Goal: Task Accomplishment & Management: Use online tool/utility

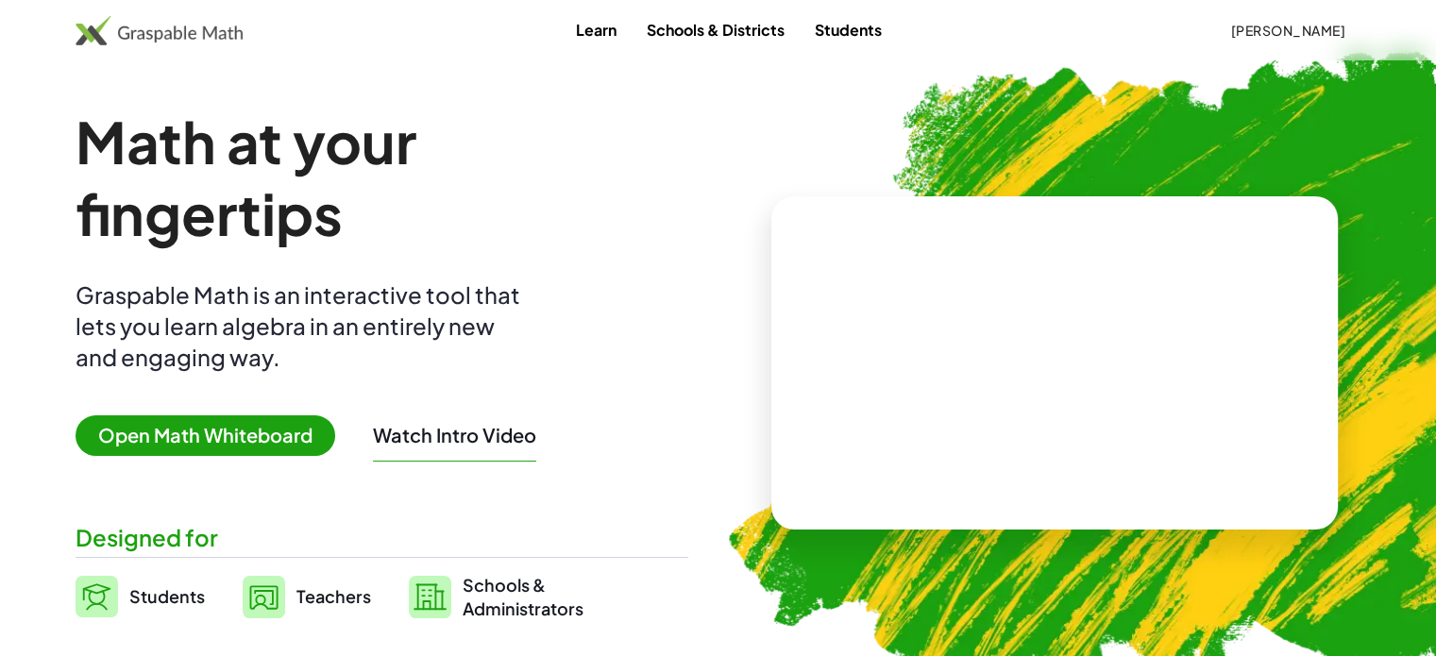
click at [1265, 30] on span "[PERSON_NAME]" at bounding box center [1287, 30] width 115 height 17
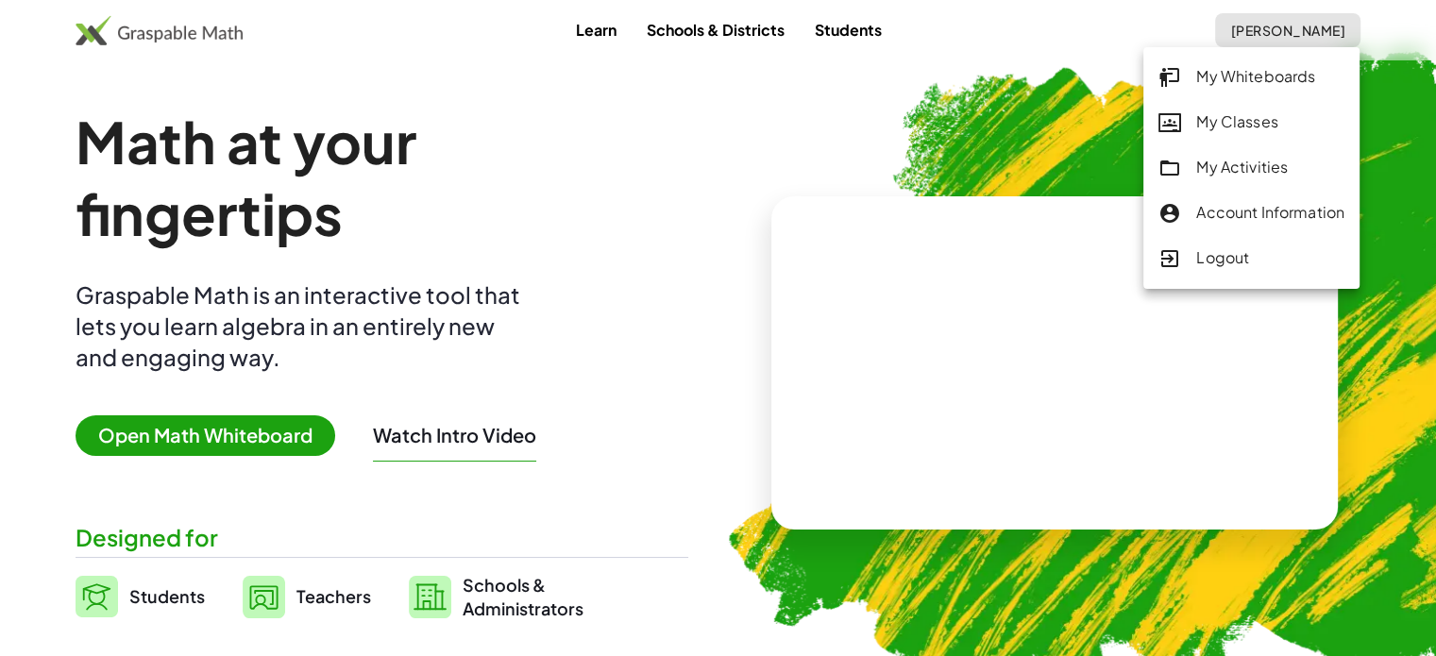
click at [1240, 170] on div "My Activities" at bounding box center [1252, 168] width 186 height 25
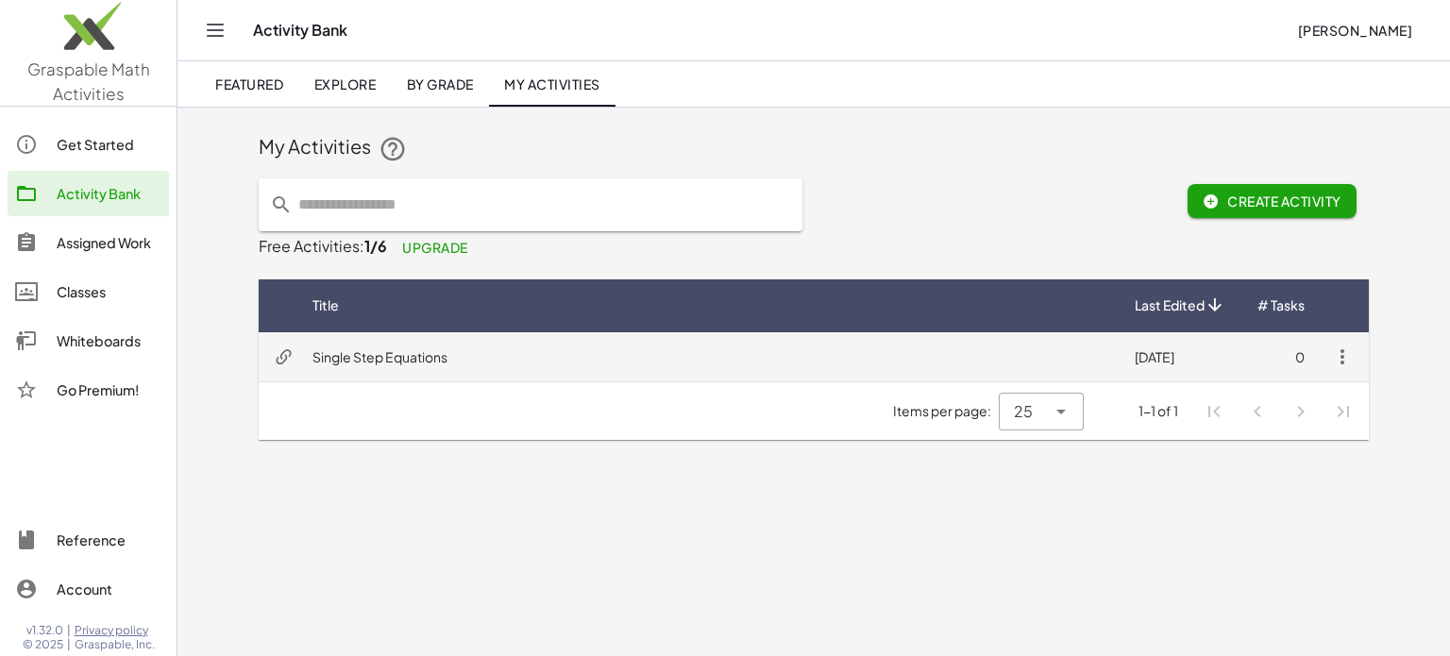
click at [1348, 360] on icon "button" at bounding box center [1342, 357] width 23 height 23
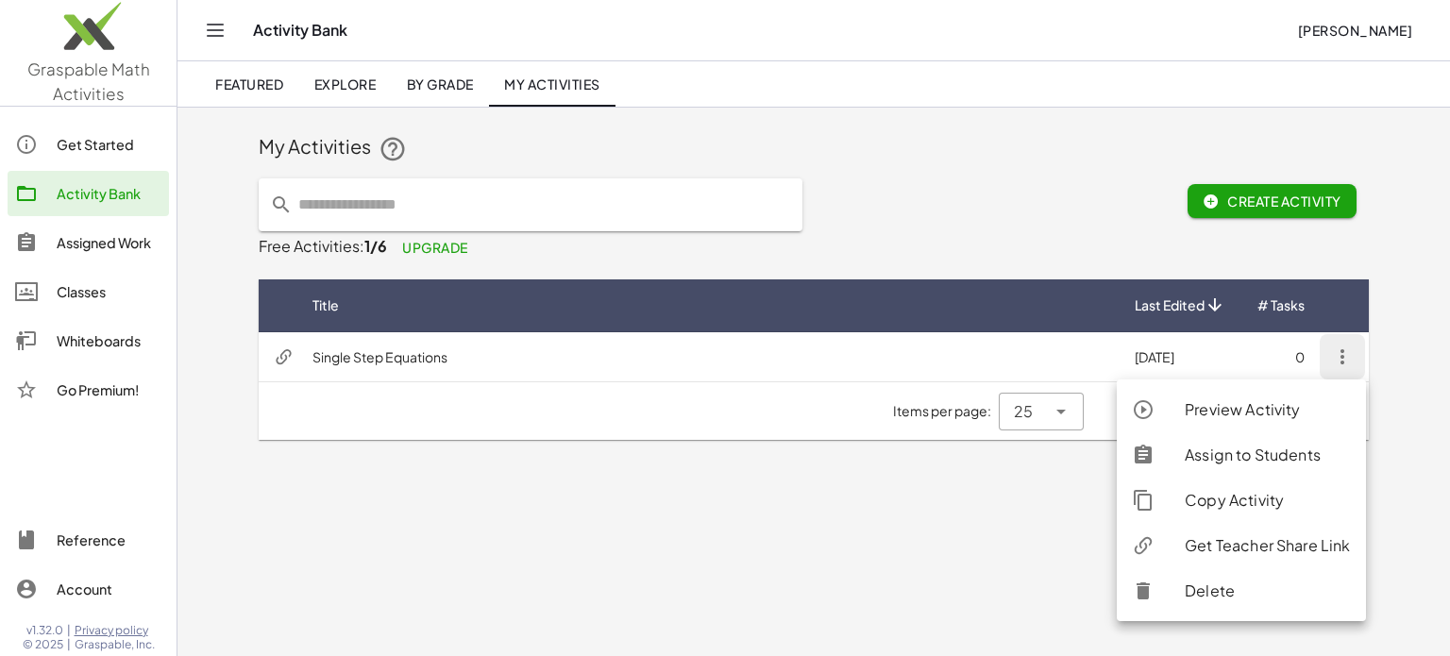
click at [1223, 588] on div "Delete" at bounding box center [1267, 591] width 165 height 23
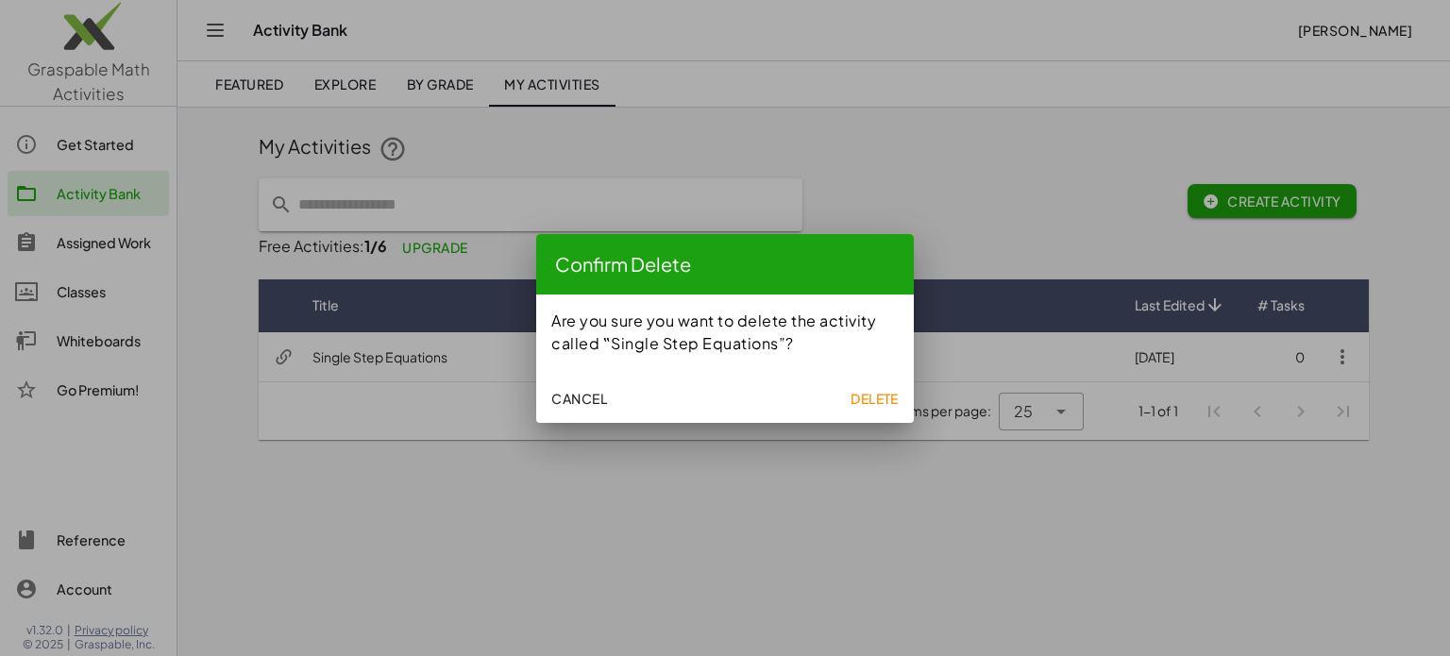
click at [888, 399] on span "Delete" at bounding box center [875, 398] width 48 height 17
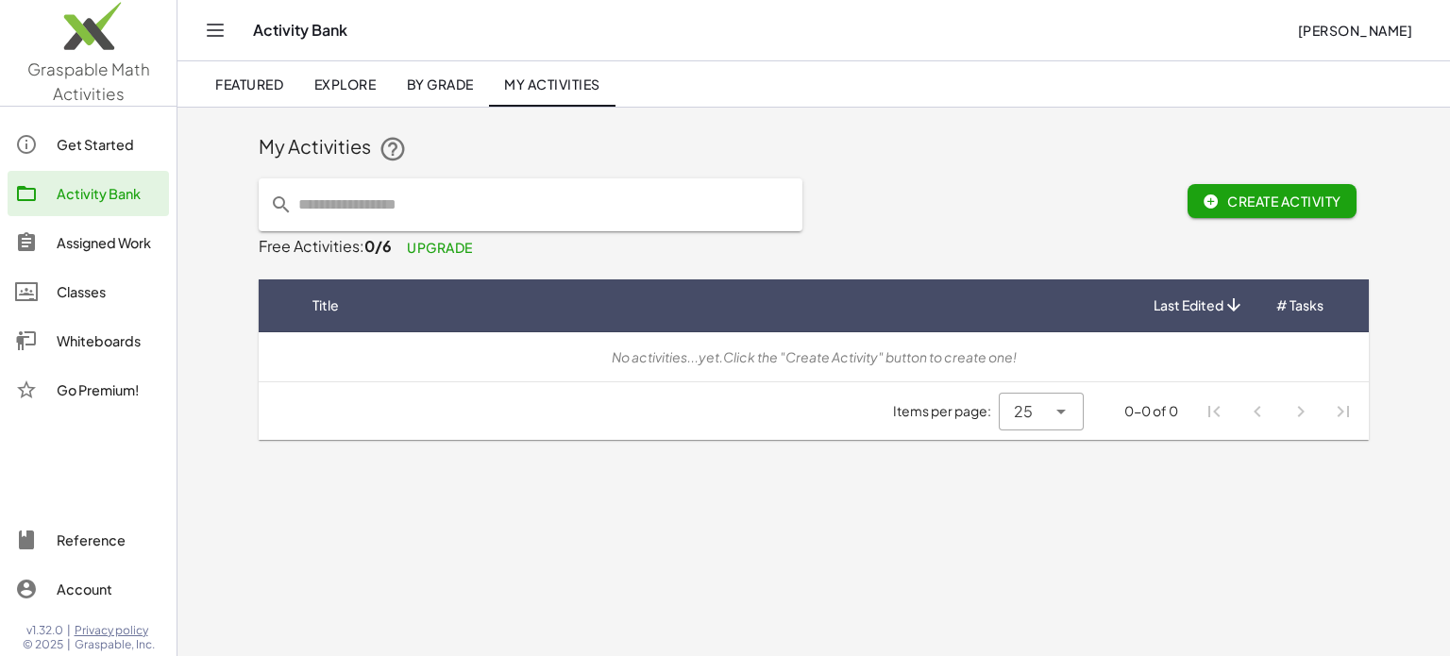
click at [119, 192] on div "Activity Bank" at bounding box center [109, 193] width 105 height 23
click at [381, 207] on input "text" at bounding box center [542, 204] width 499 height 53
drag, startPoint x: 383, startPoint y: 203, endPoint x: 262, endPoint y: 195, distance: 121.2
click at [262, 195] on div "**********" at bounding box center [531, 204] width 544 height 53
type input "**********"
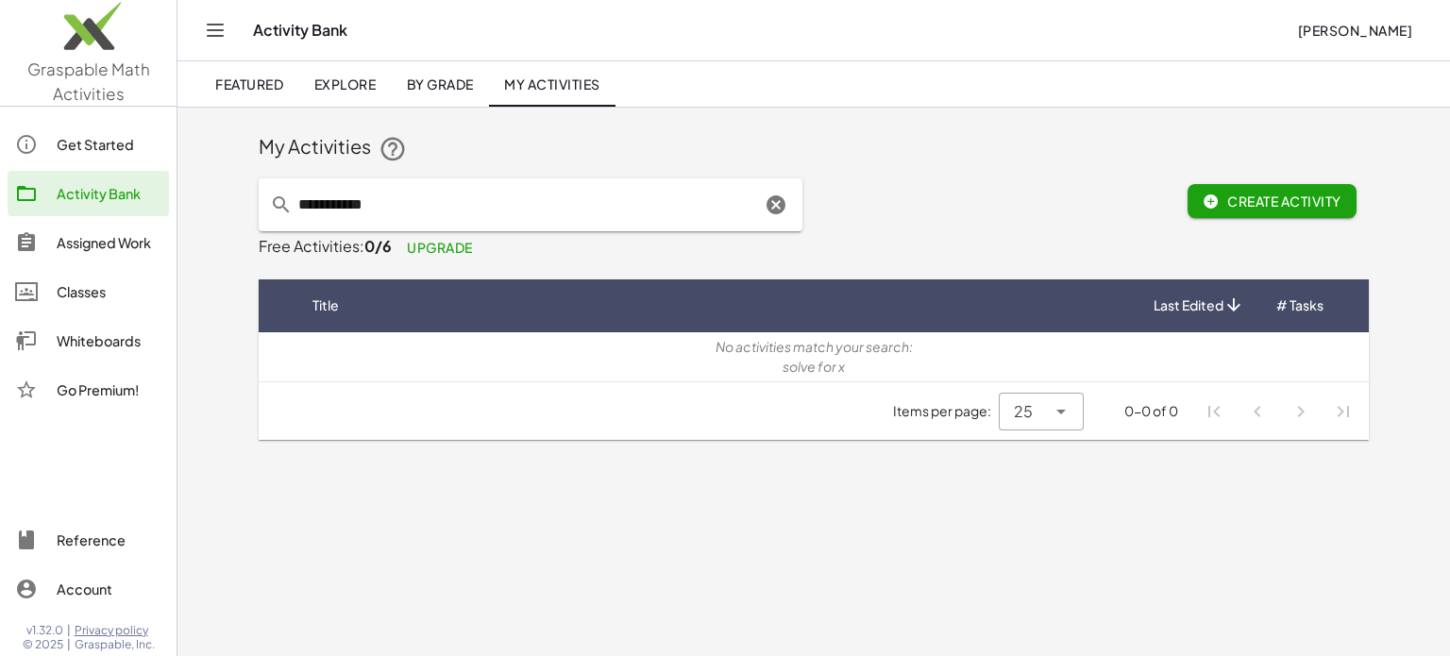
drag, startPoint x: 375, startPoint y: 207, endPoint x: 300, endPoint y: 206, distance: 74.6
click at [300, 206] on input "**********" at bounding box center [527, 204] width 468 height 53
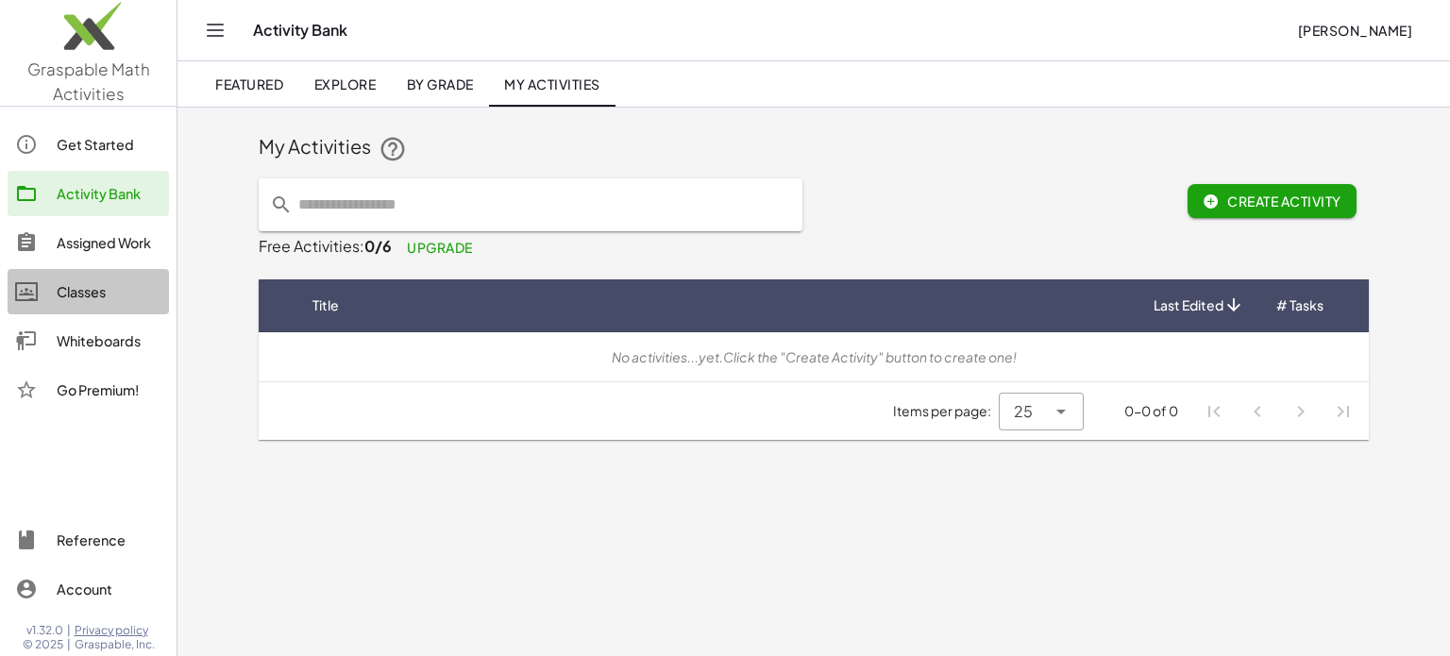
click at [71, 282] on div "Classes" at bounding box center [109, 291] width 105 height 23
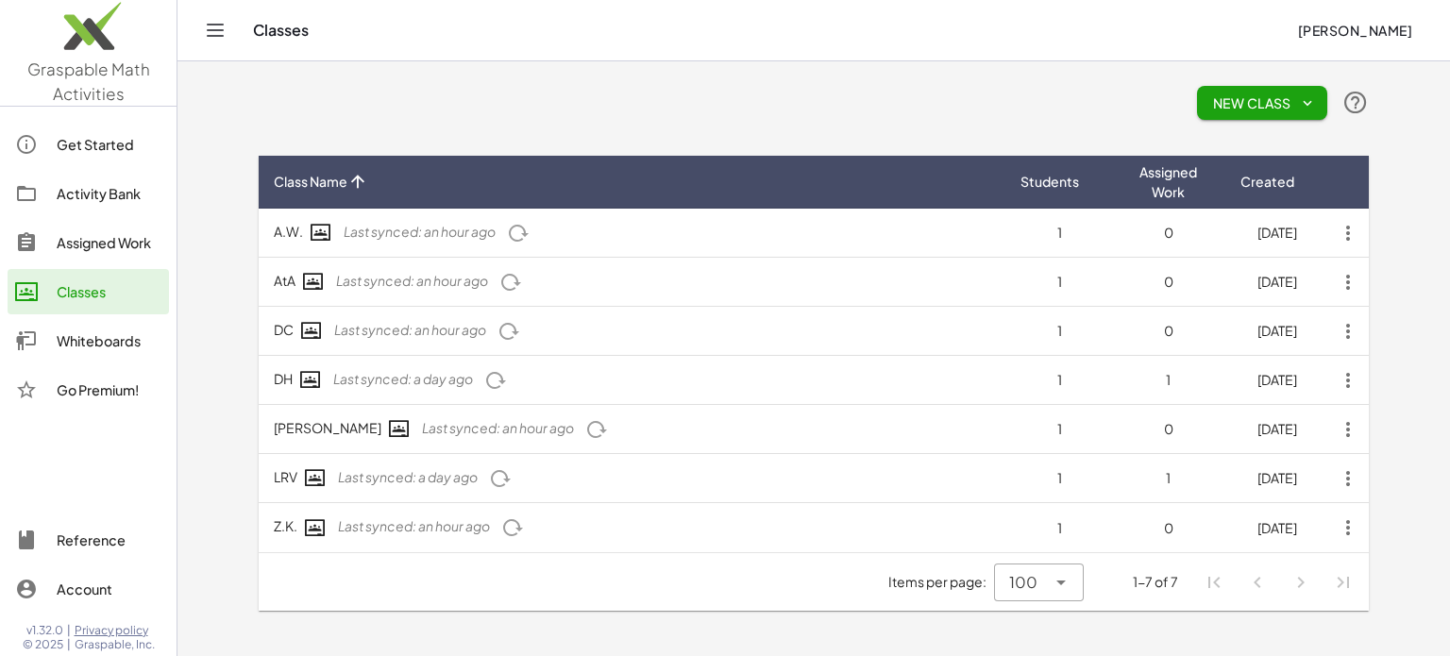
click at [103, 242] on div "Assigned Work" at bounding box center [109, 242] width 105 height 23
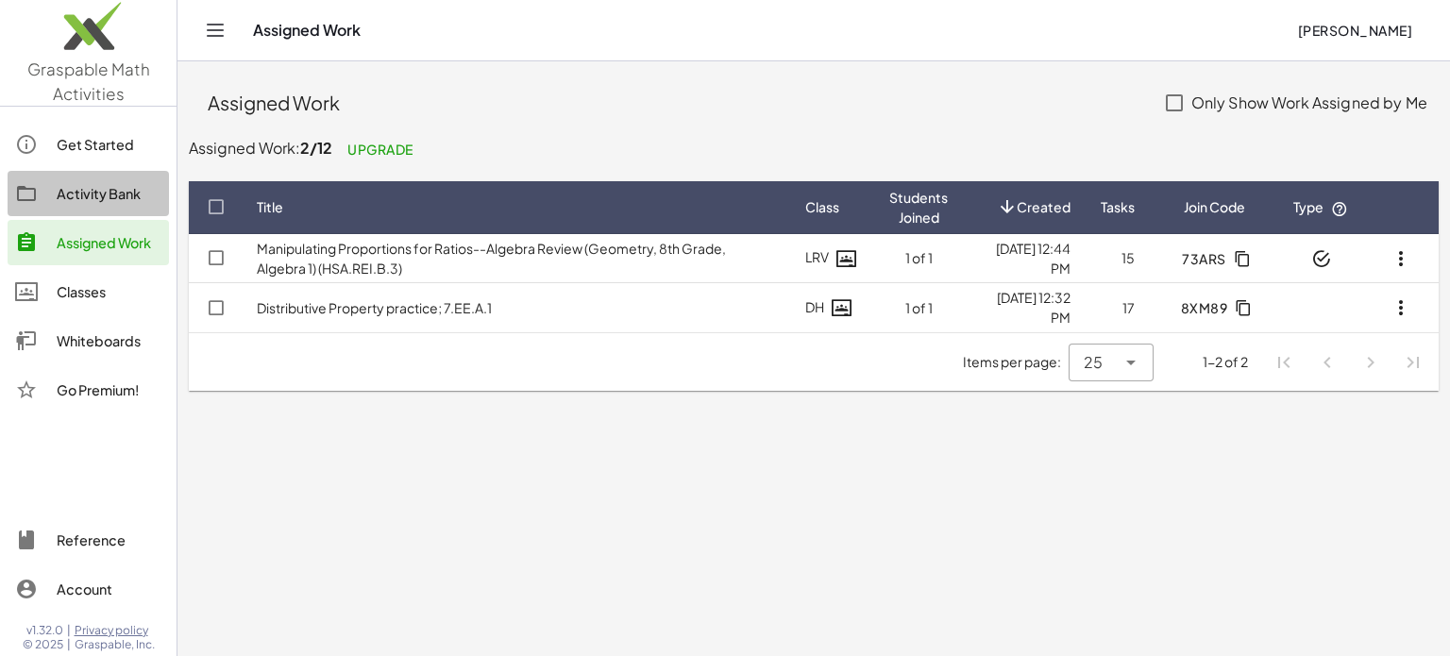
click at [120, 195] on div "Activity Bank" at bounding box center [109, 193] width 105 height 23
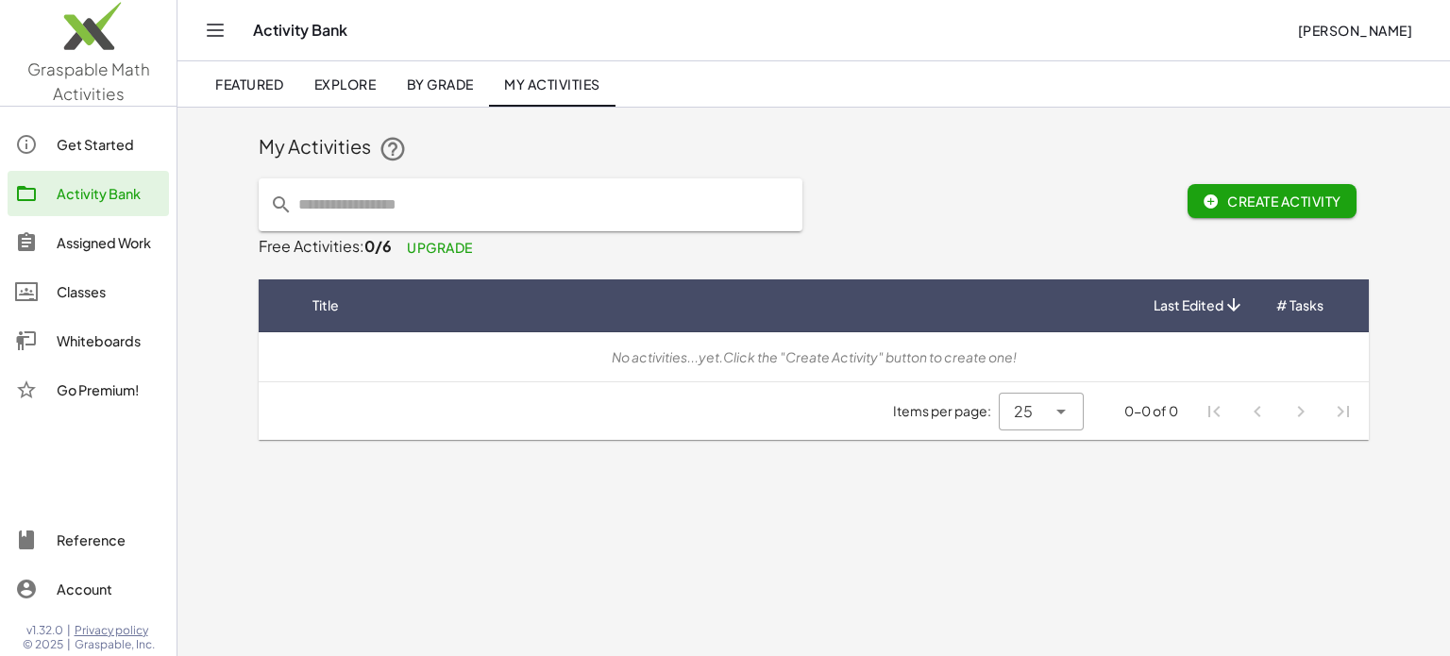
click at [398, 209] on input "text" at bounding box center [542, 204] width 499 height 53
type input "**********"
click at [101, 237] on div "Assigned Work" at bounding box center [109, 242] width 105 height 23
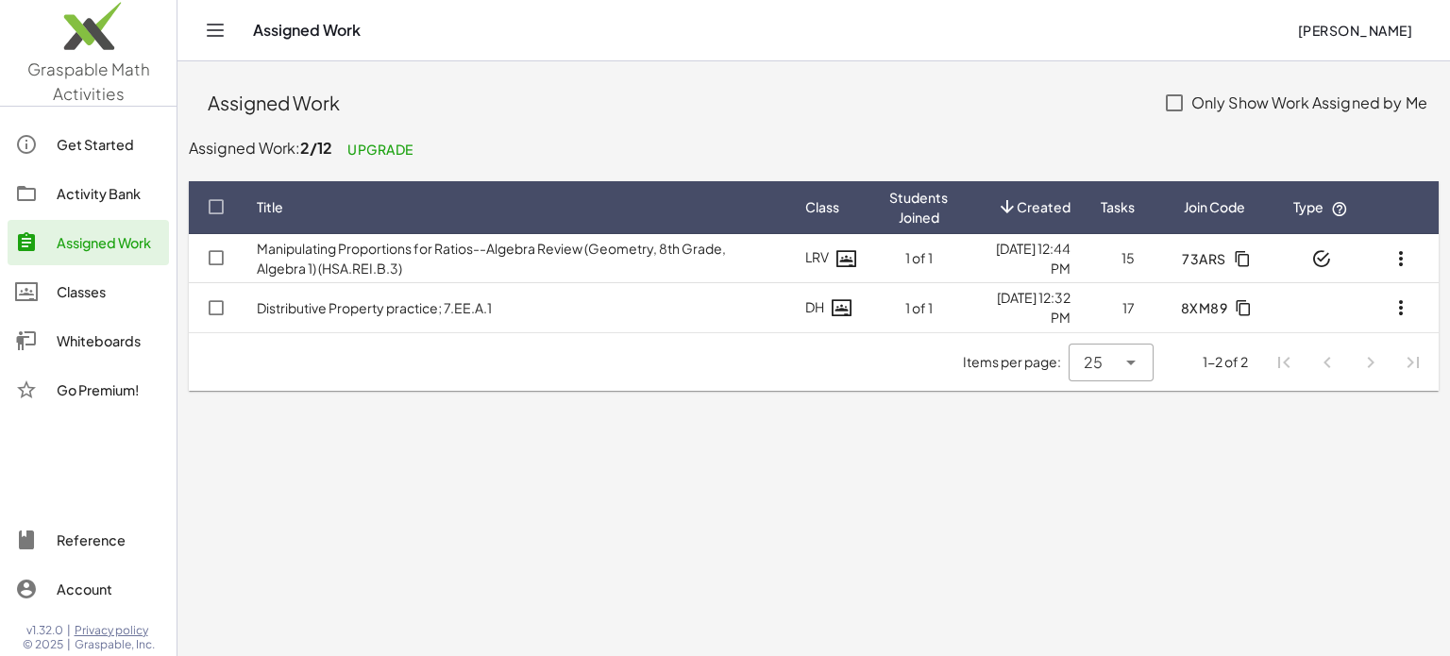
click at [107, 189] on div "Activity Bank" at bounding box center [109, 193] width 105 height 23
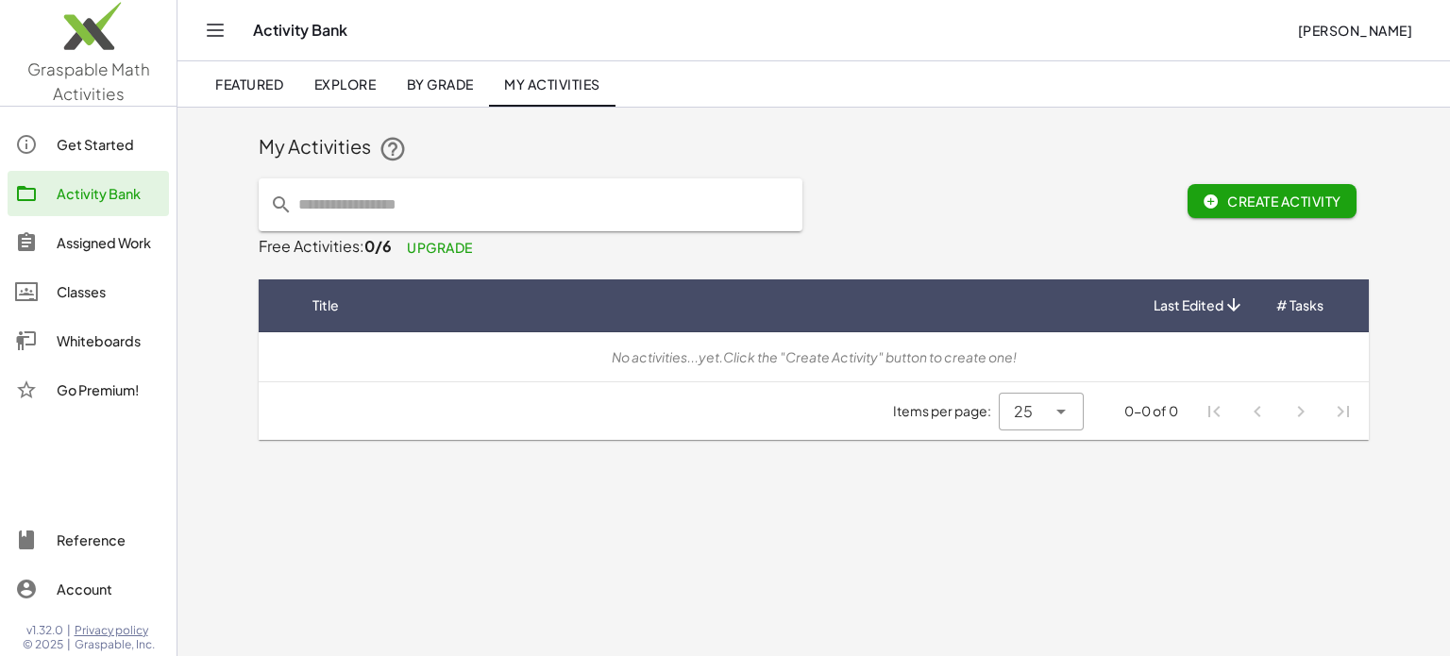
click at [442, 210] on input "text" at bounding box center [542, 204] width 499 height 53
type input "**********"
click at [328, 83] on span "Explore" at bounding box center [344, 84] width 62 height 17
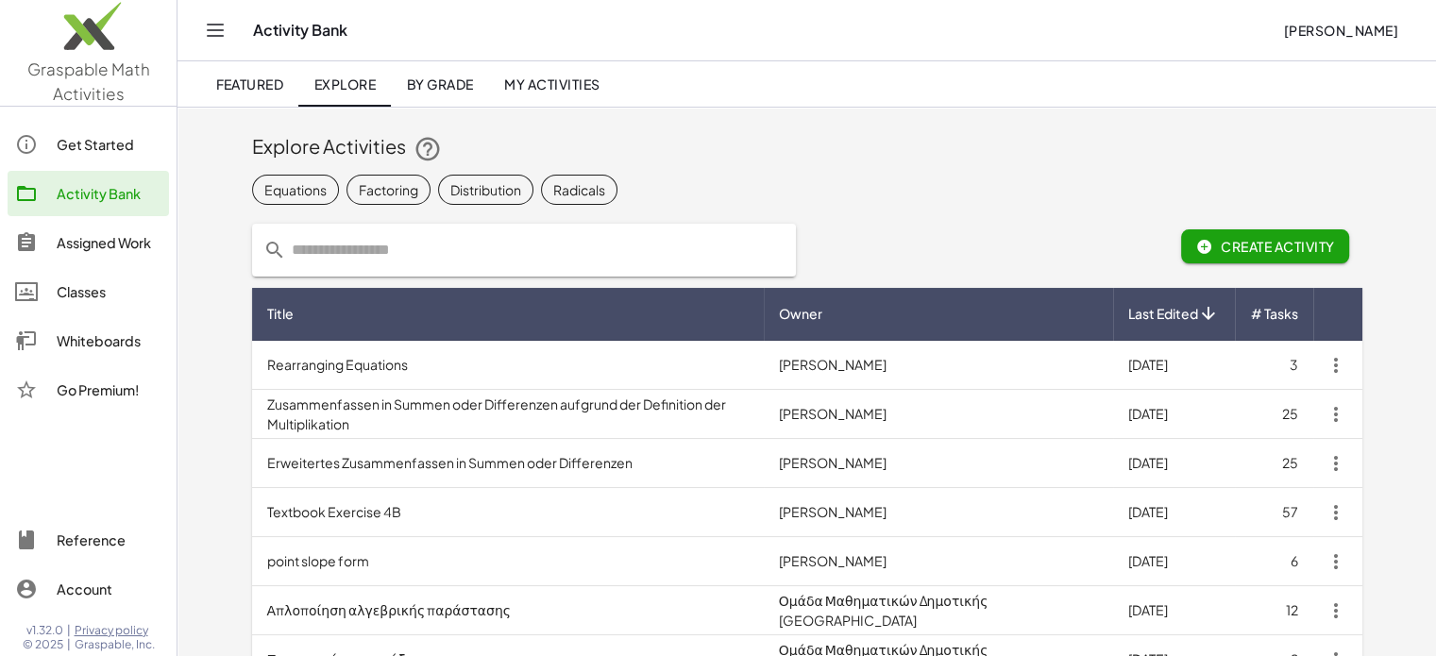
click at [304, 252] on input "text" at bounding box center [535, 250] width 499 height 53
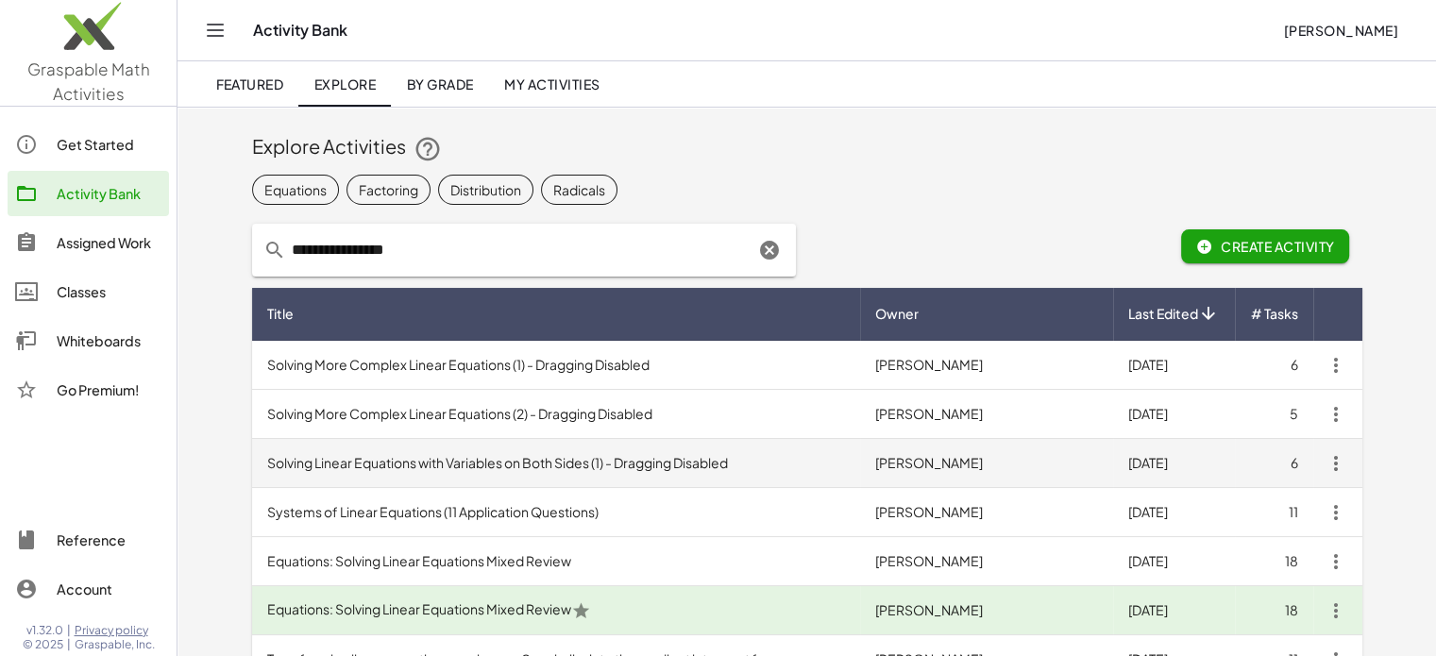
scroll to position [94, 0]
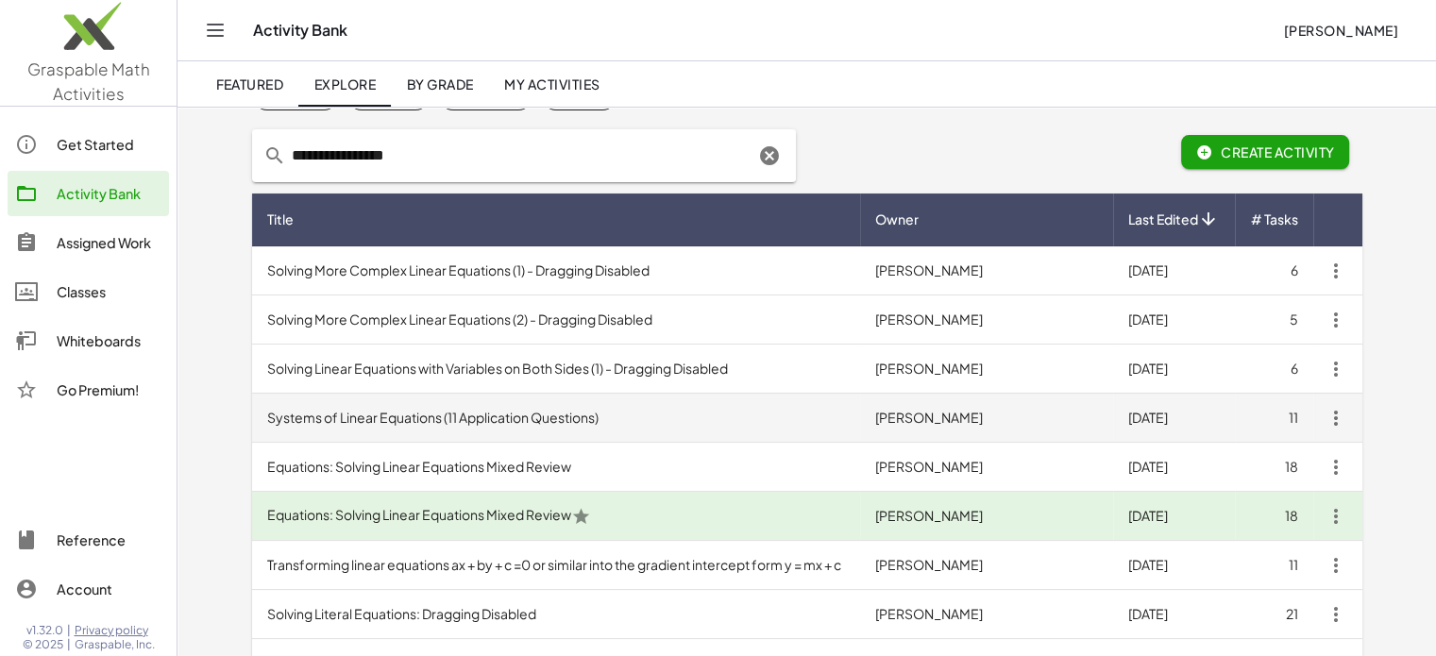
click at [424, 419] on td "Systems of Linear Equations (11 Application Questions)" at bounding box center [556, 418] width 608 height 49
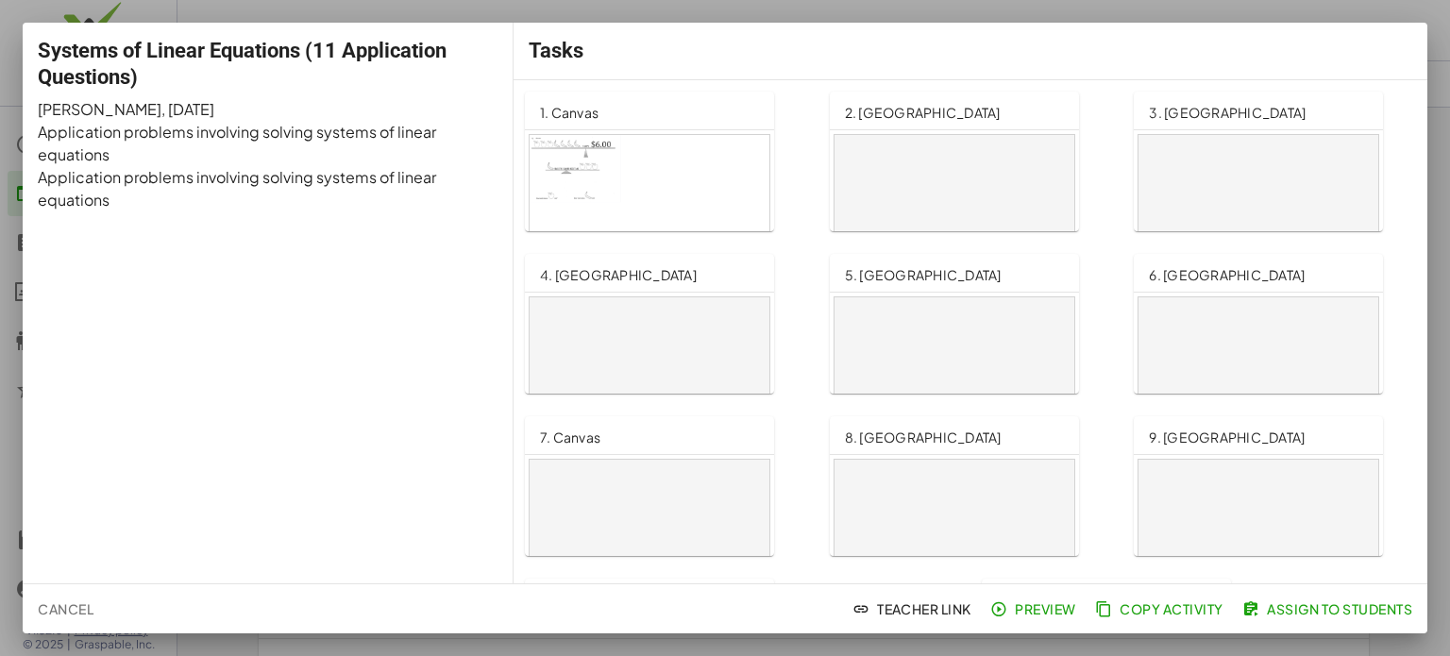
click at [672, 194] on div at bounding box center [650, 203] width 240 height 136
click at [574, 112] on span "1. Canvas" at bounding box center [569, 112] width 59 height 17
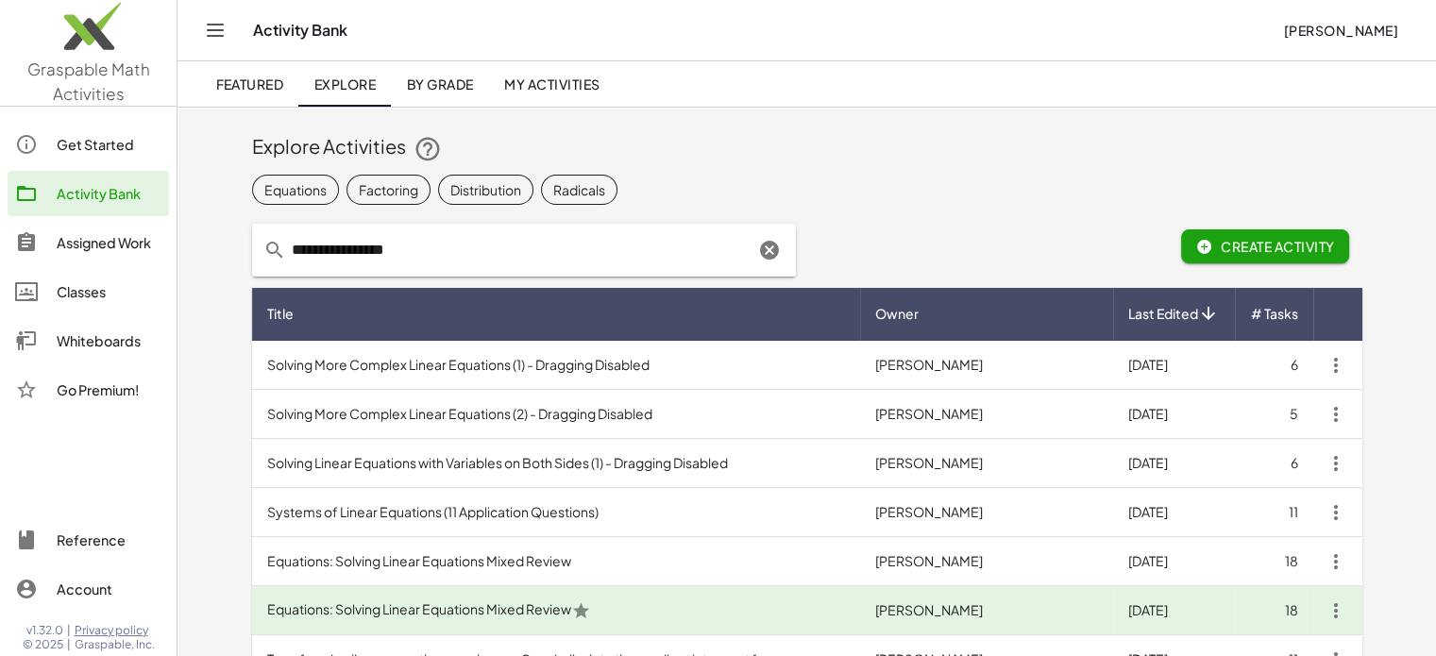
drag, startPoint x: 415, startPoint y: 250, endPoint x: 290, endPoint y: 252, distance: 125.6
click at [290, 252] on input "**********" at bounding box center [520, 250] width 468 height 53
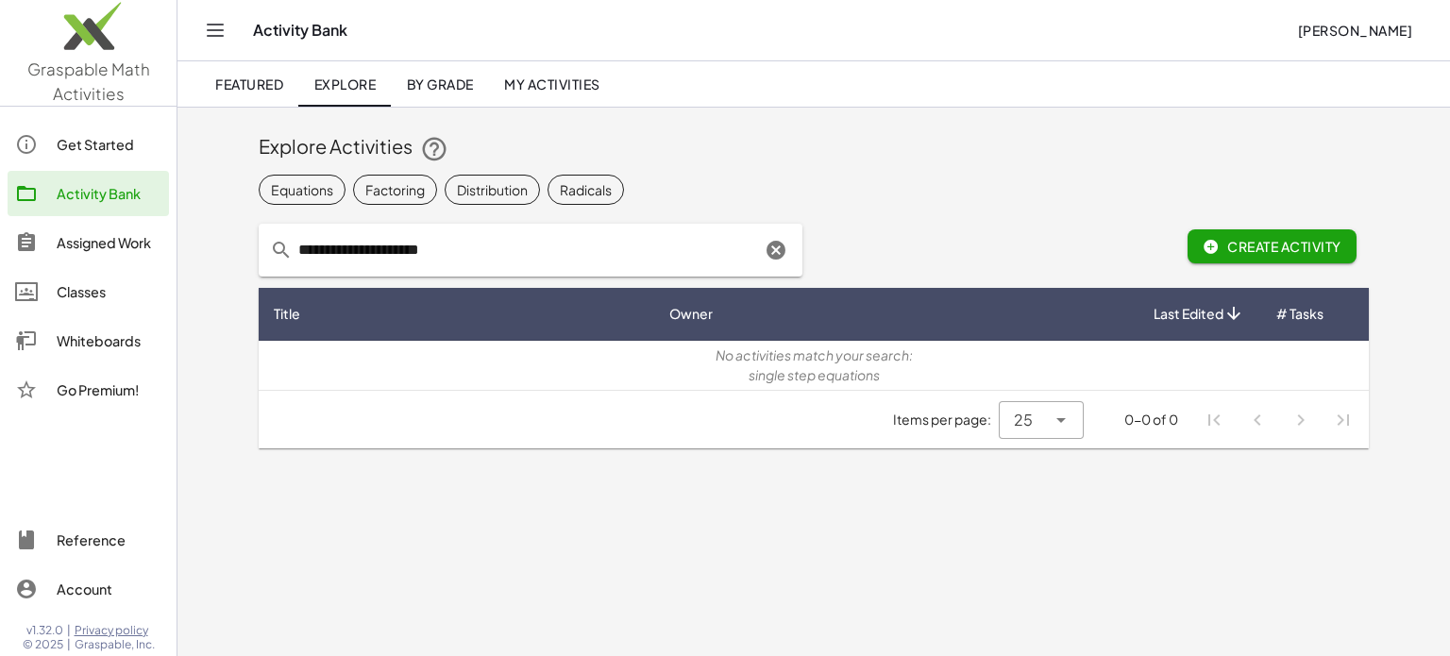
drag, startPoint x: 344, startPoint y: 249, endPoint x: 242, endPoint y: 240, distance: 102.4
click at [242, 240] on div "**********" at bounding box center [814, 284] width 1273 height 354
type input "**********"
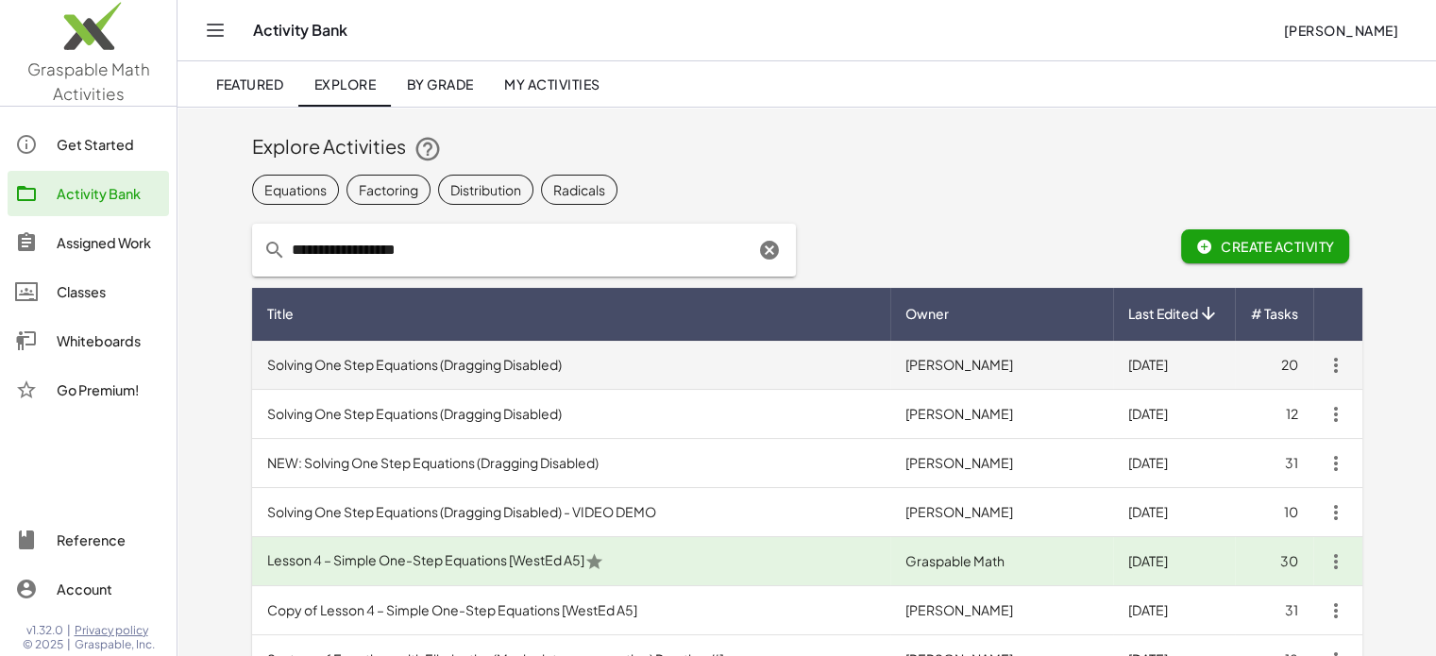
click at [360, 364] on td "Solving One Step Equations (Dragging Disabled)" at bounding box center [571, 365] width 639 height 49
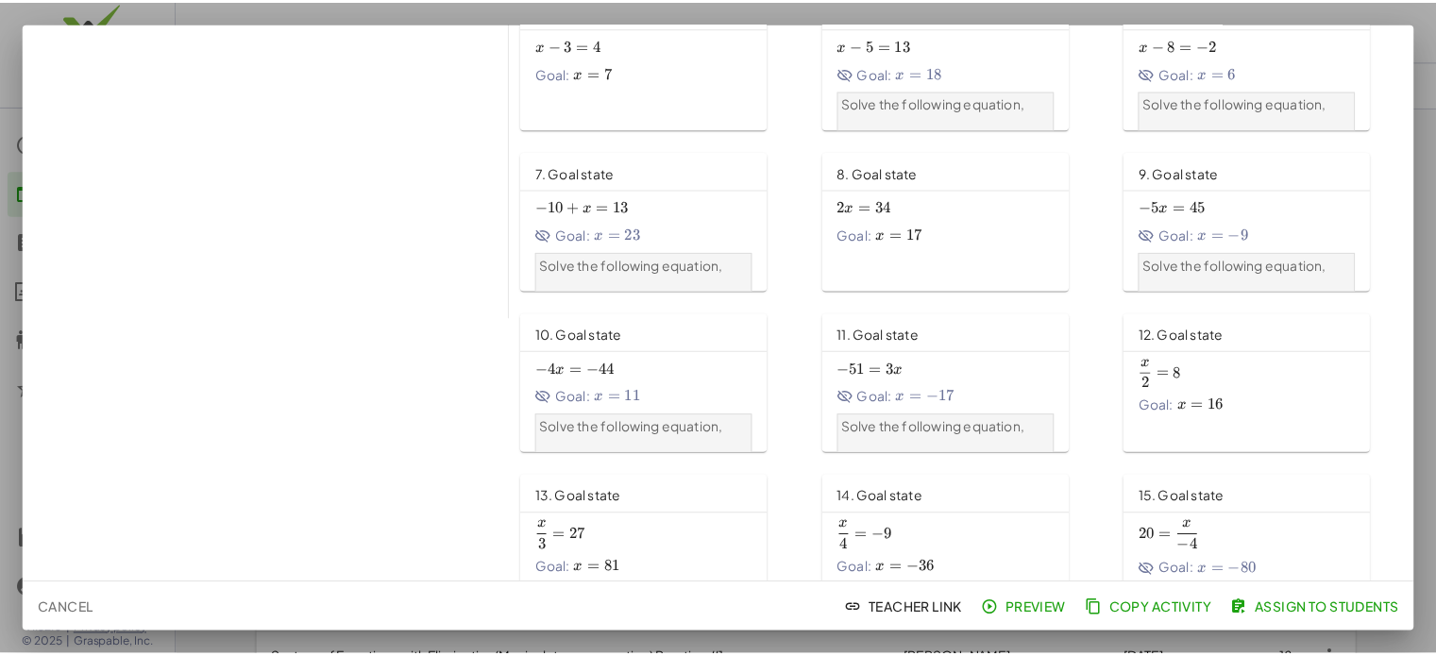
scroll to position [227, 0]
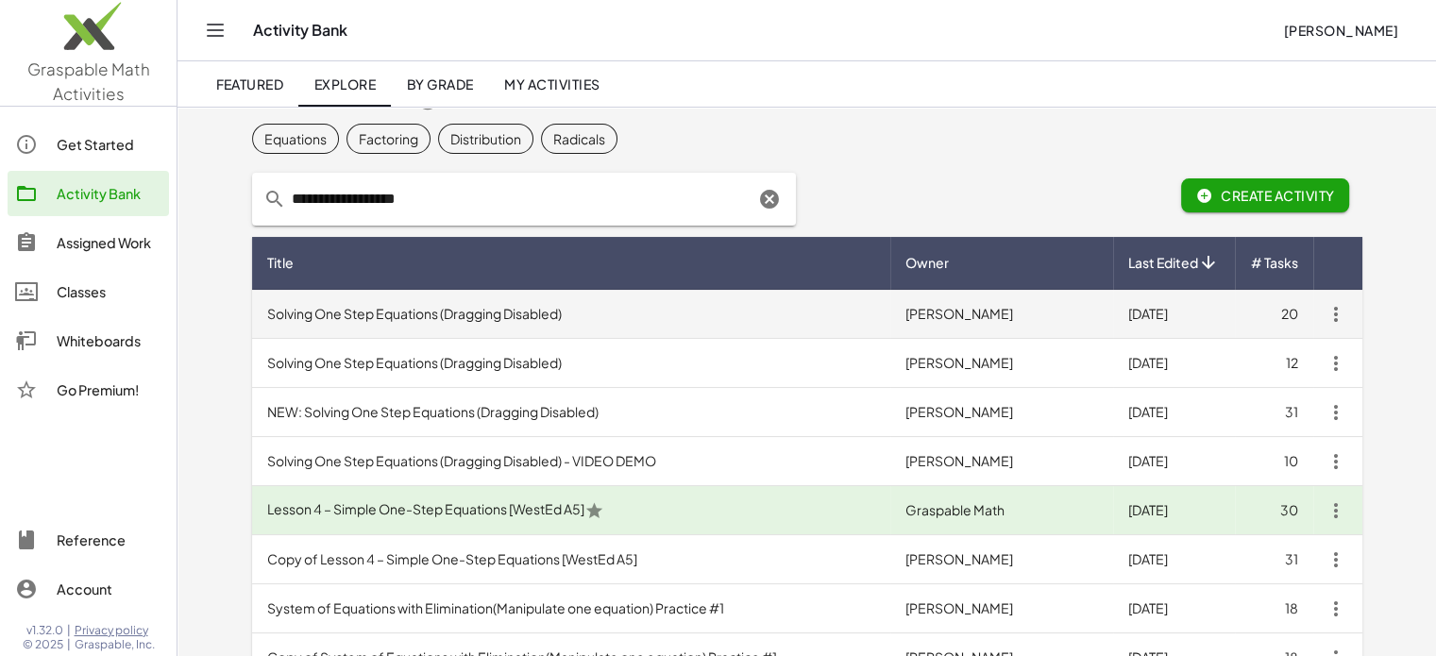
scroll to position [94, 0]
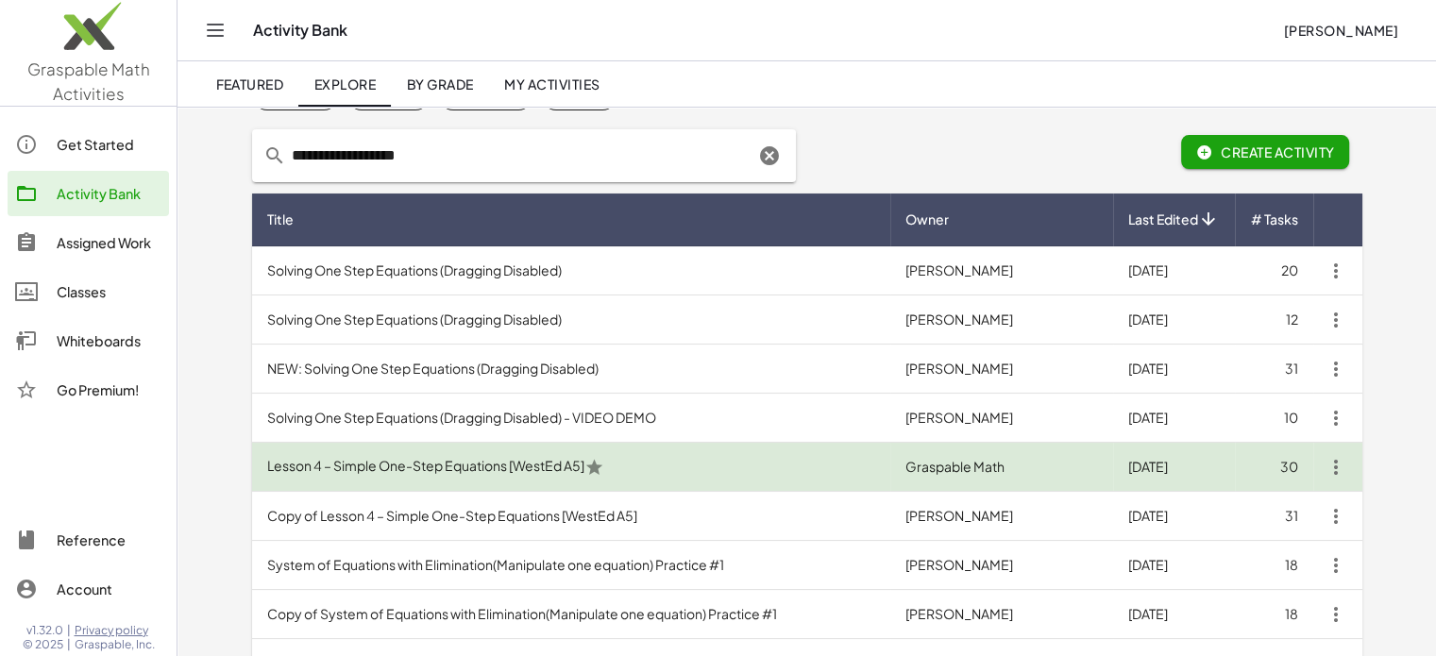
click at [400, 467] on td "Lesson 4 – Simple One-Step Equations [WestEd A5]" at bounding box center [571, 467] width 639 height 49
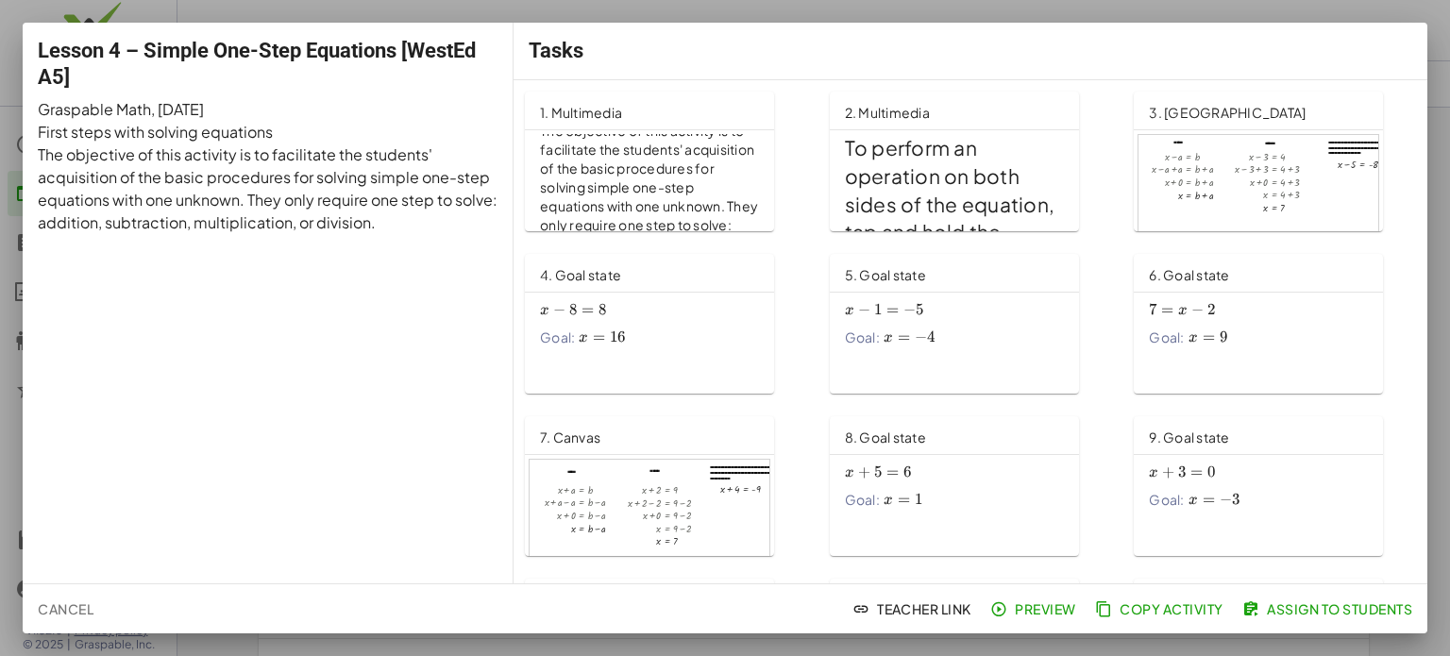
click at [1438, 31] on div at bounding box center [725, 328] width 1450 height 656
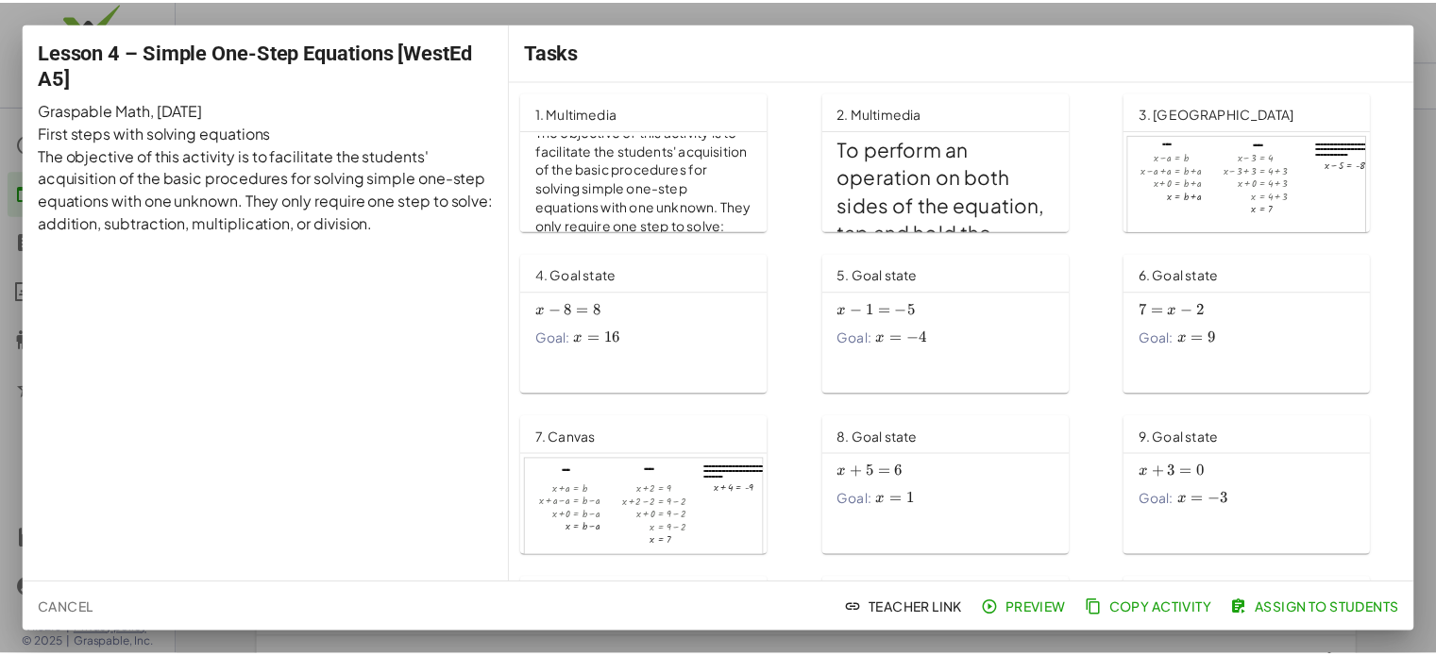
scroll to position [94, 0]
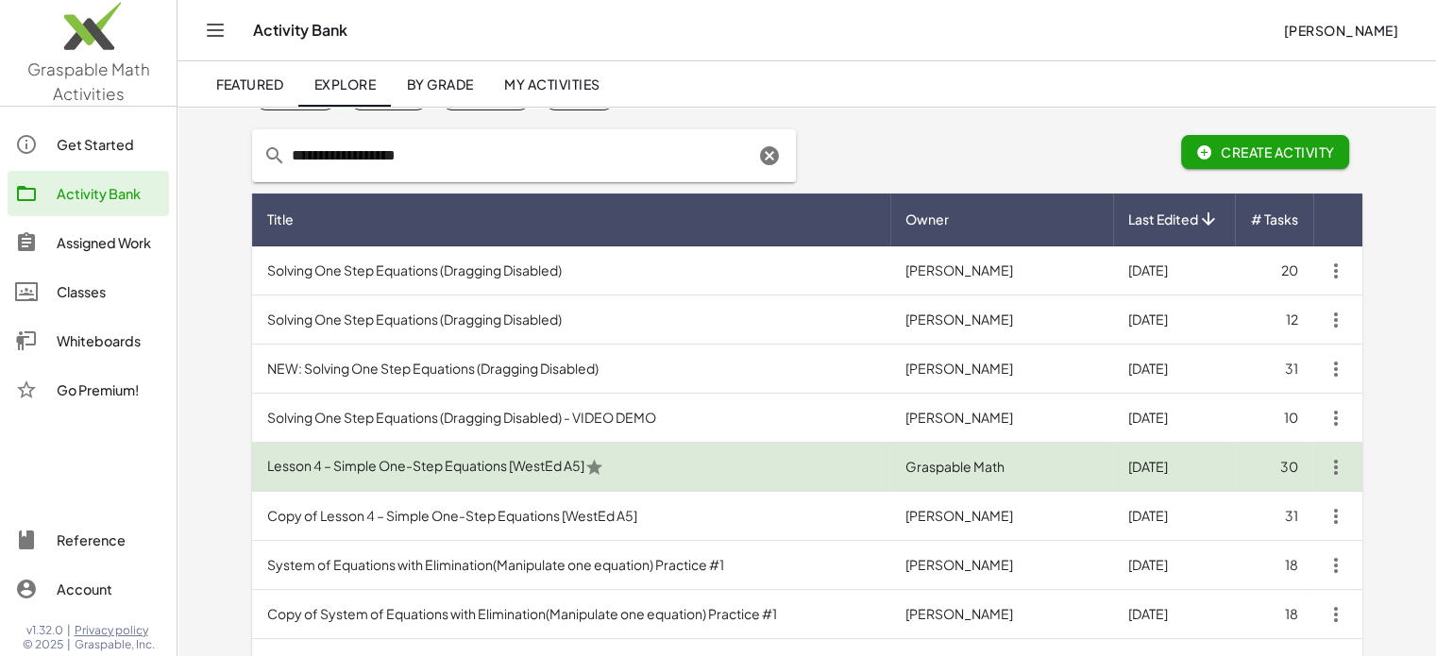
click at [1331, 467] on icon "button" at bounding box center [1336, 467] width 23 height 23
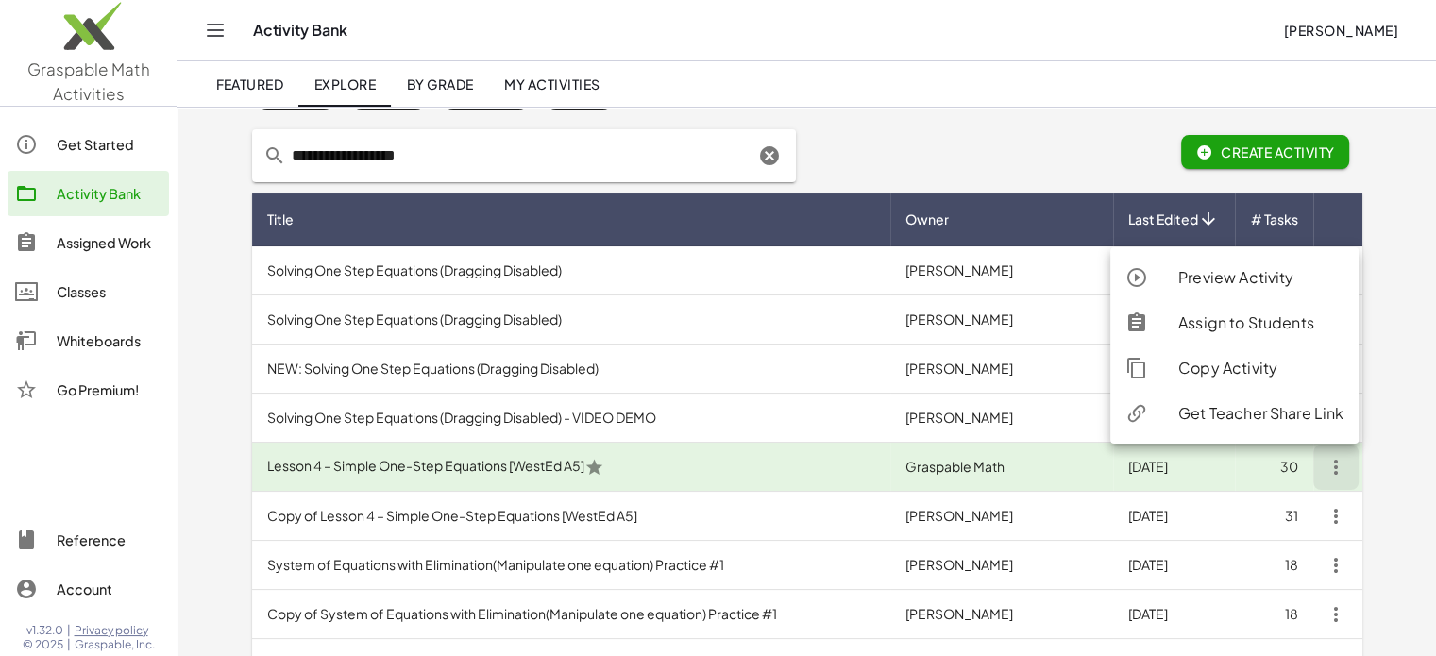
click at [1250, 319] on div "Assign to Students" at bounding box center [1260, 323] width 165 height 23
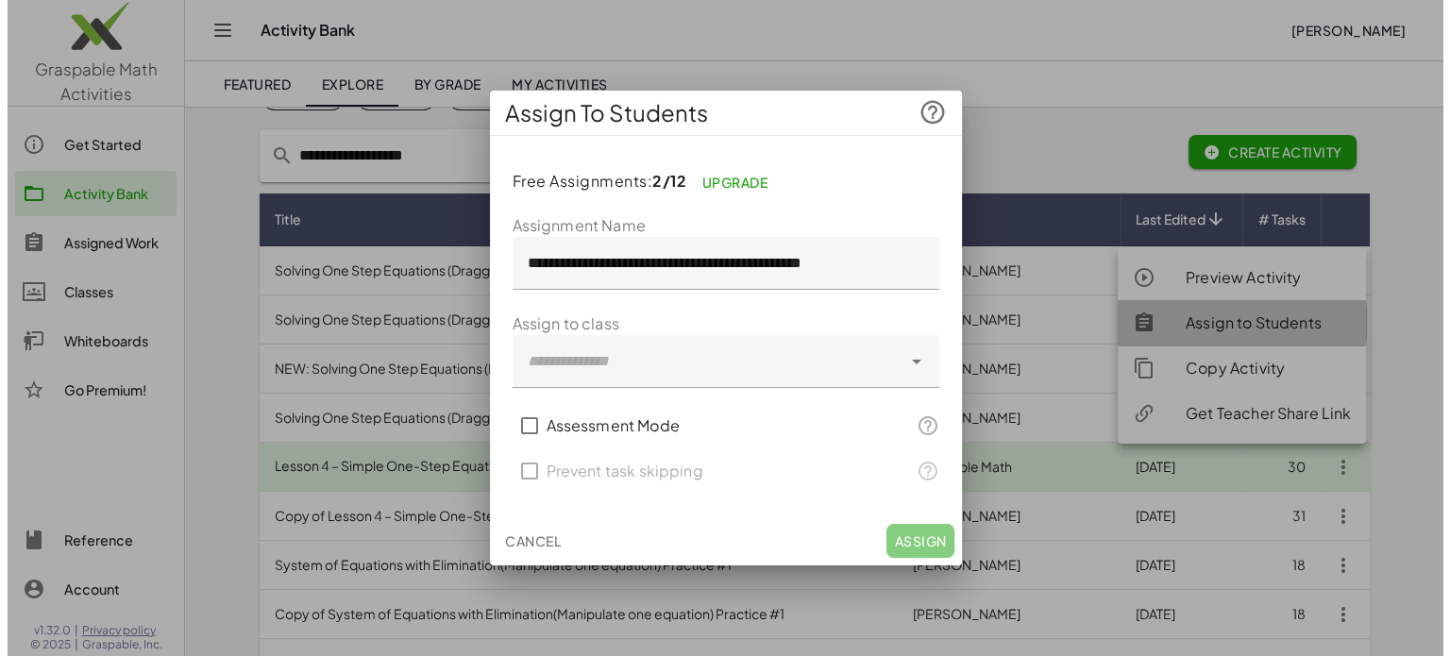
scroll to position [0, 0]
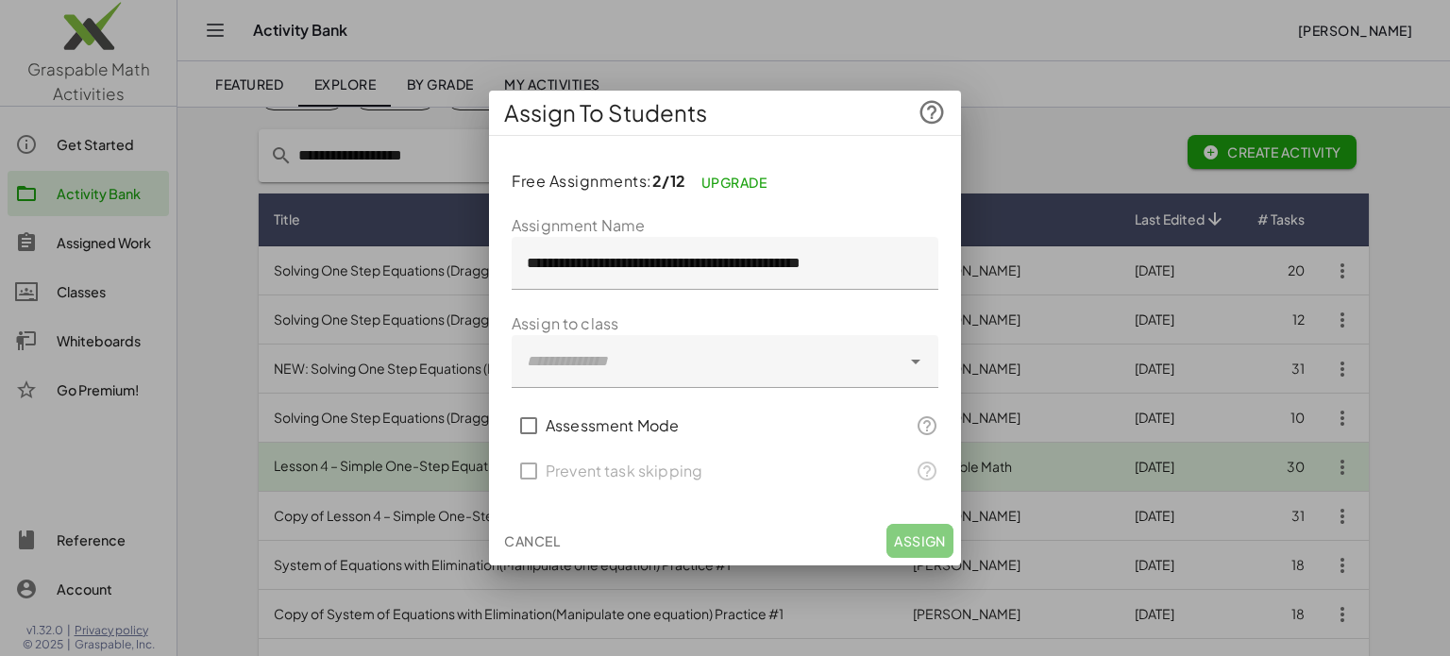
click at [569, 363] on div at bounding box center [706, 361] width 389 height 53
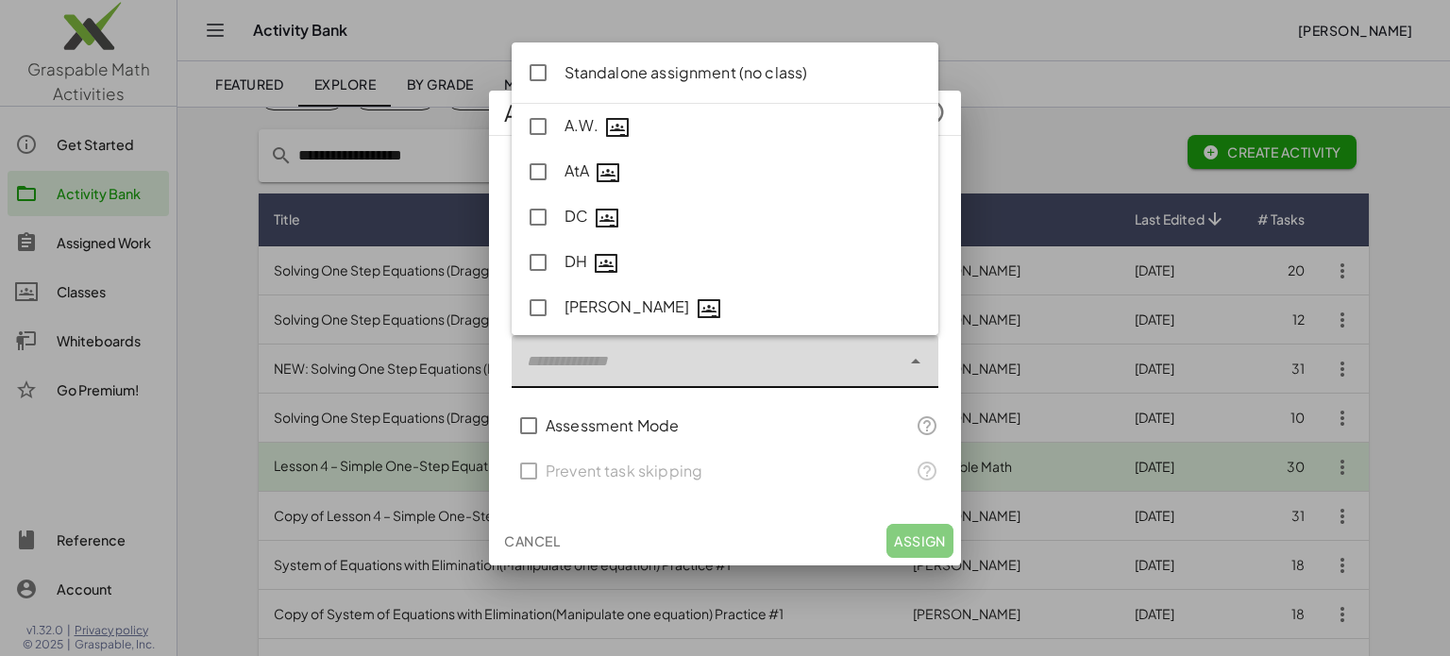
type input "**********"
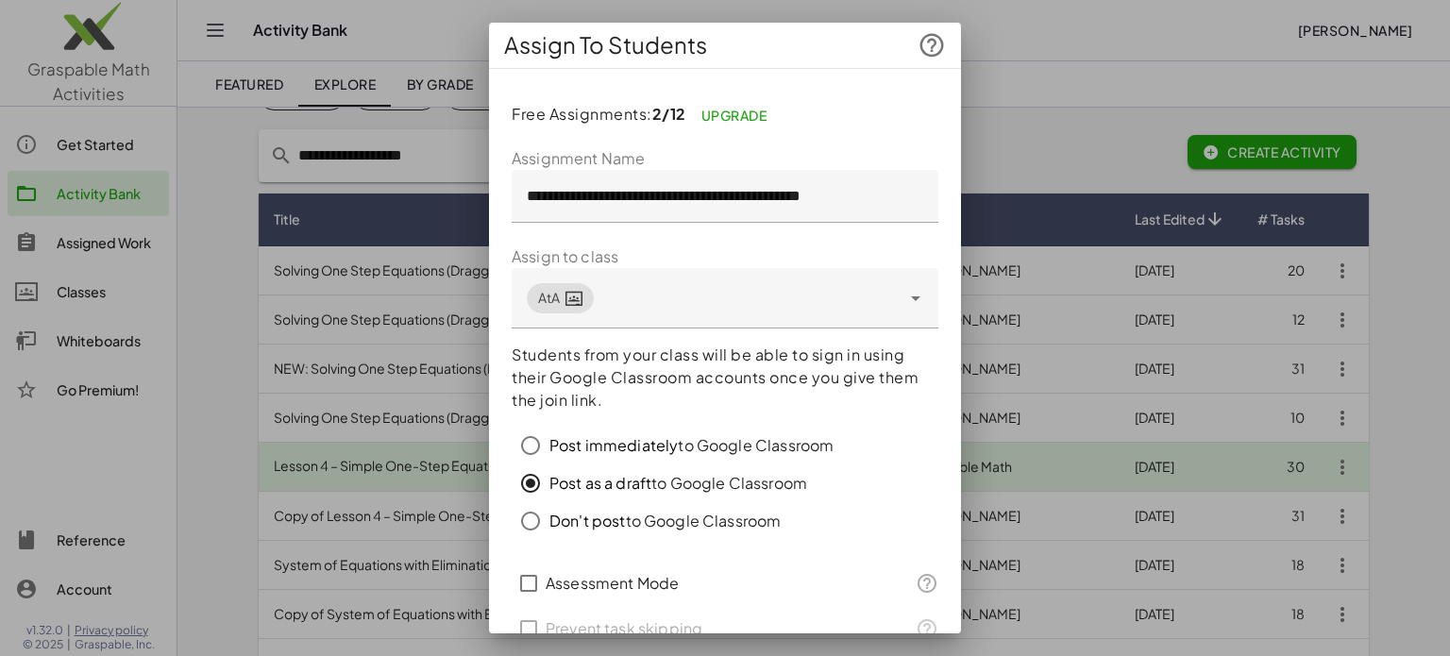
scroll to position [89, 0]
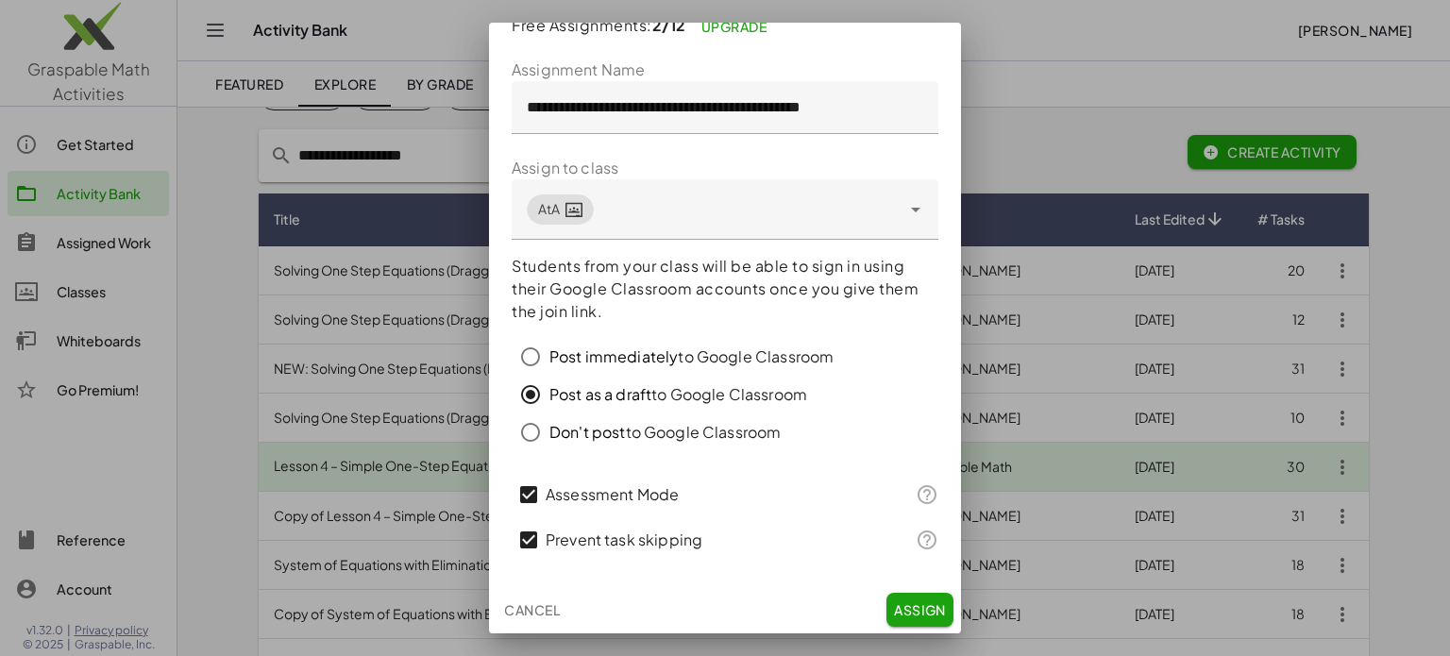
click at [906, 604] on span "Assign" at bounding box center [920, 609] width 52 height 17
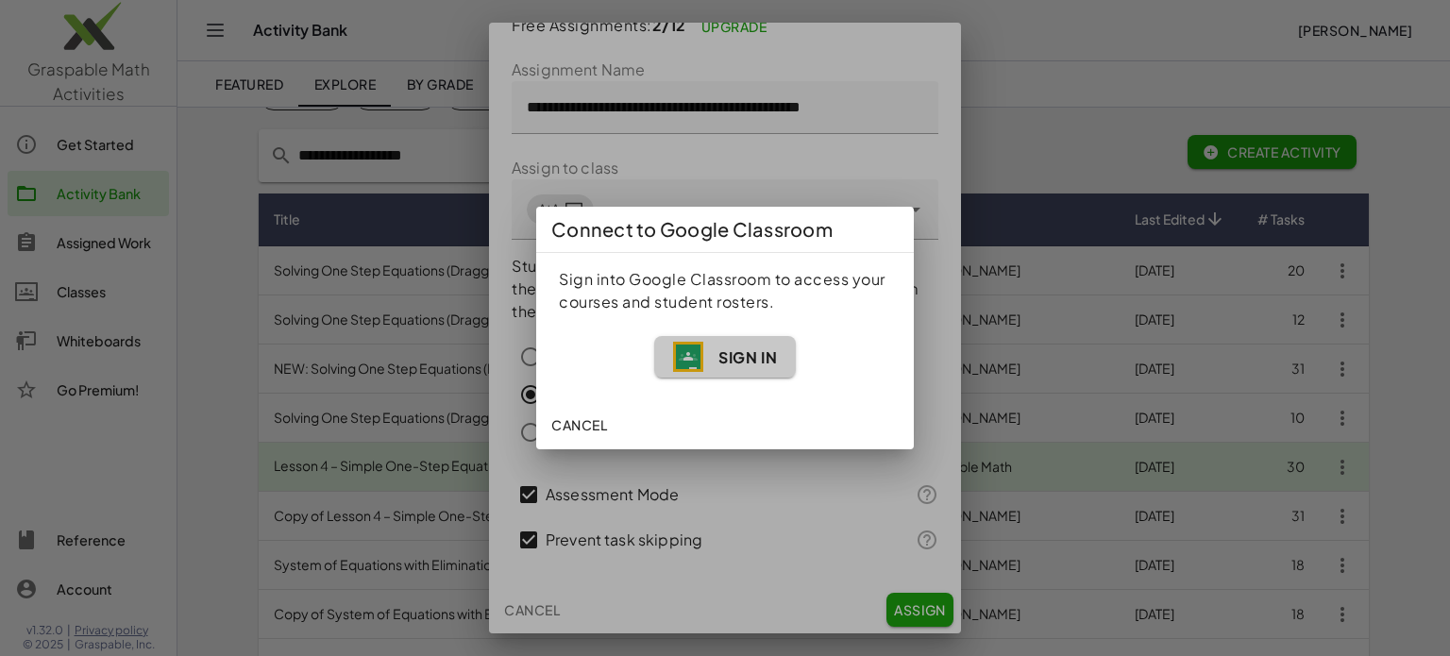
click at [721, 355] on span "Sign In" at bounding box center [748, 357] width 59 height 20
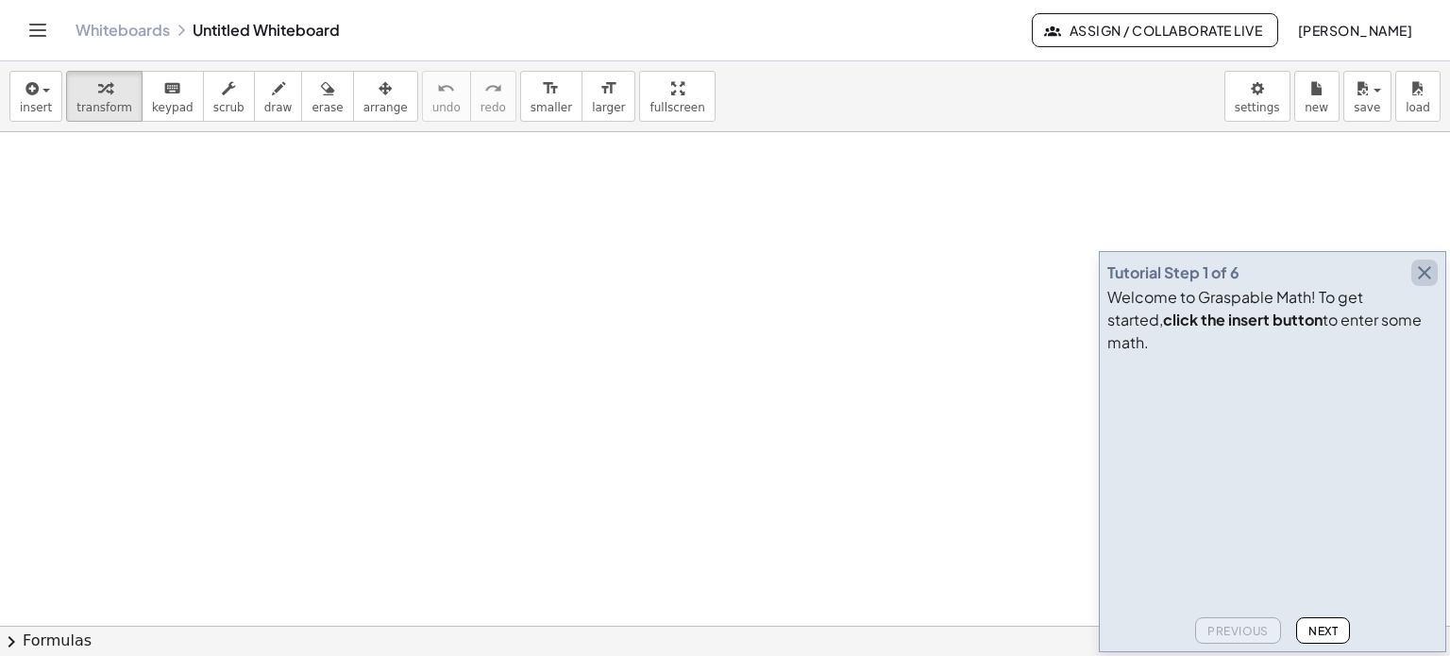
click at [1424, 284] on icon "button" at bounding box center [1425, 273] width 23 height 23
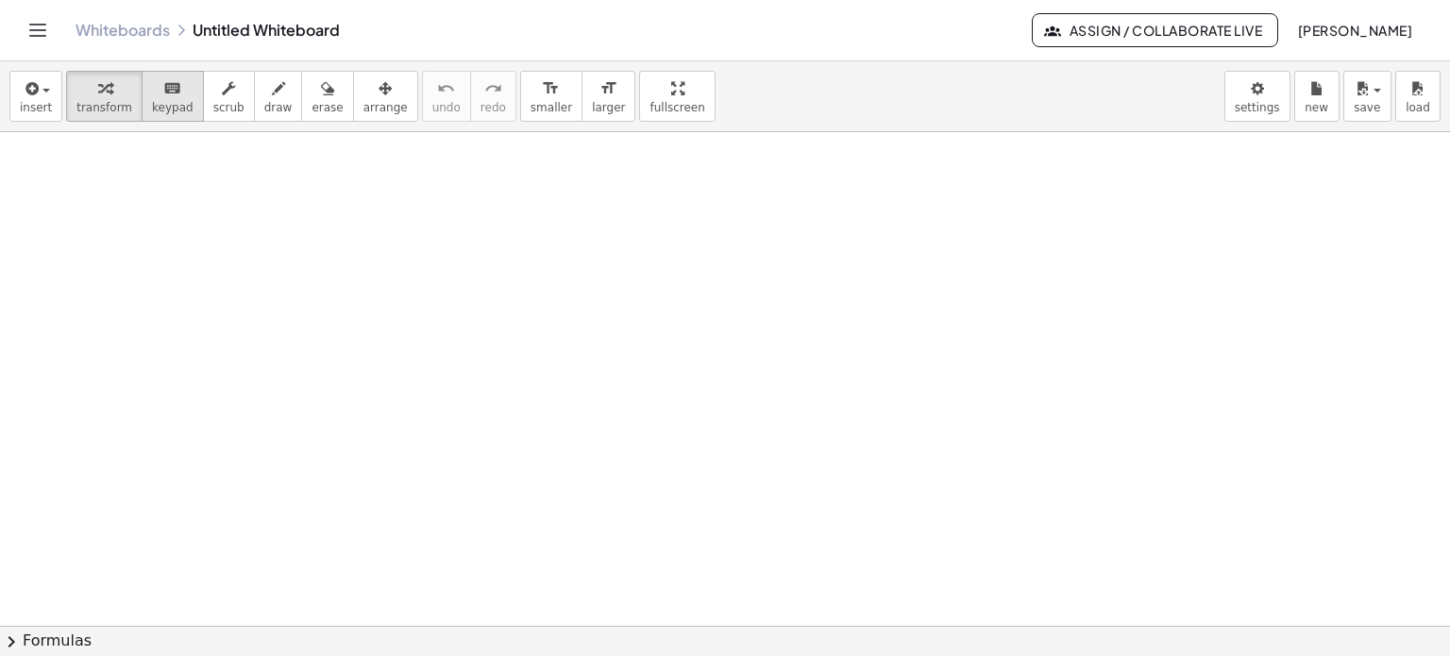
click at [163, 95] on icon "keyboard" at bounding box center [172, 88] width 18 height 23
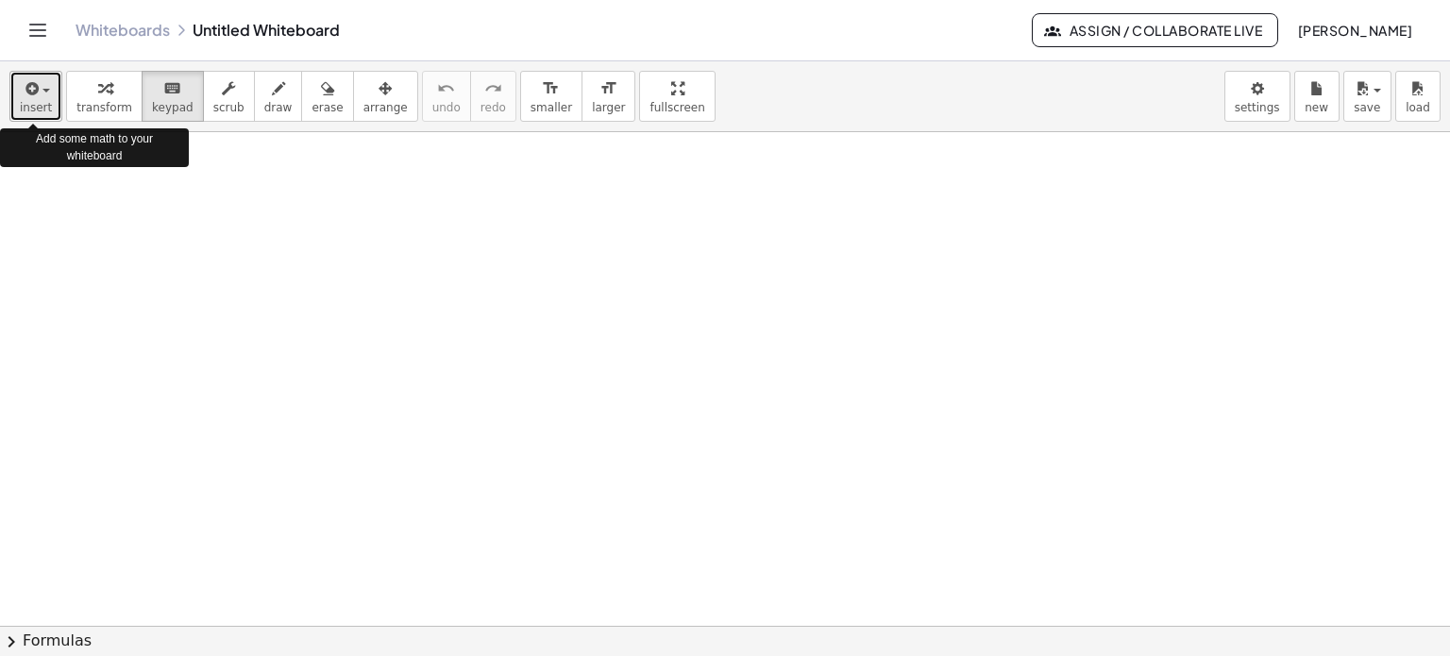
click at [38, 104] on span "insert" at bounding box center [36, 107] width 32 height 13
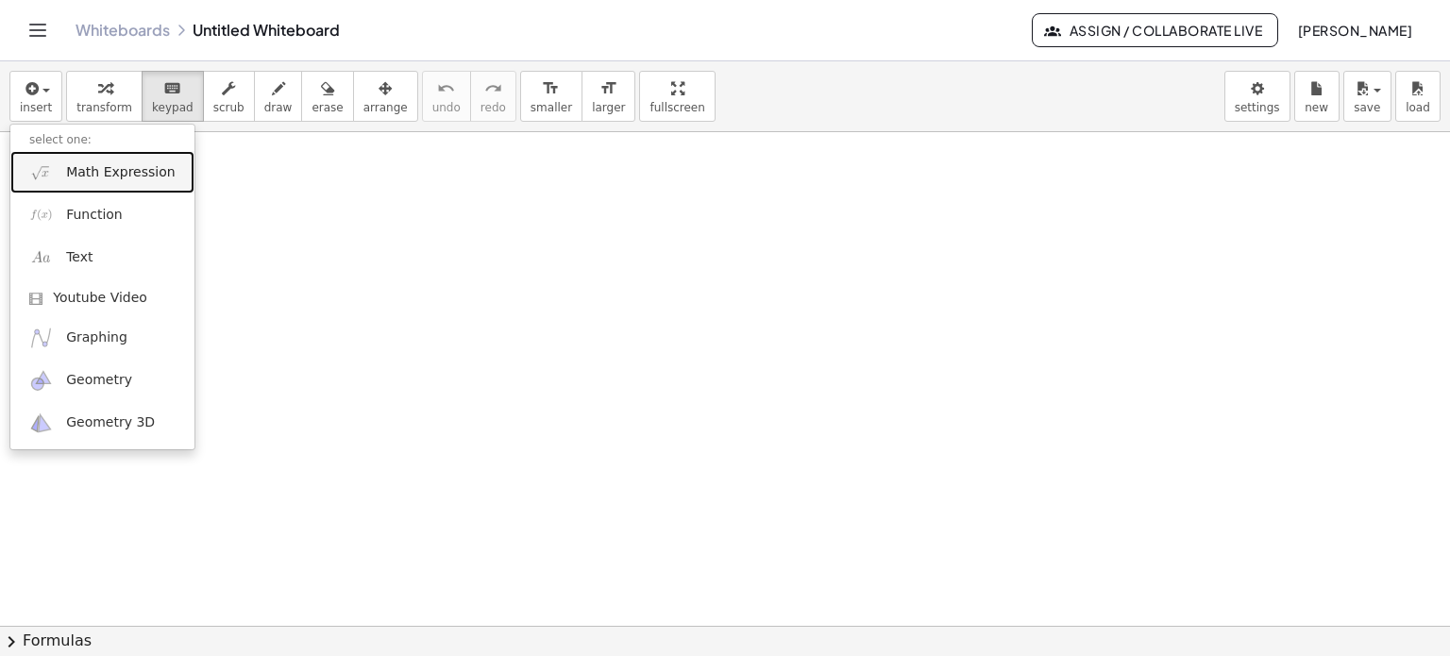
click at [172, 177] on link "Math Expression" at bounding box center [102, 172] width 184 height 42
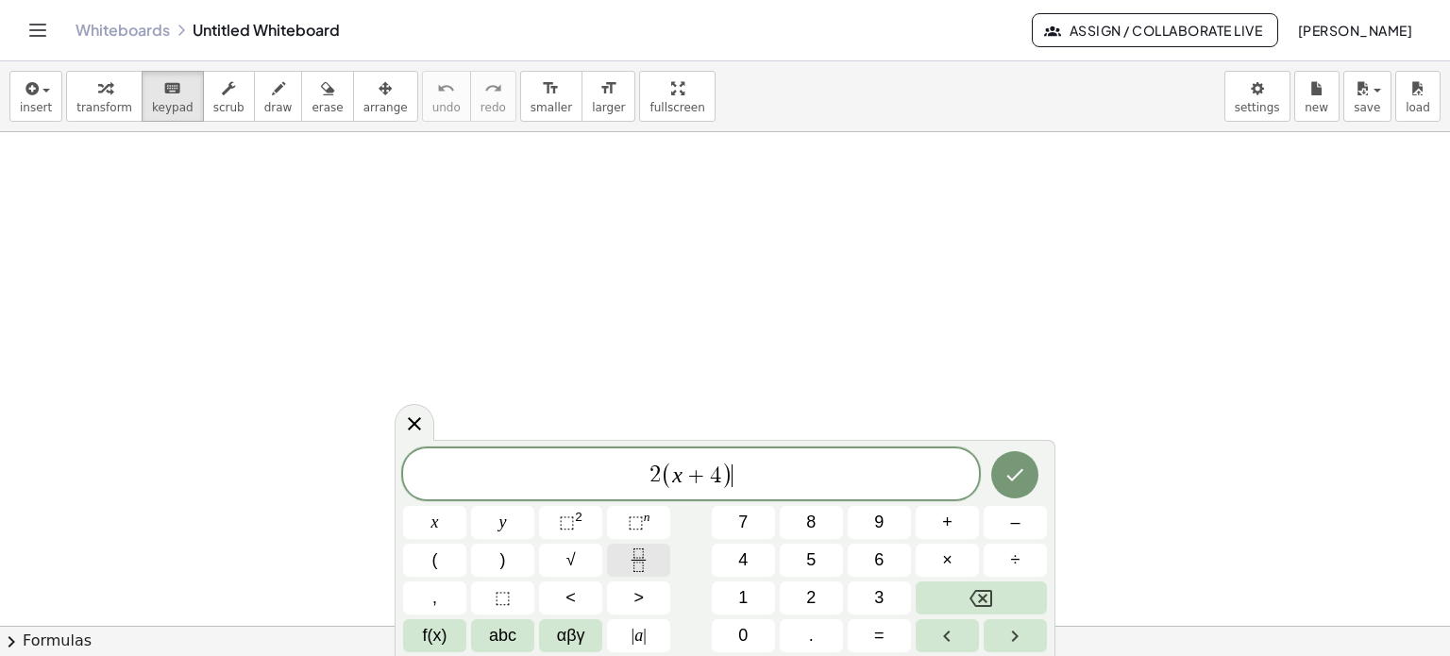
click at [642, 566] on icon "Fraction" at bounding box center [639, 561] width 24 height 24
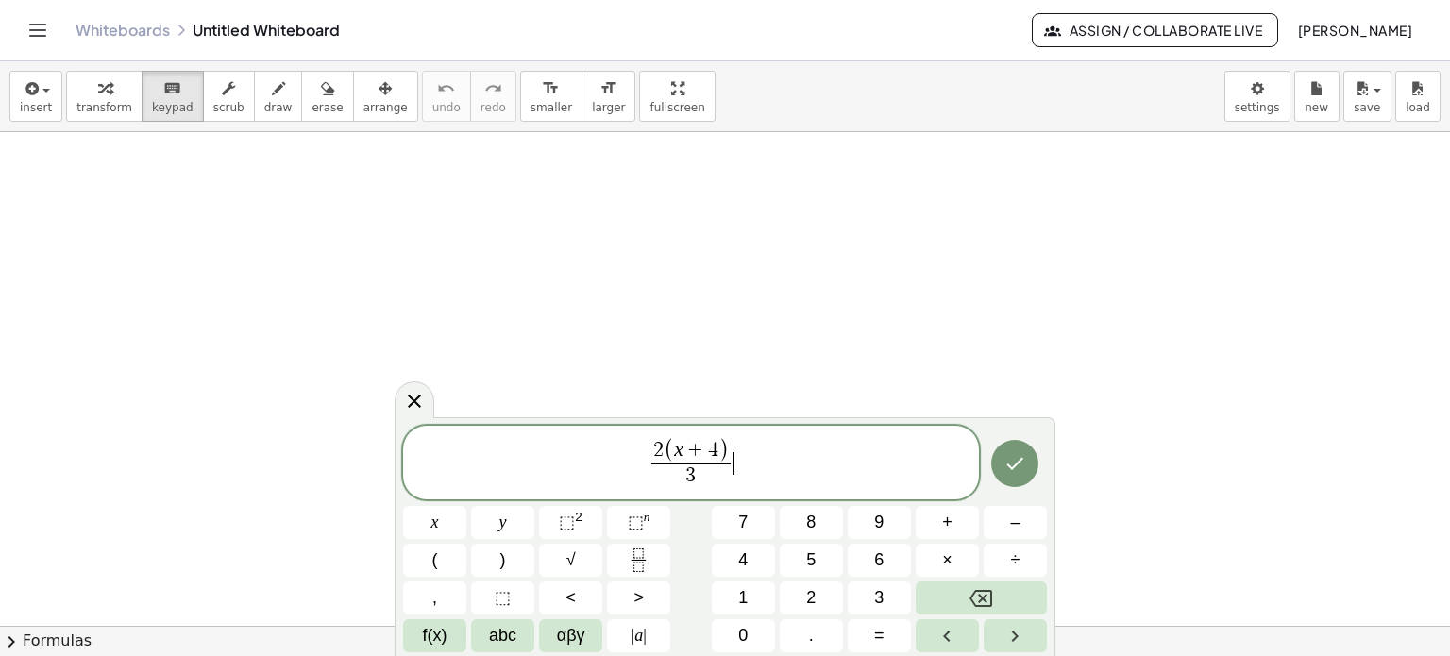
click at [752, 455] on span "2 ( x + 4 ) 3 ​ ​" at bounding box center [691, 464] width 576 height 54
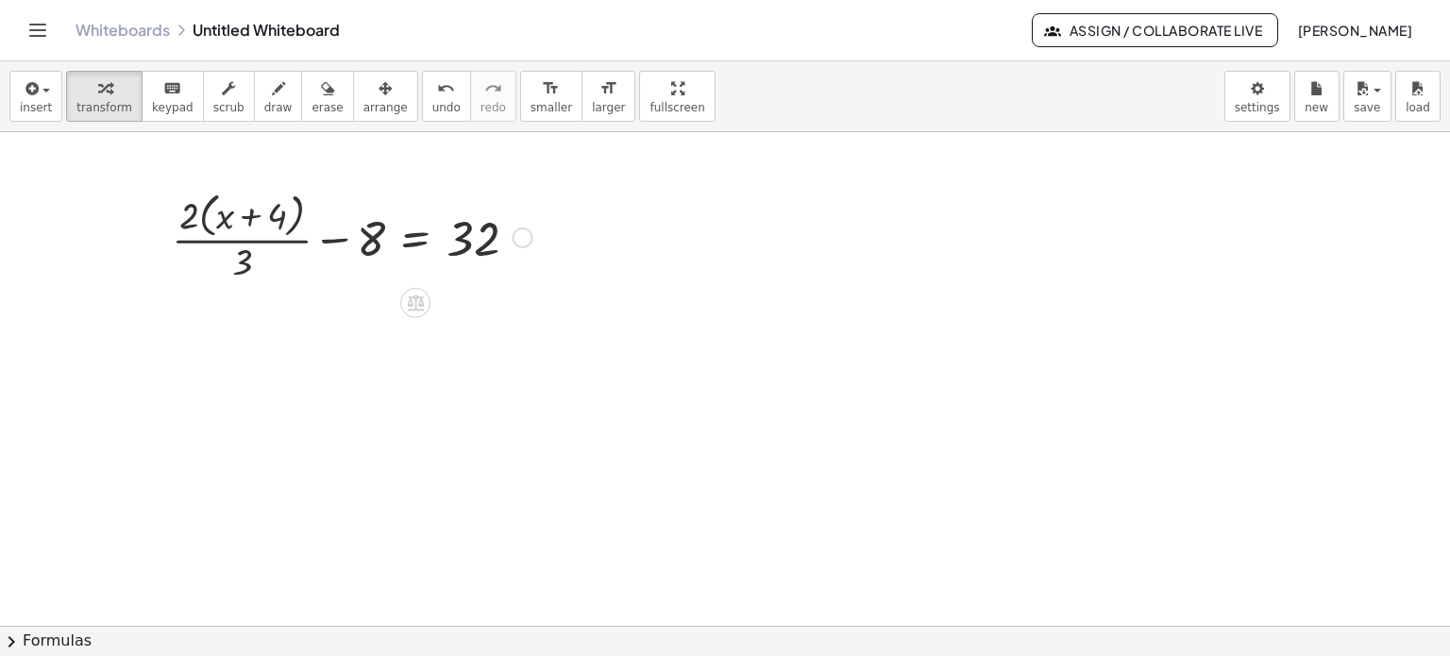
click at [376, 245] on div at bounding box center [352, 236] width 380 height 100
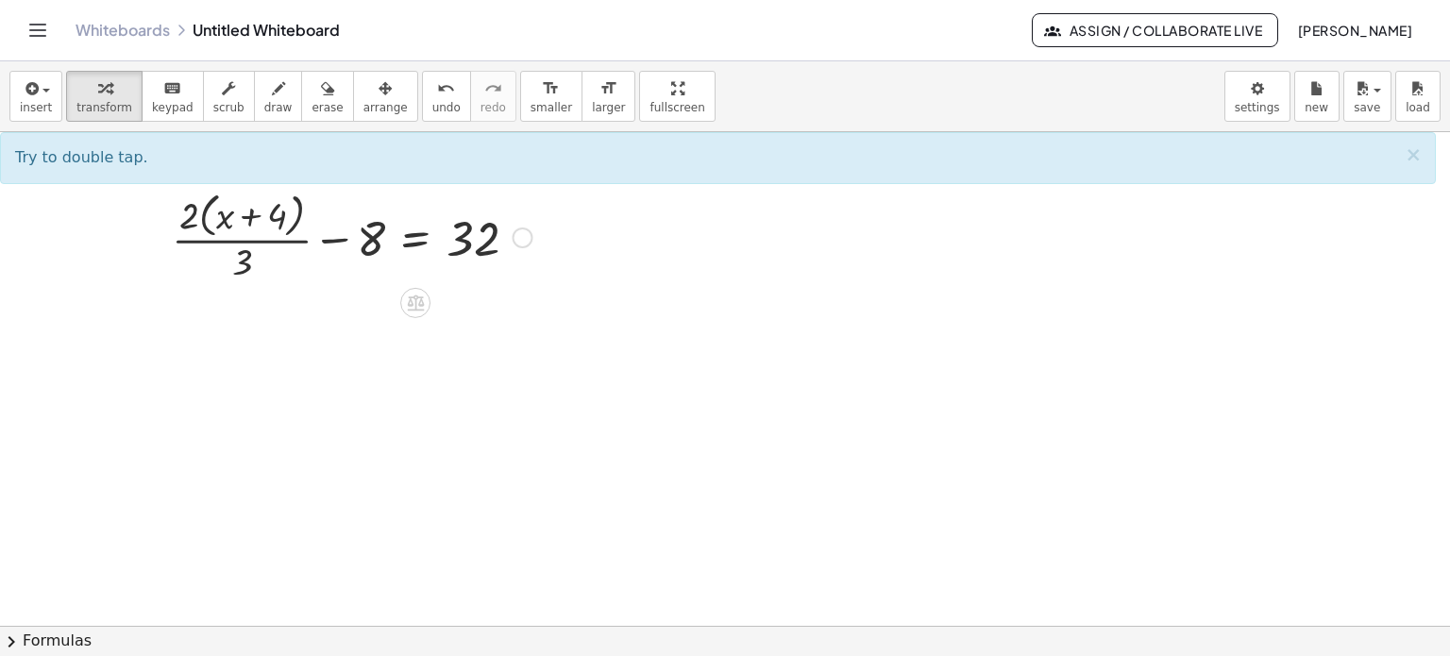
click at [287, 246] on div at bounding box center [352, 236] width 380 height 100
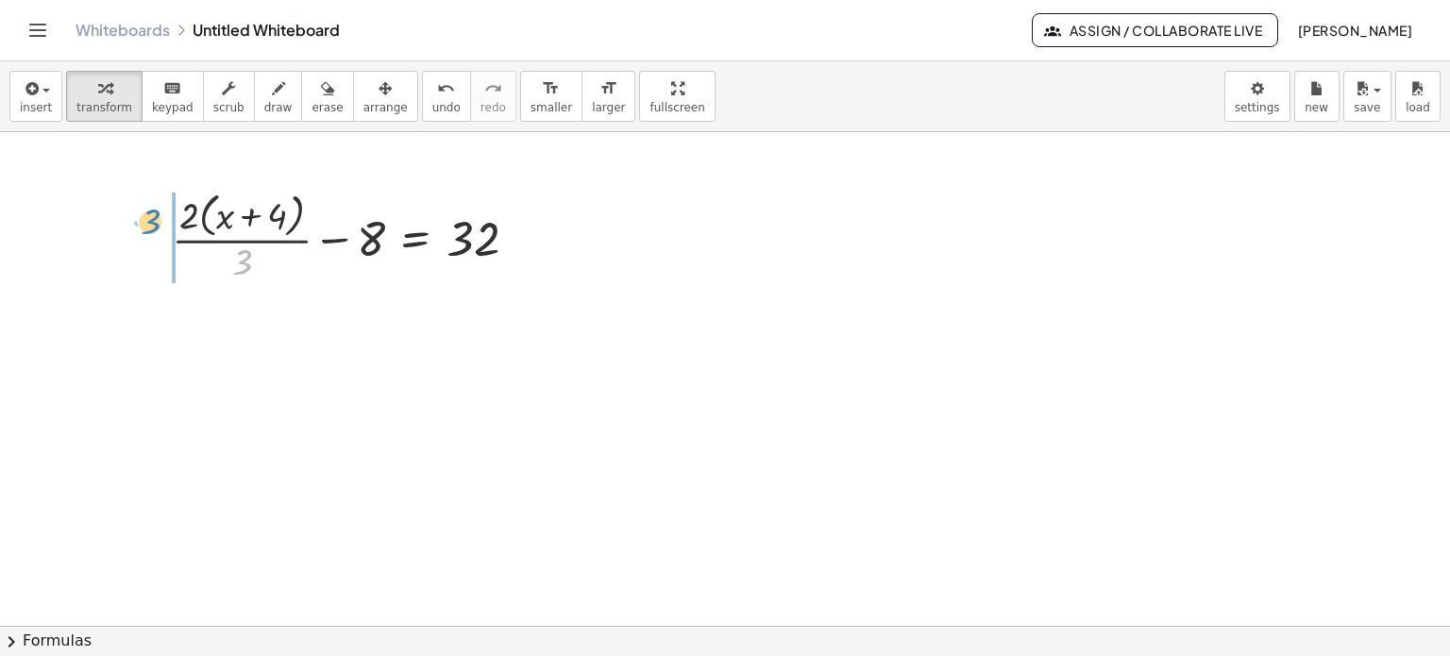
drag, startPoint x: 245, startPoint y: 268, endPoint x: 153, endPoint y: 228, distance: 101.0
click at [153, 228] on div "· 3 + · 2 · ( + x + 4 ) · 3 − 8 = 32" at bounding box center [345, 236] width 403 height 110
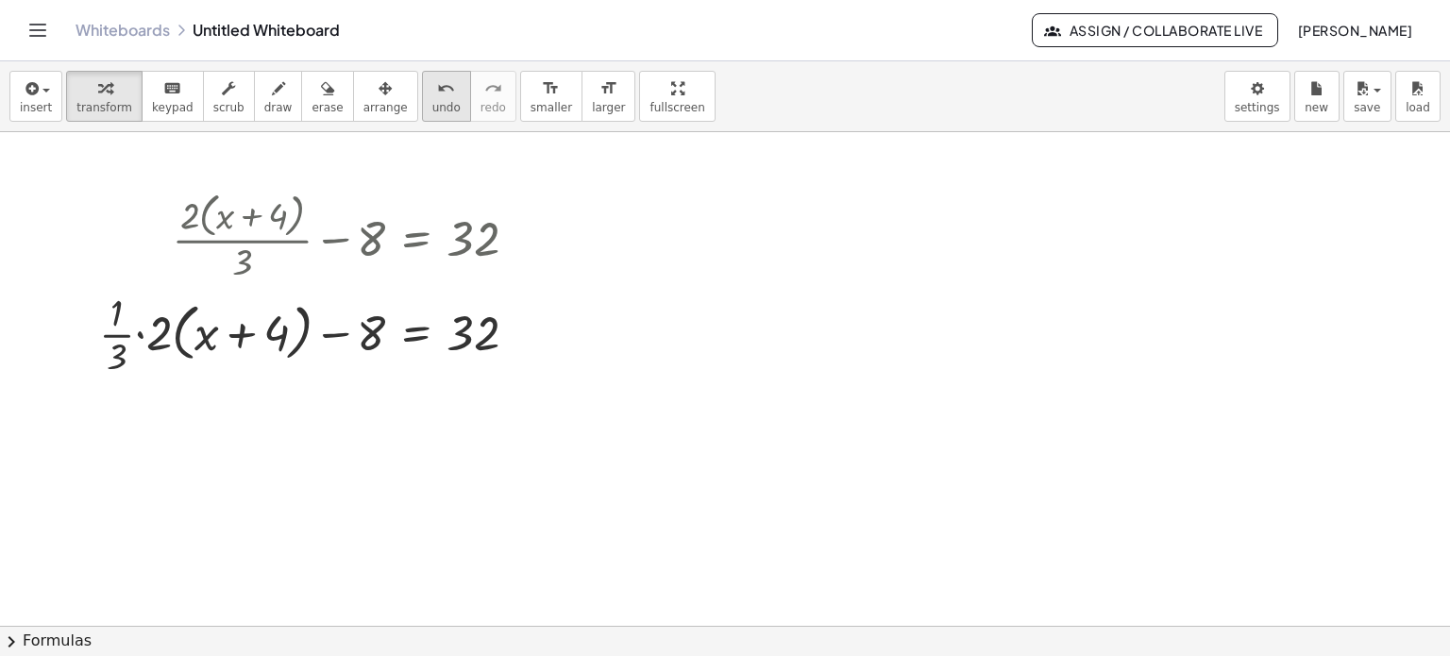
click at [432, 103] on span "undo" at bounding box center [446, 107] width 28 height 13
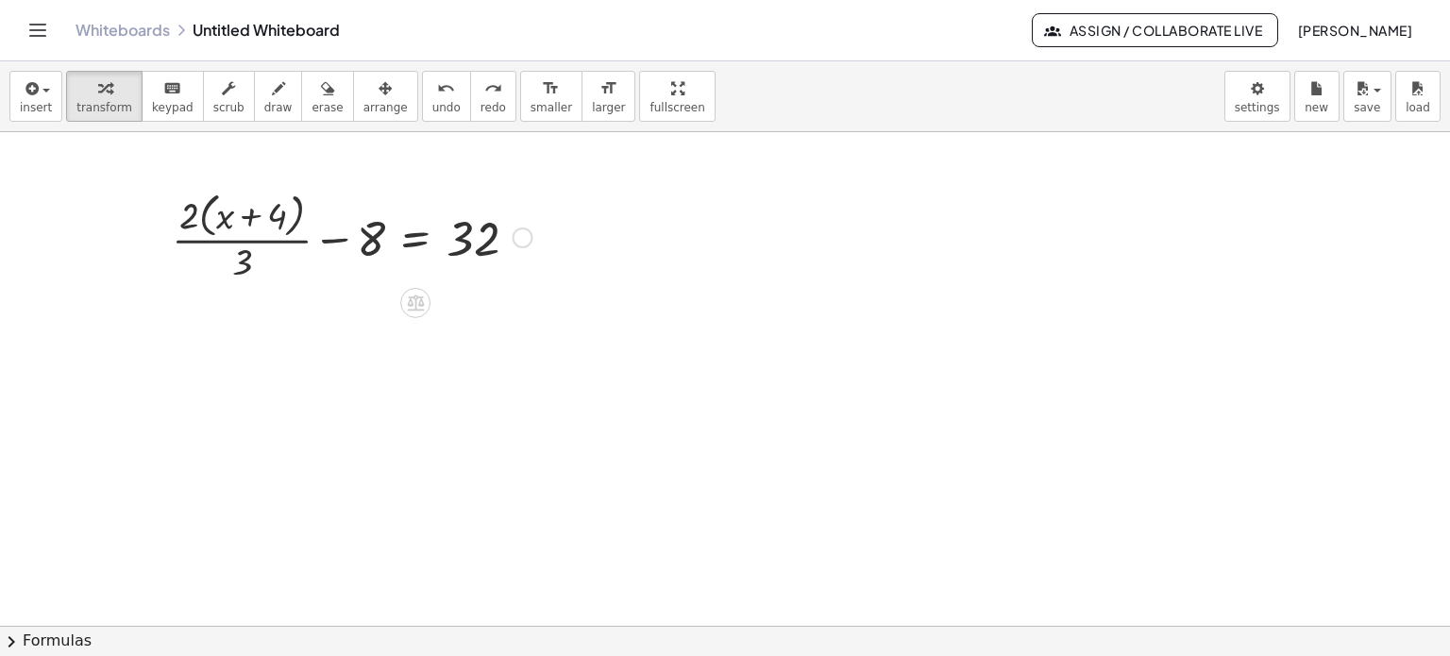
click at [381, 240] on div at bounding box center [352, 236] width 380 height 100
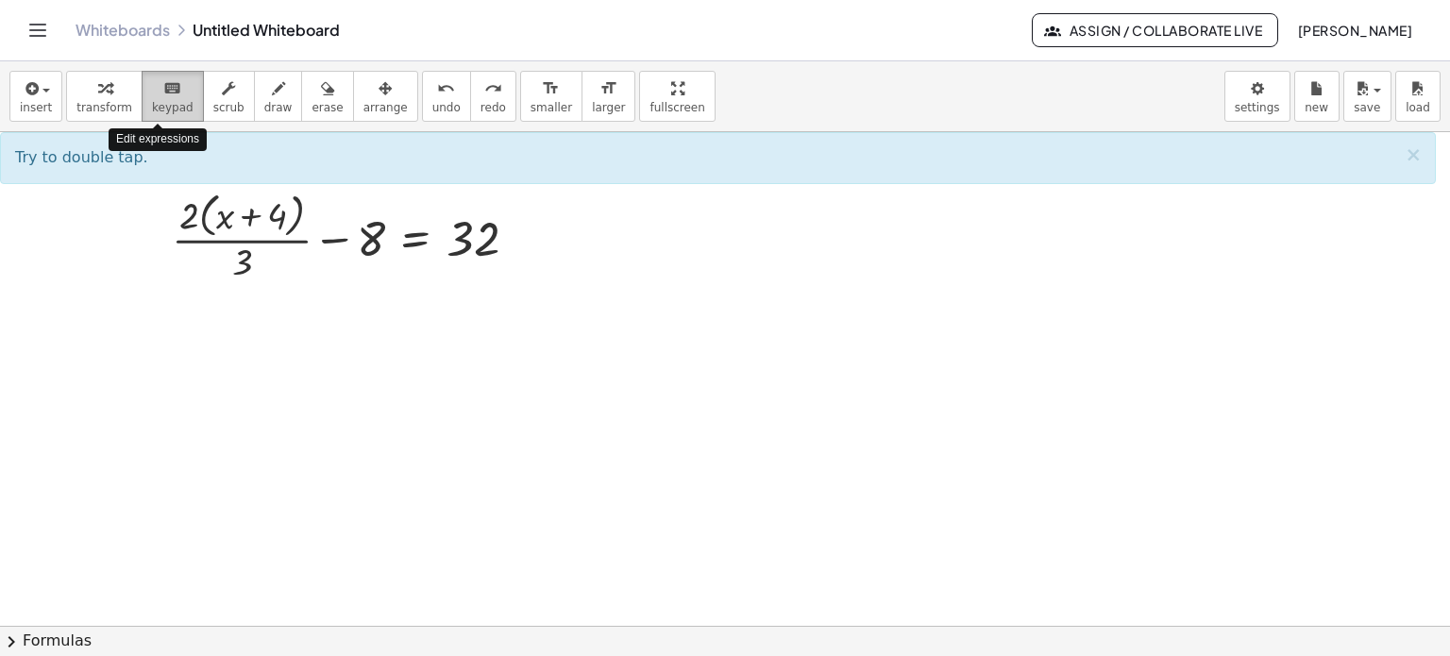
click at [154, 104] on span "keypad" at bounding box center [173, 107] width 42 height 13
click at [27, 109] on span "insert" at bounding box center [36, 107] width 32 height 13
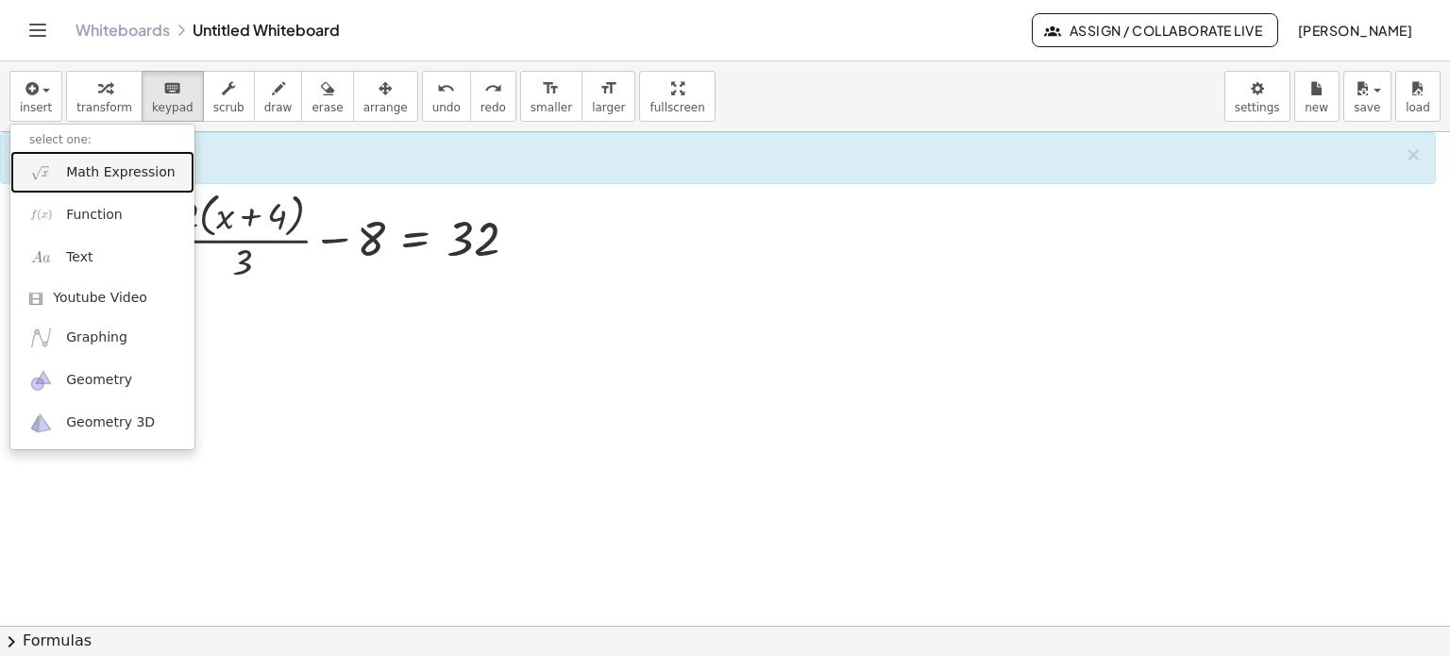
click at [76, 172] on span "Math Expression" at bounding box center [120, 172] width 109 height 19
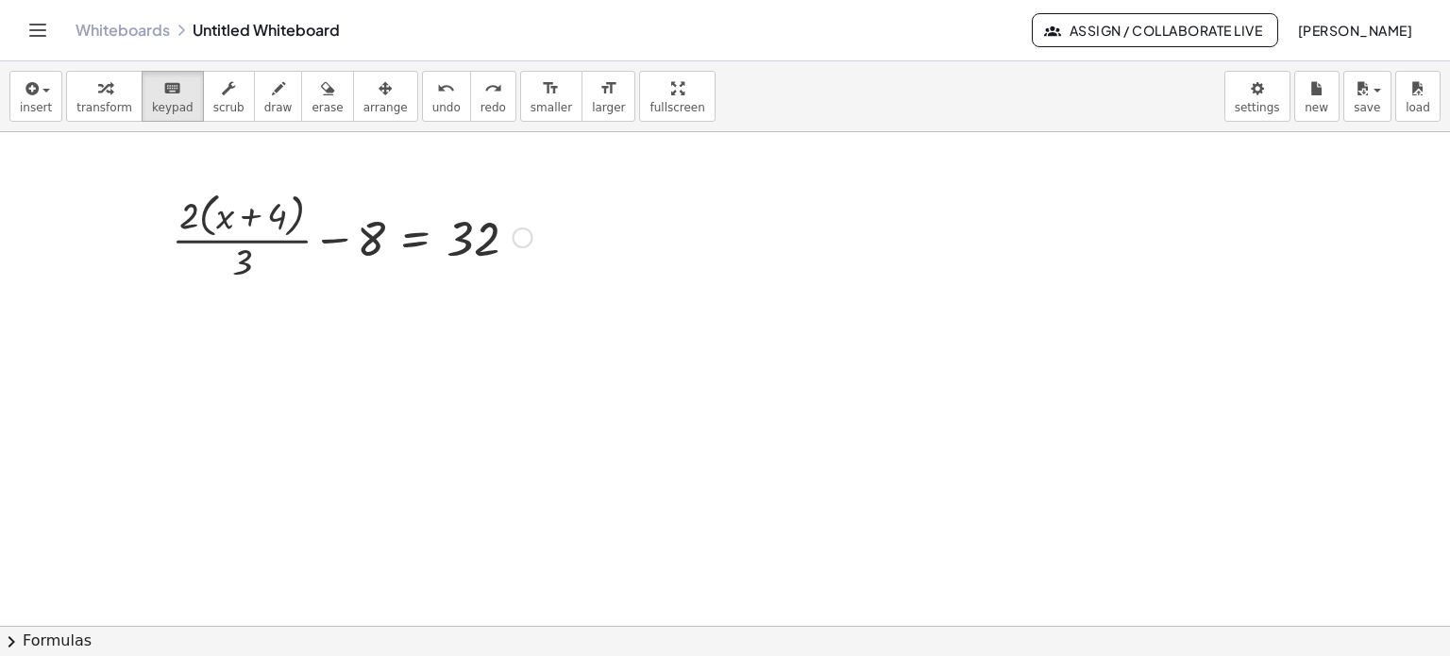
drag, startPoint x: 251, startPoint y: 267, endPoint x: 204, endPoint y: 250, distance: 50.2
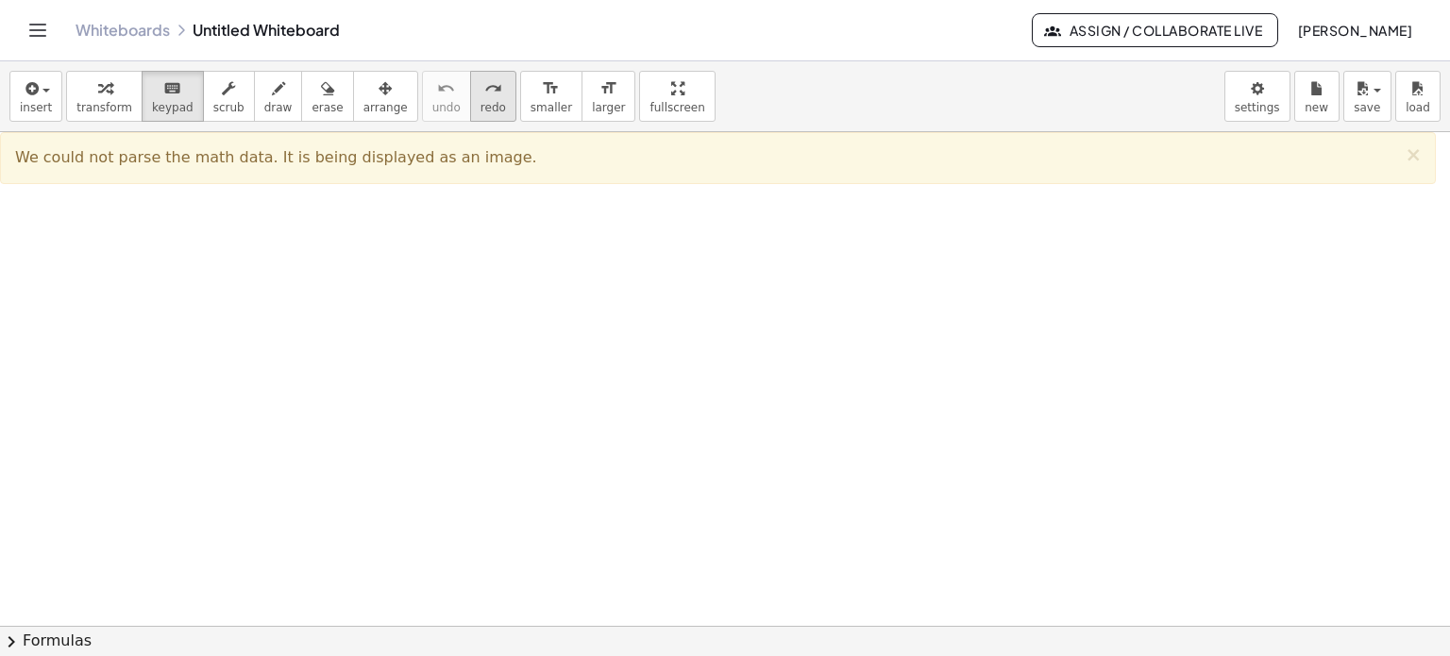
click at [481, 102] on span "redo" at bounding box center [493, 107] width 25 height 13
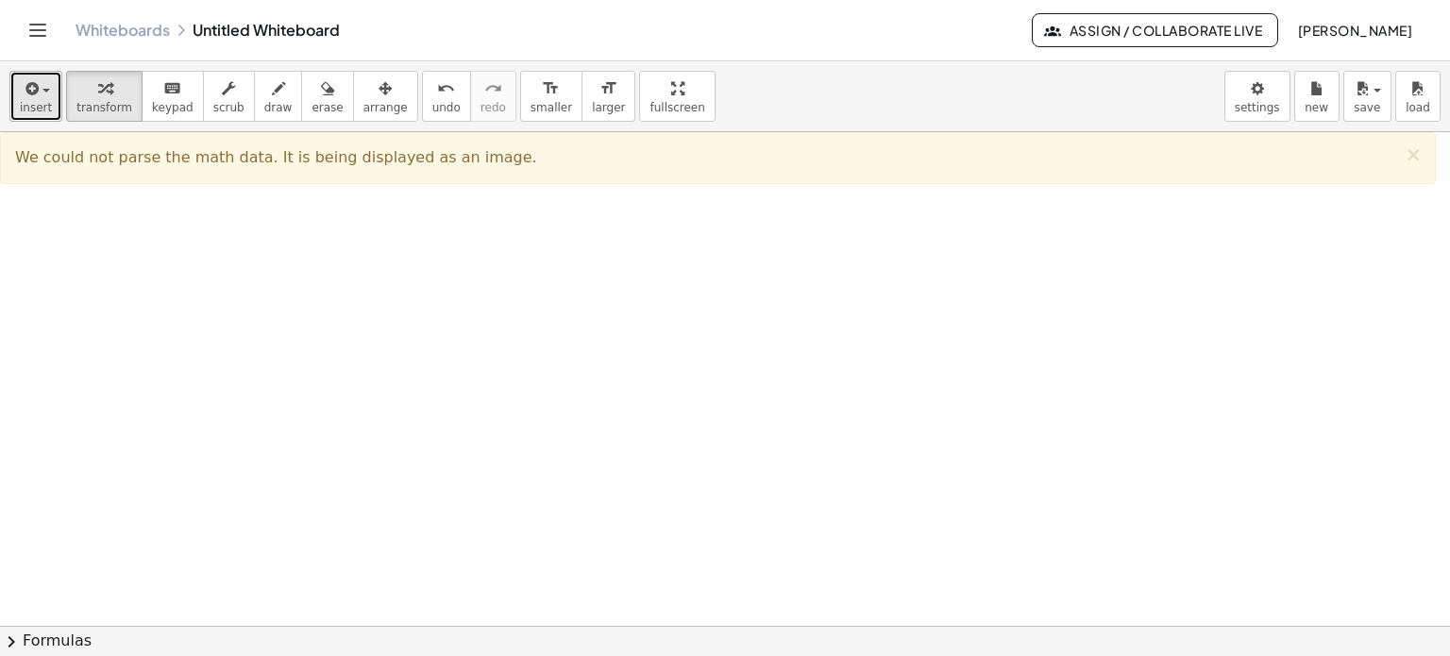
click at [42, 93] on span "button" at bounding box center [46, 91] width 8 height 4
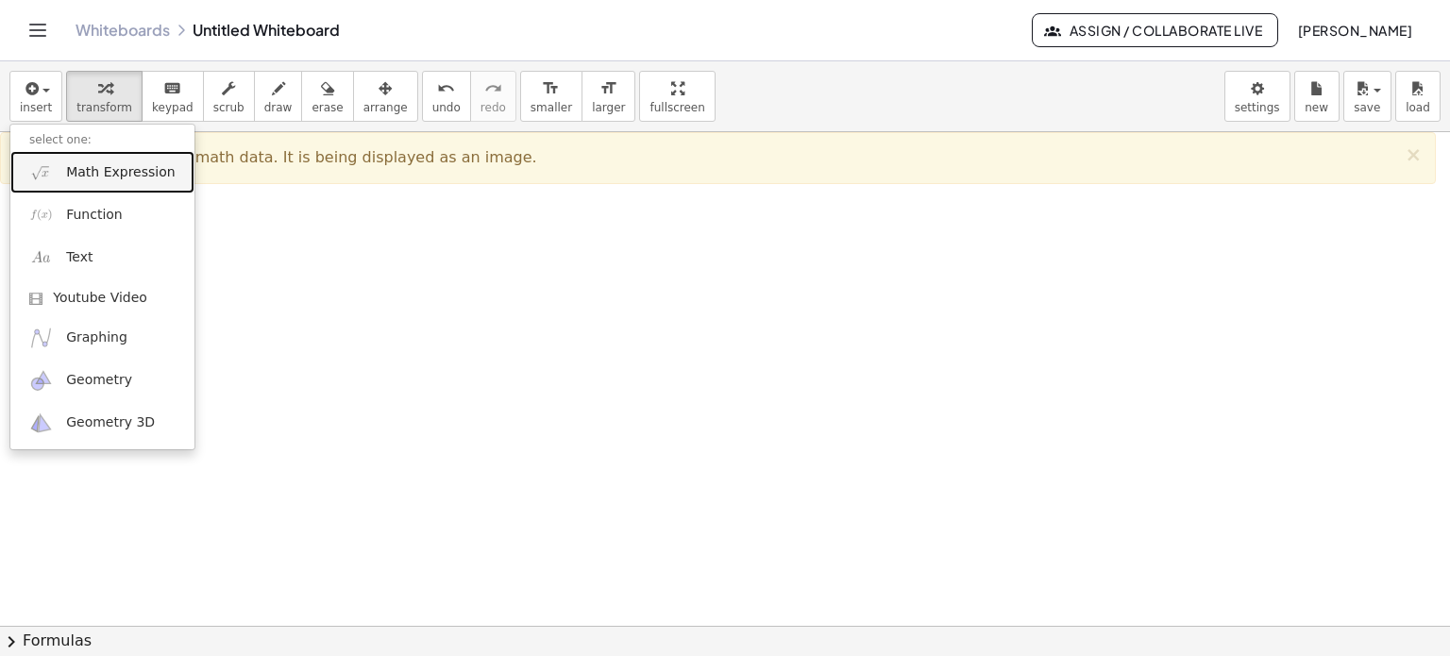
click at [111, 175] on span "Math Expression" at bounding box center [120, 172] width 109 height 19
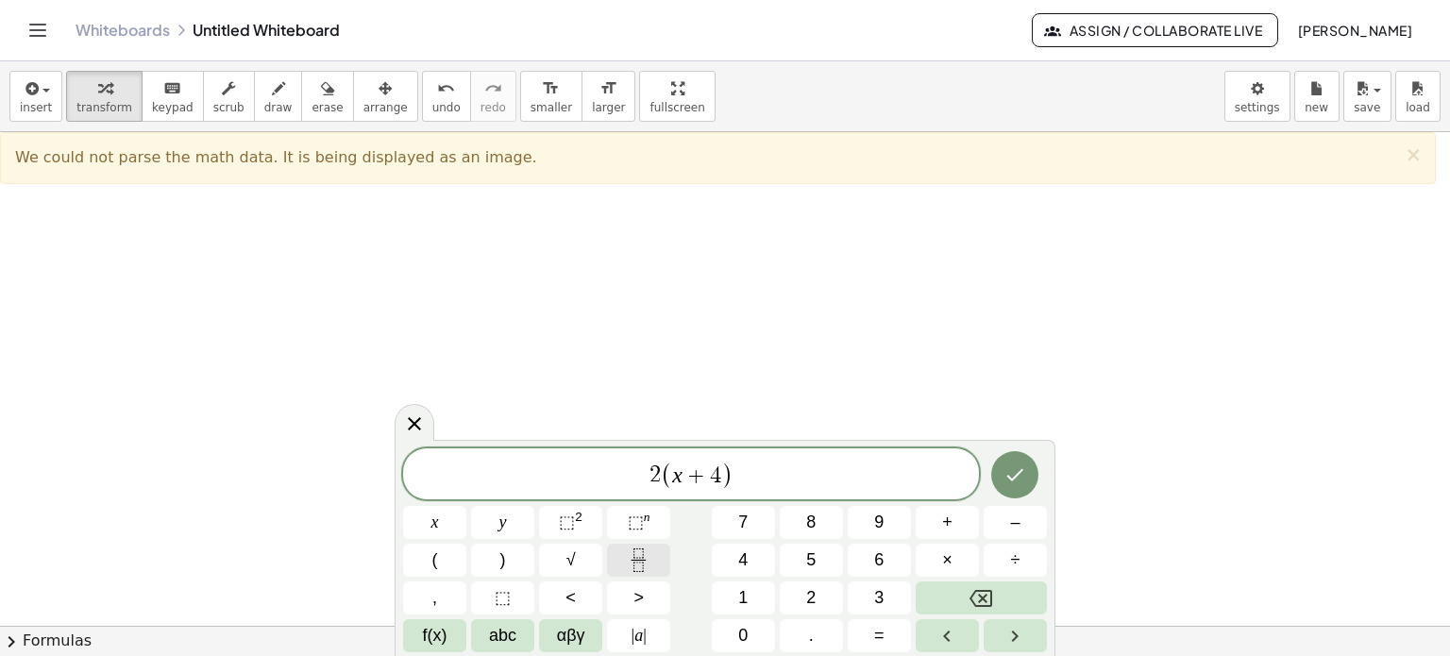
click at [645, 567] on icon "Fraction" at bounding box center [639, 561] width 24 height 24
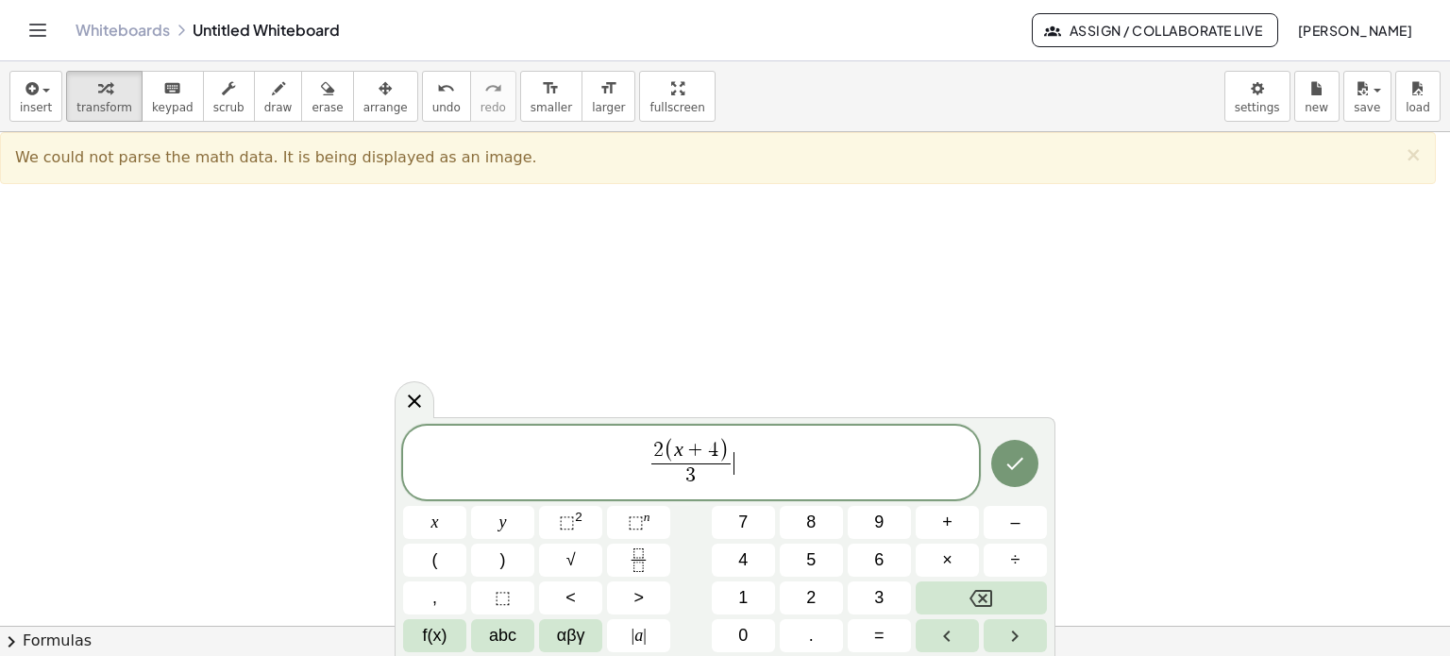
click at [752, 460] on span "2 ( x + 4 ) 3 ​ ​" at bounding box center [691, 464] width 576 height 54
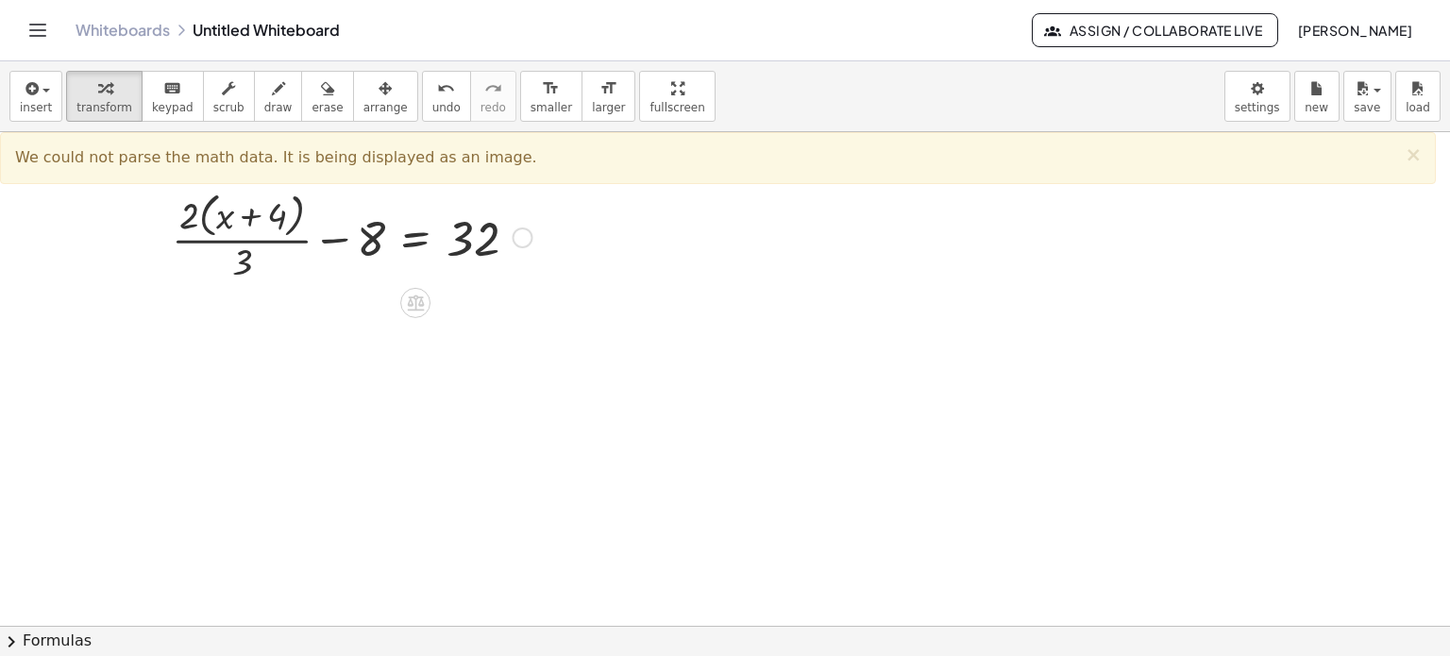
click at [412, 303] on icon at bounding box center [415, 304] width 17 height 16
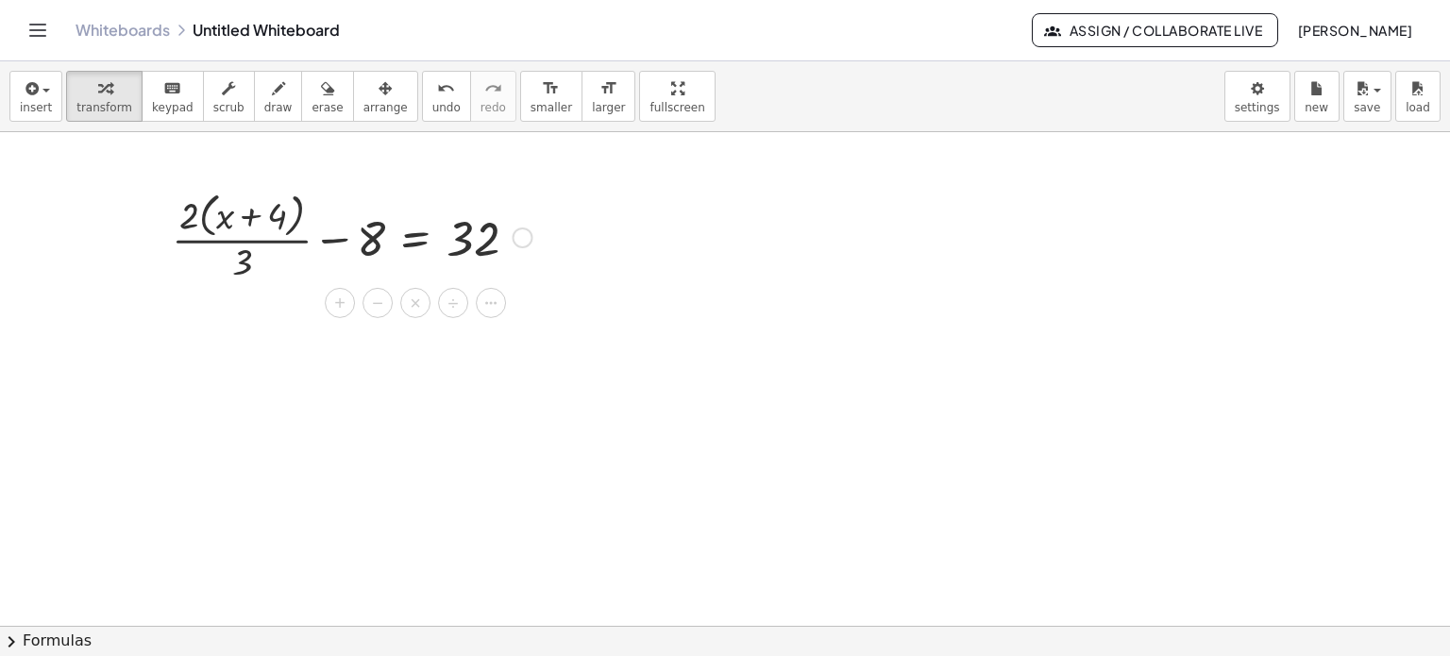
click at [413, 245] on div at bounding box center [352, 236] width 380 height 100
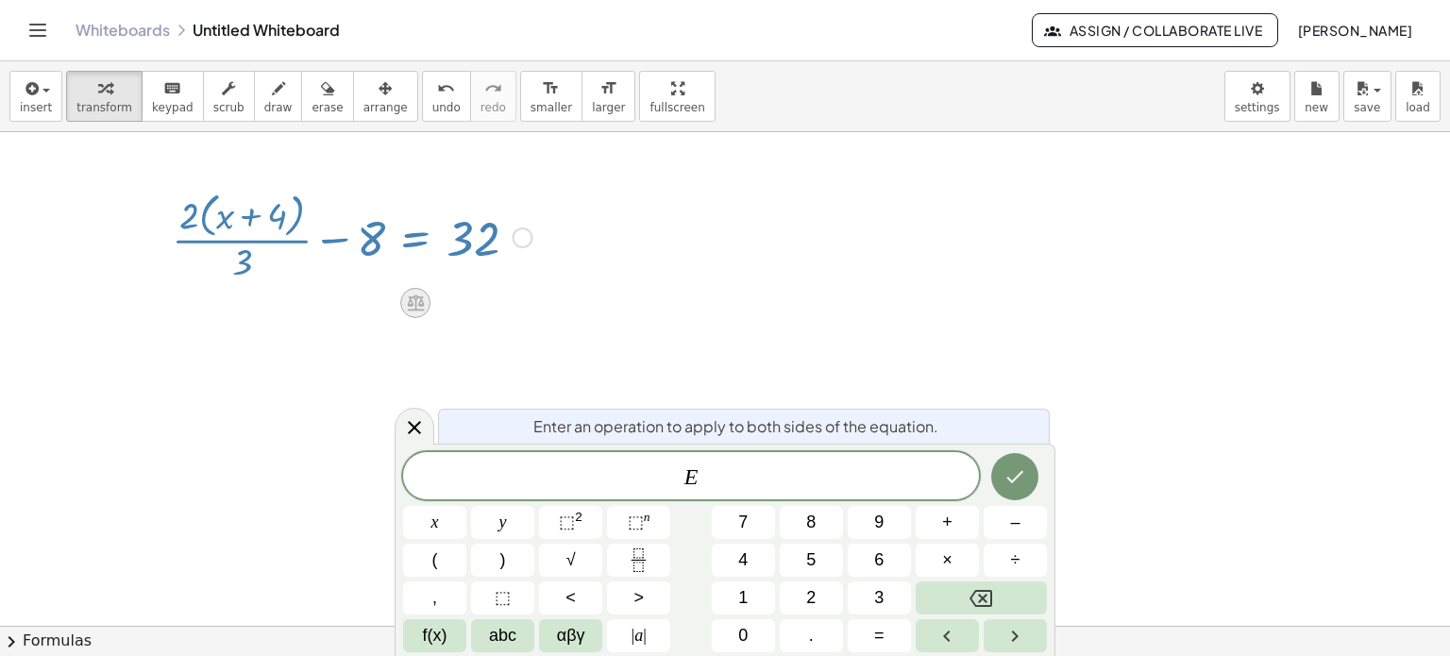
click at [409, 308] on icon at bounding box center [416, 303] width 20 height 20
click at [421, 304] on div "×" at bounding box center [415, 303] width 30 height 30
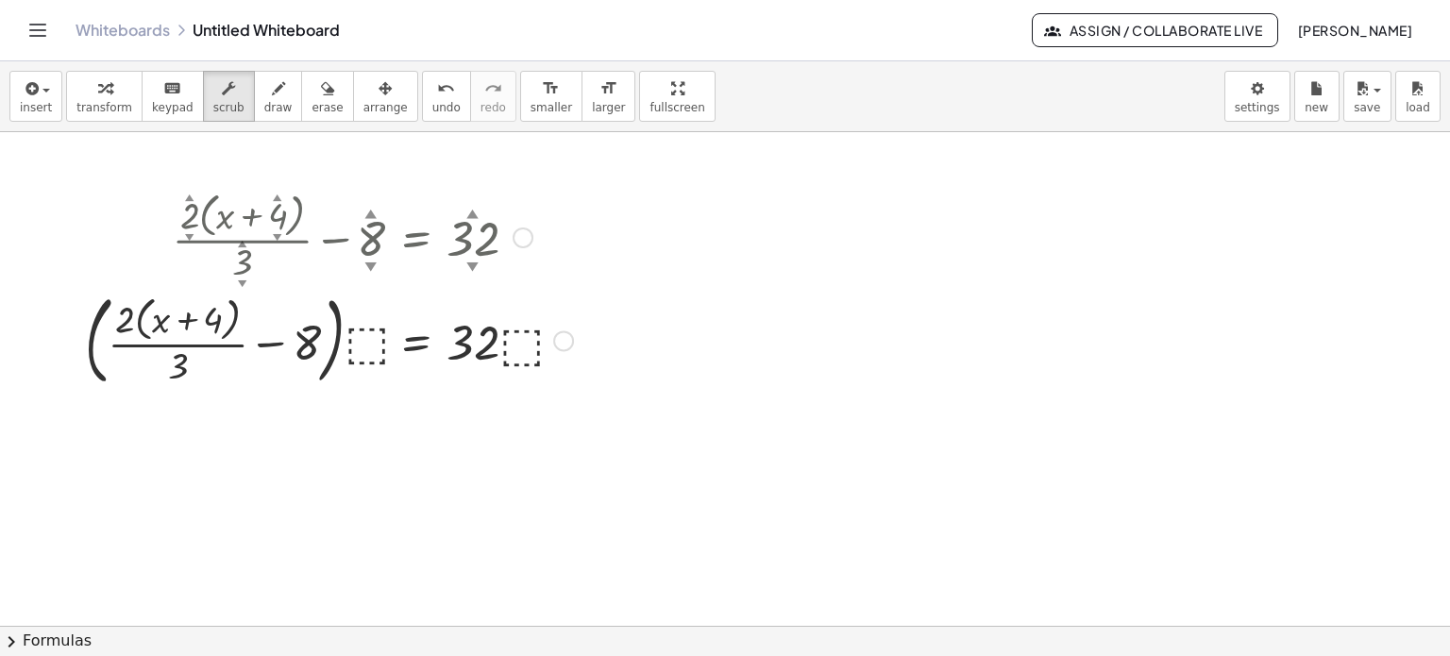
click at [370, 347] on div at bounding box center [329, 339] width 507 height 107
click at [368, 346] on div at bounding box center [329, 339] width 507 height 107
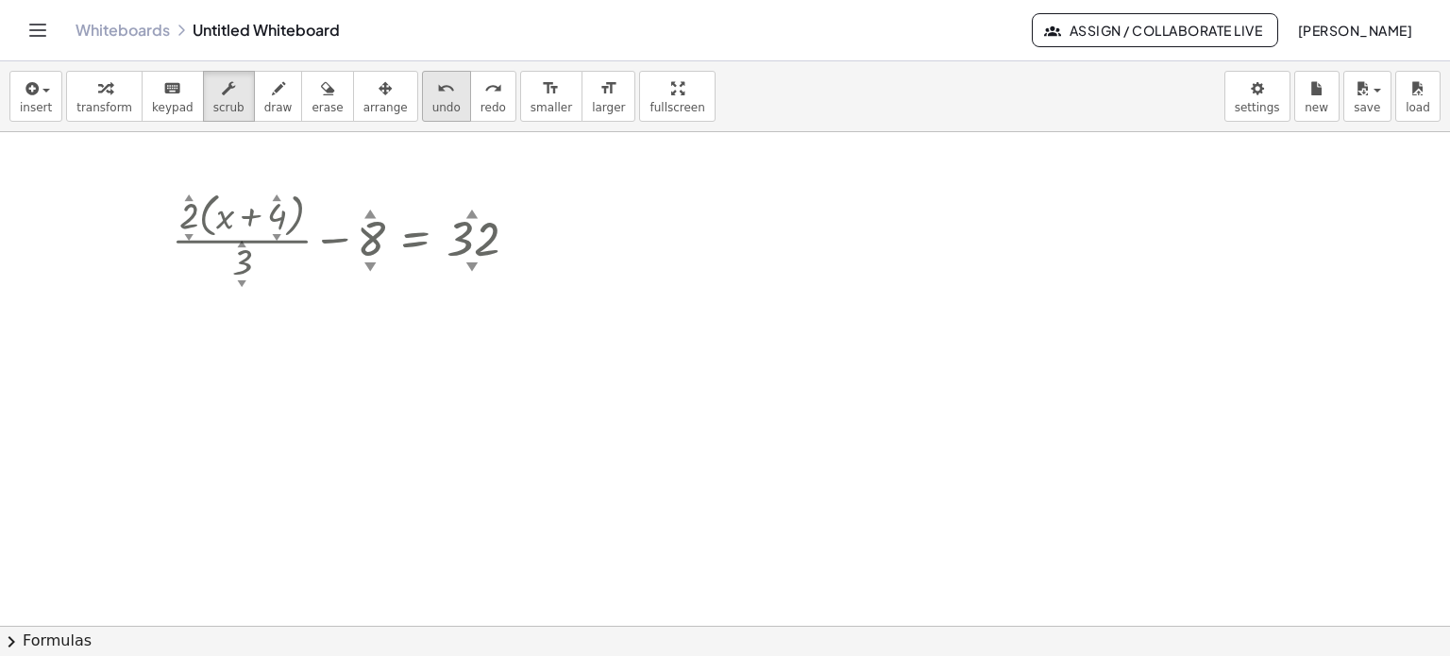
click at [432, 109] on span "undo" at bounding box center [446, 107] width 28 height 13
click at [432, 105] on span "undo" at bounding box center [446, 107] width 28 height 13
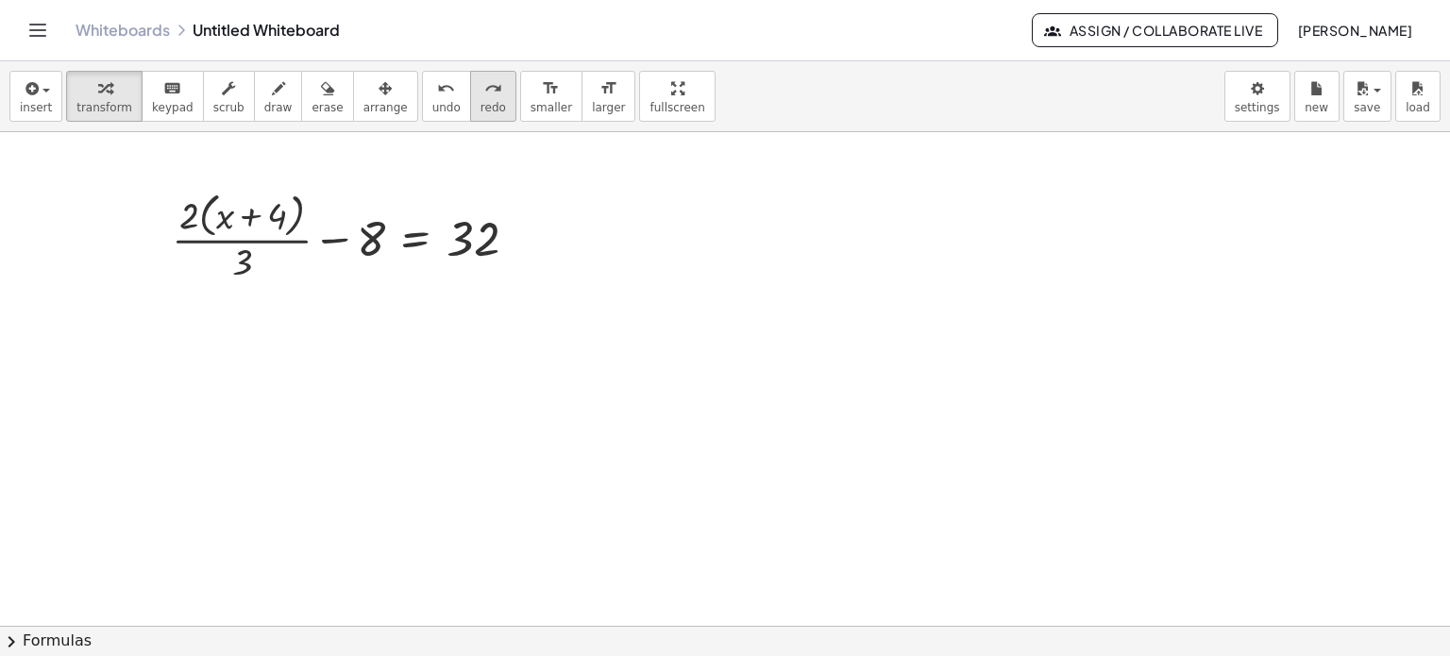
click at [481, 111] on span "redo" at bounding box center [493, 107] width 25 height 13
click at [412, 305] on icon at bounding box center [415, 304] width 17 height 16
click at [415, 305] on span "×" at bounding box center [415, 303] width 11 height 27
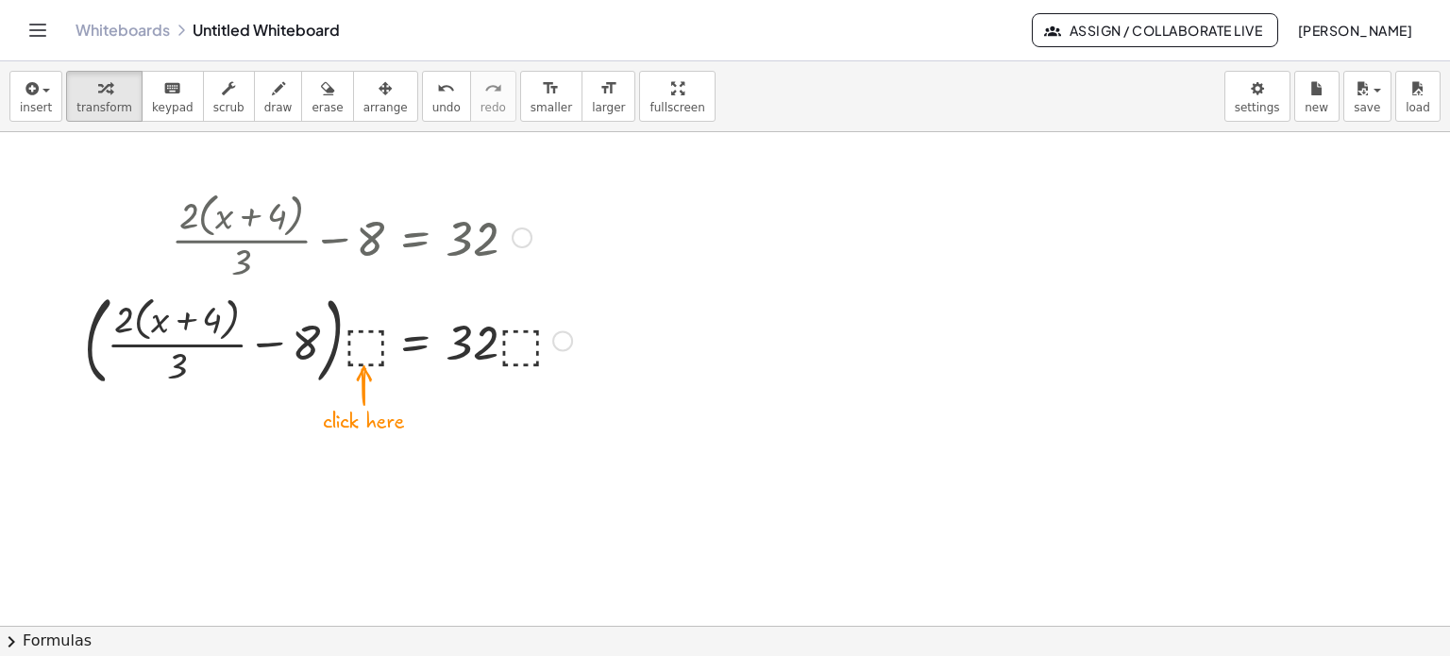
click at [363, 365] on div at bounding box center [328, 339] width 507 height 107
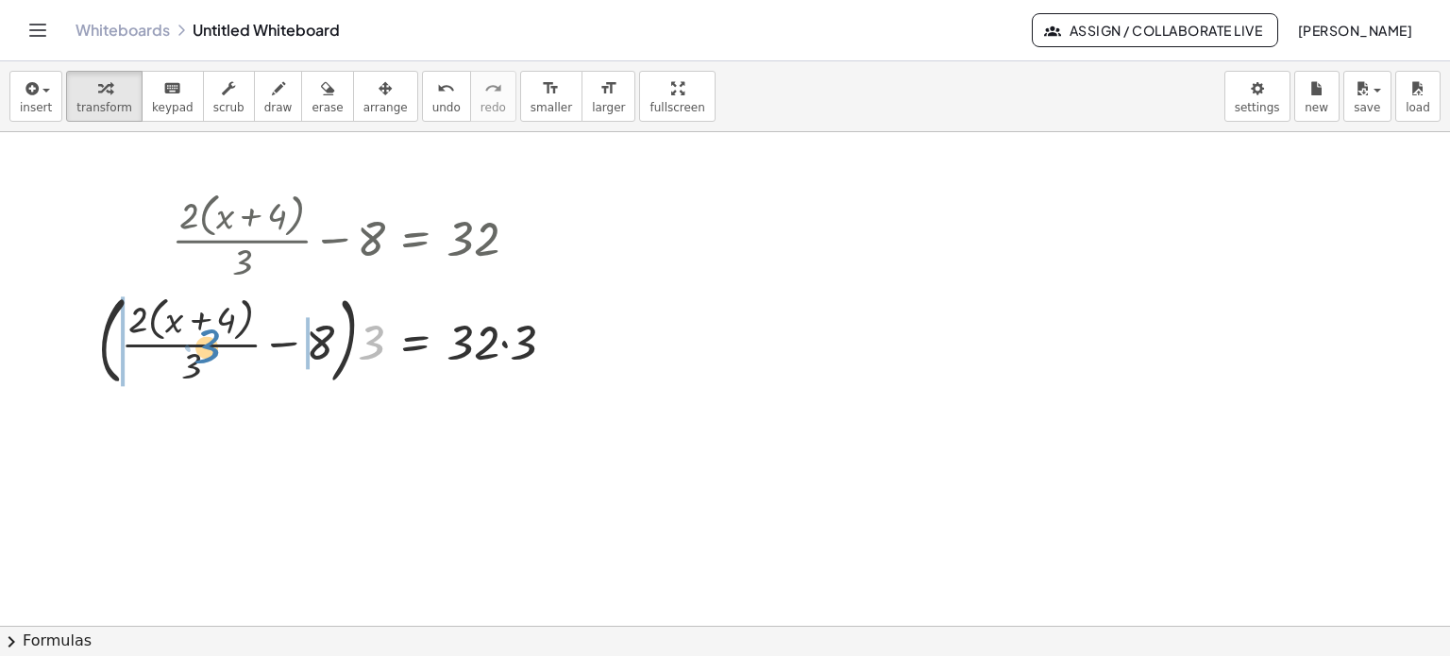
drag, startPoint x: 378, startPoint y: 352, endPoint x: 213, endPoint y: 356, distance: 164.3
click at [213, 356] on div at bounding box center [334, 339] width 491 height 107
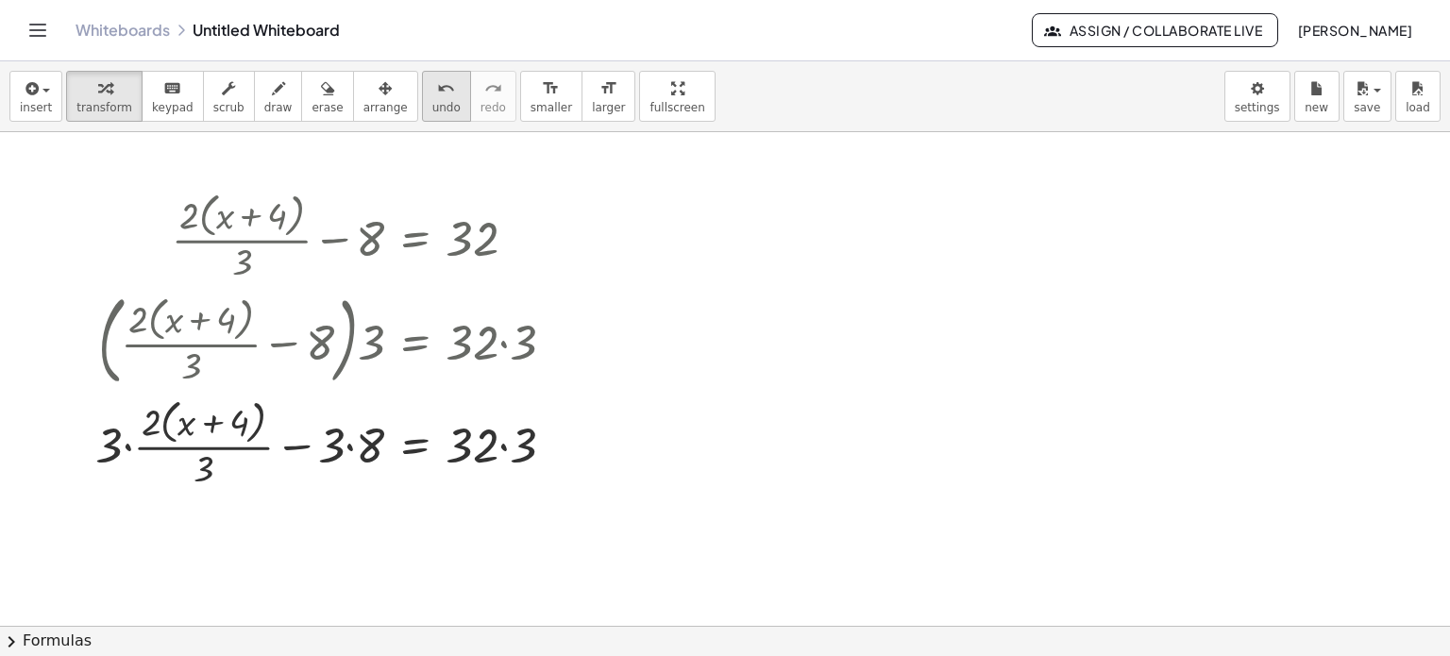
click at [432, 104] on span "undo" at bounding box center [446, 107] width 28 height 13
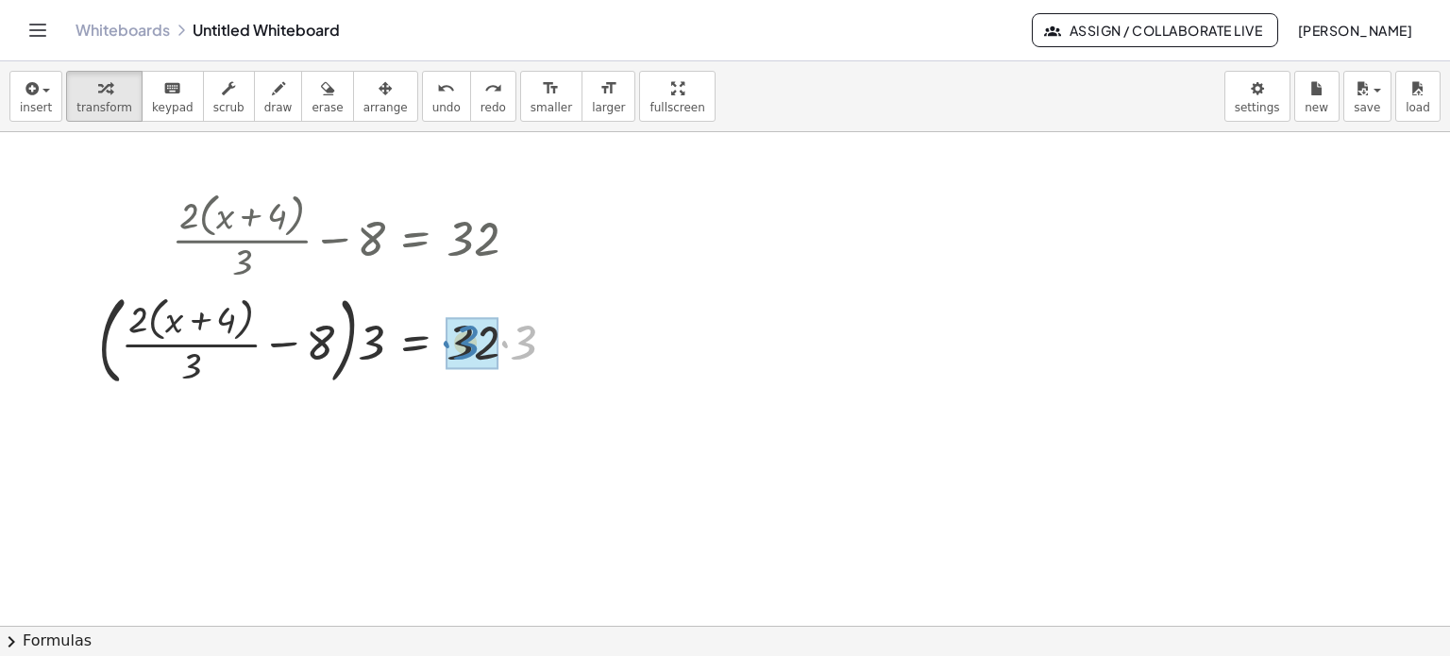
drag, startPoint x: 531, startPoint y: 349, endPoint x: 473, endPoint y: 350, distance: 57.6
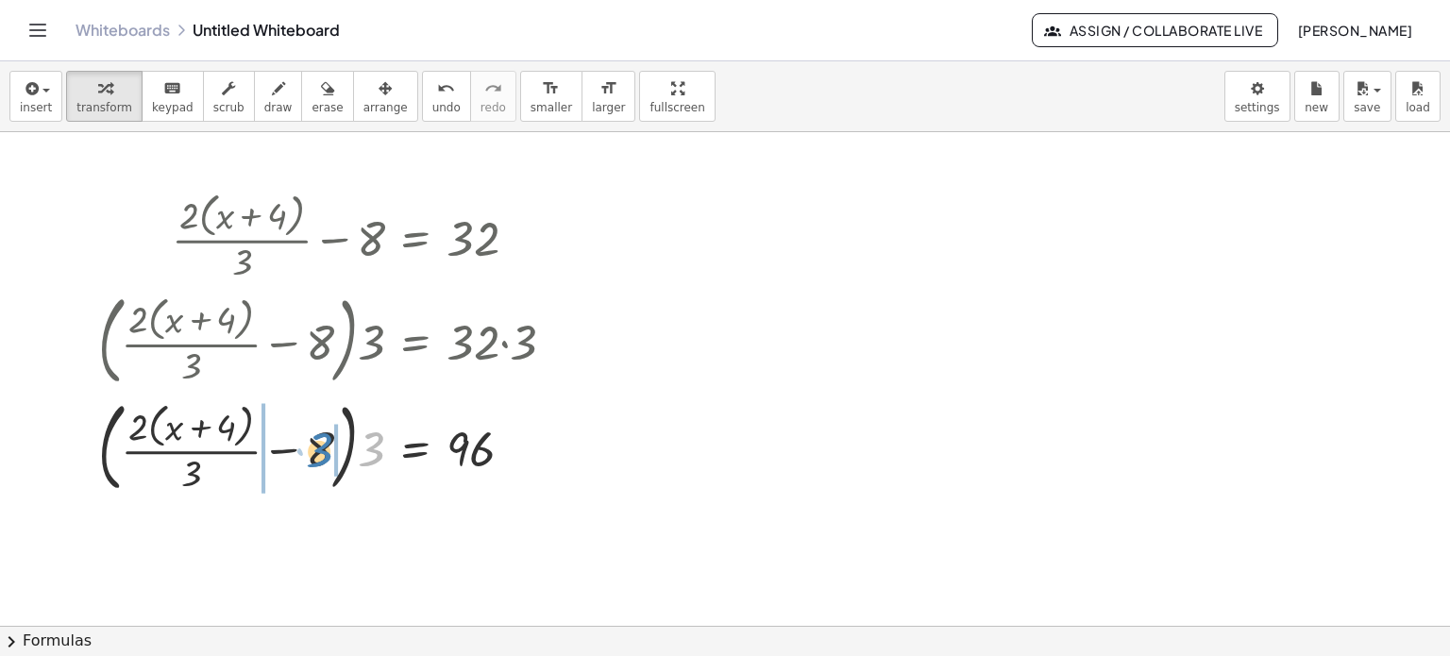
drag, startPoint x: 374, startPoint y: 459, endPoint x: 321, endPoint y: 460, distance: 52.9
click at [321, 460] on div at bounding box center [334, 446] width 491 height 107
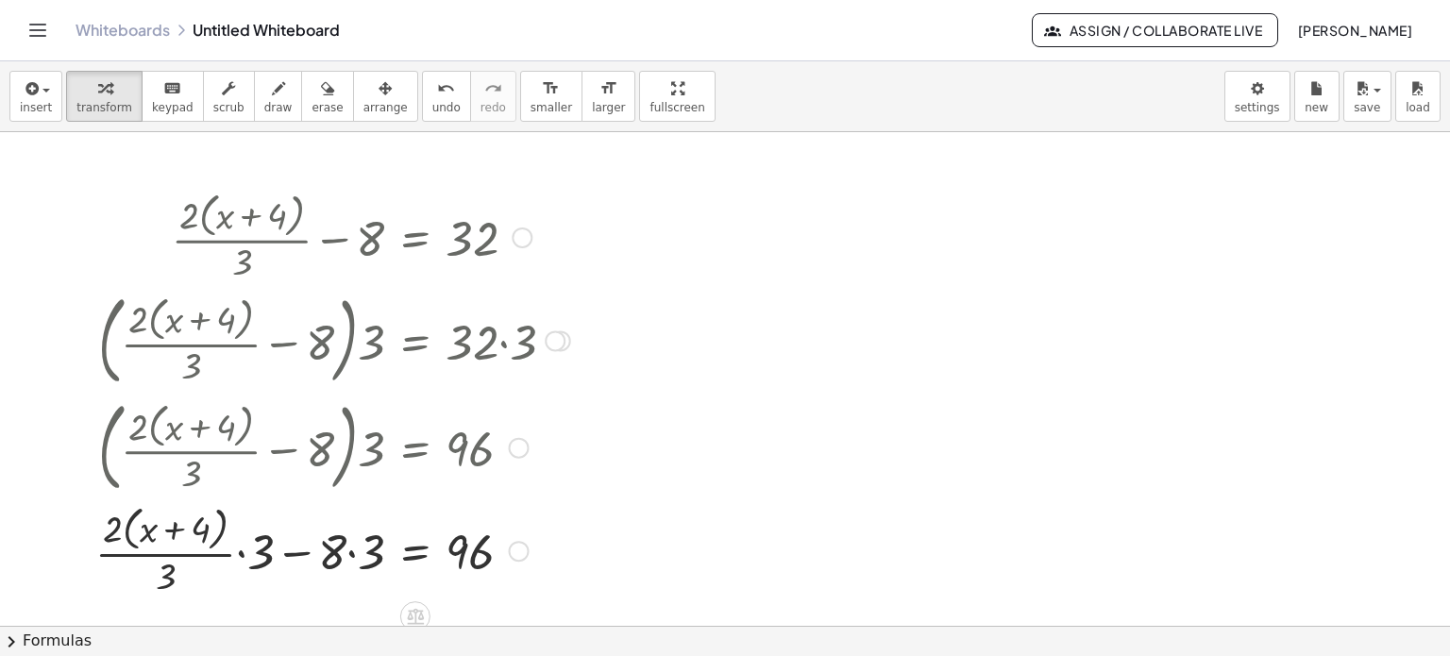
click at [301, 554] on div at bounding box center [333, 549] width 494 height 100
click at [432, 107] on span "undo" at bounding box center [446, 107] width 28 height 13
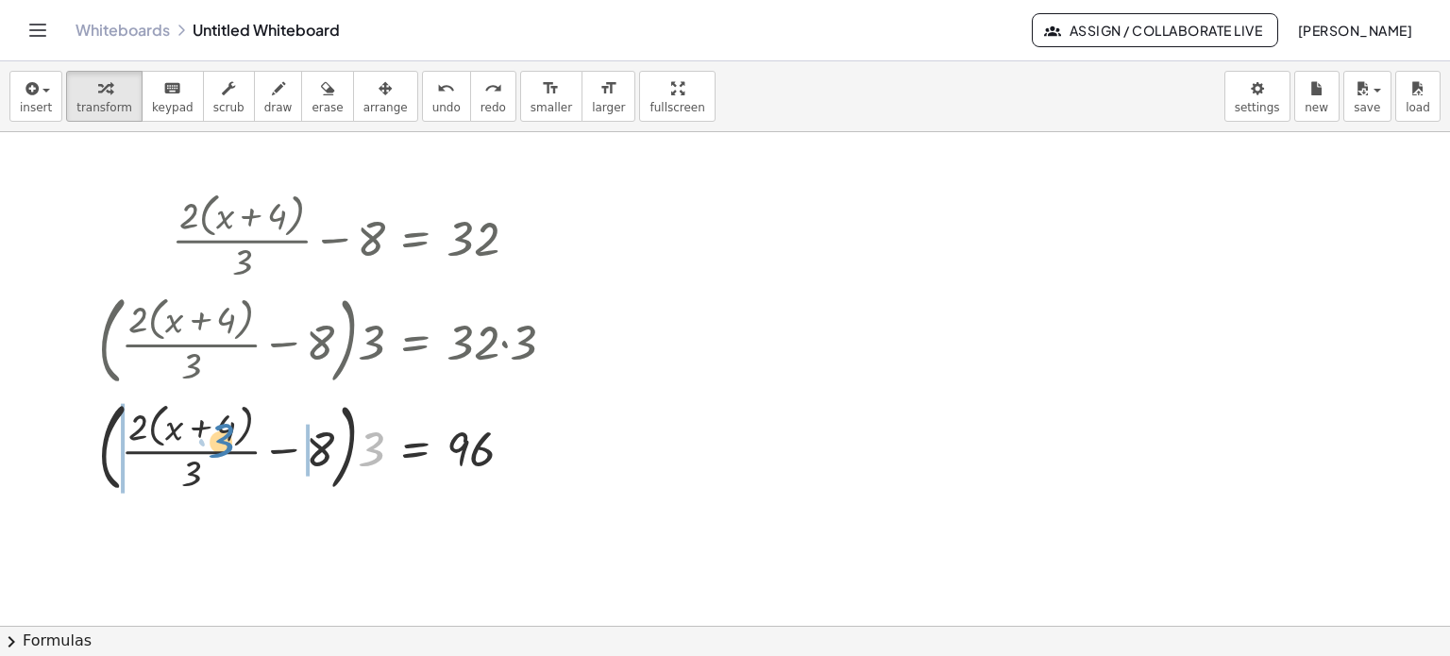
drag, startPoint x: 373, startPoint y: 449, endPoint x: 227, endPoint y: 439, distance: 146.7
click at [225, 439] on div at bounding box center [334, 446] width 491 height 107
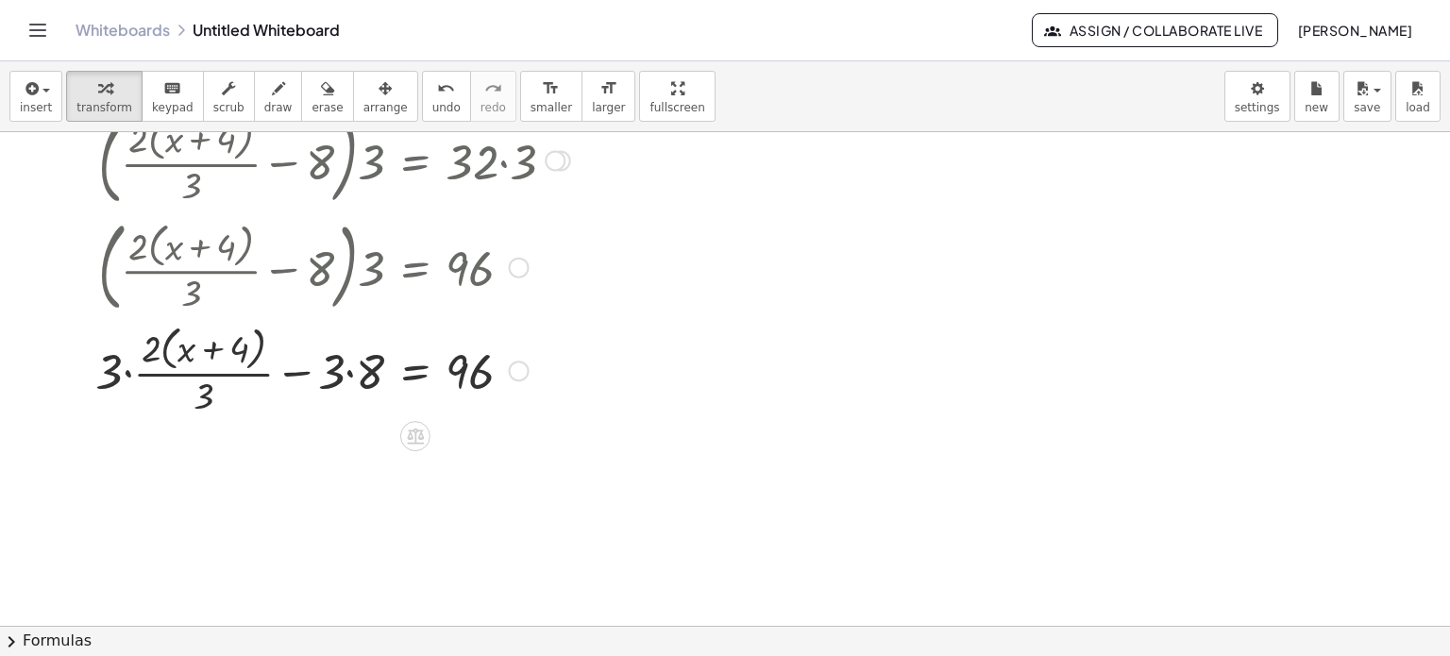
scroll to position [189, 0]
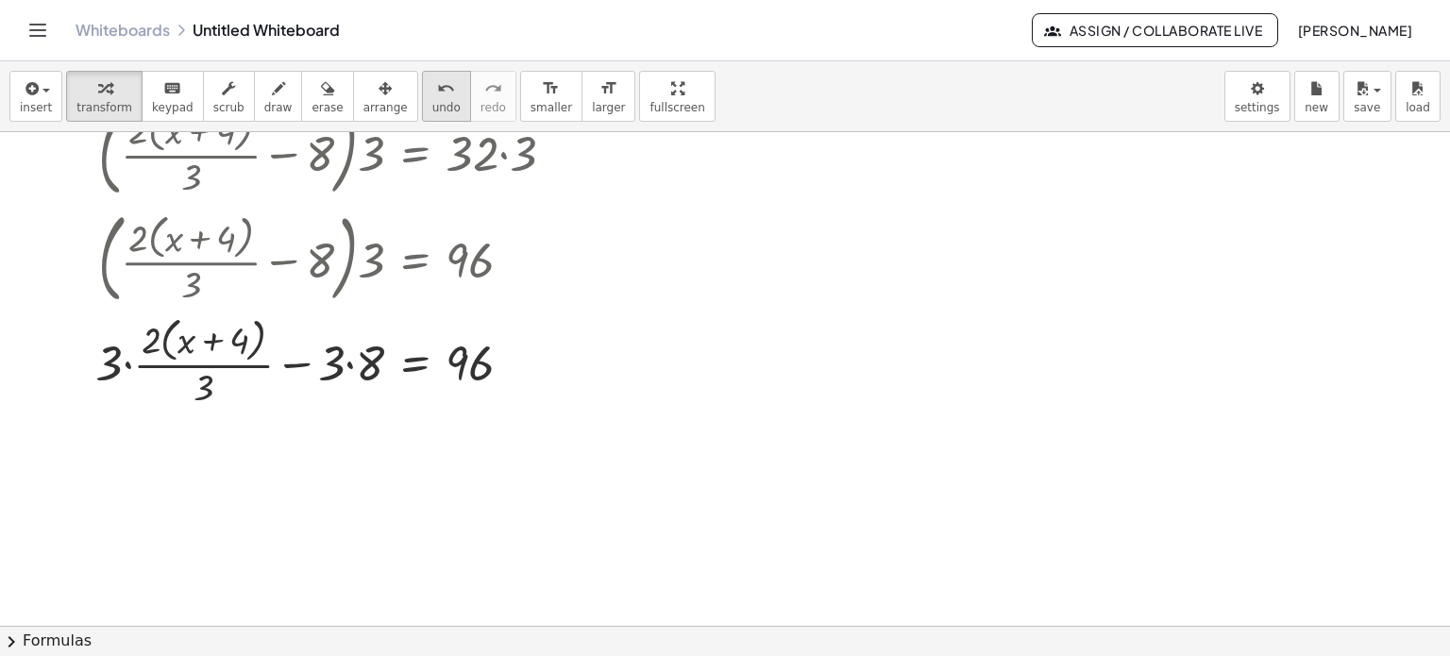
click at [432, 112] on span "undo" at bounding box center [446, 107] width 28 height 13
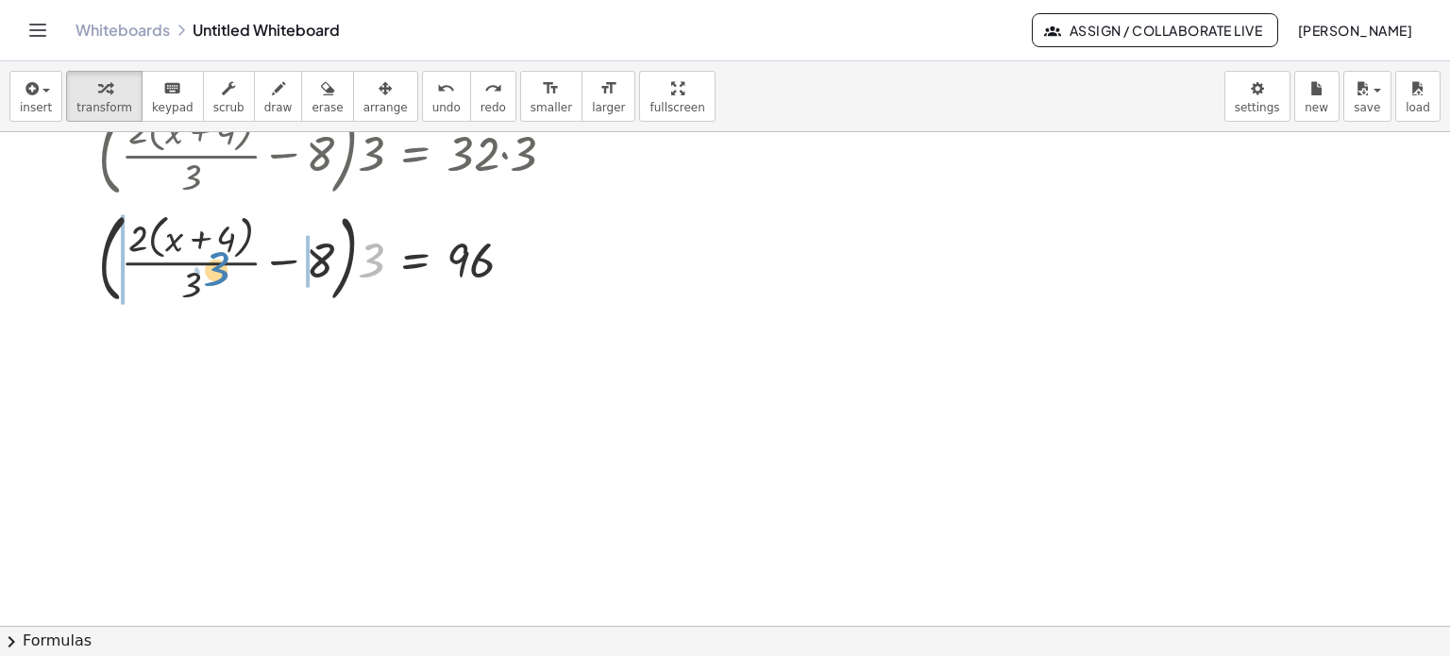
drag, startPoint x: 376, startPoint y: 267, endPoint x: 221, endPoint y: 276, distance: 155.1
click at [221, 276] on div at bounding box center [334, 257] width 491 height 107
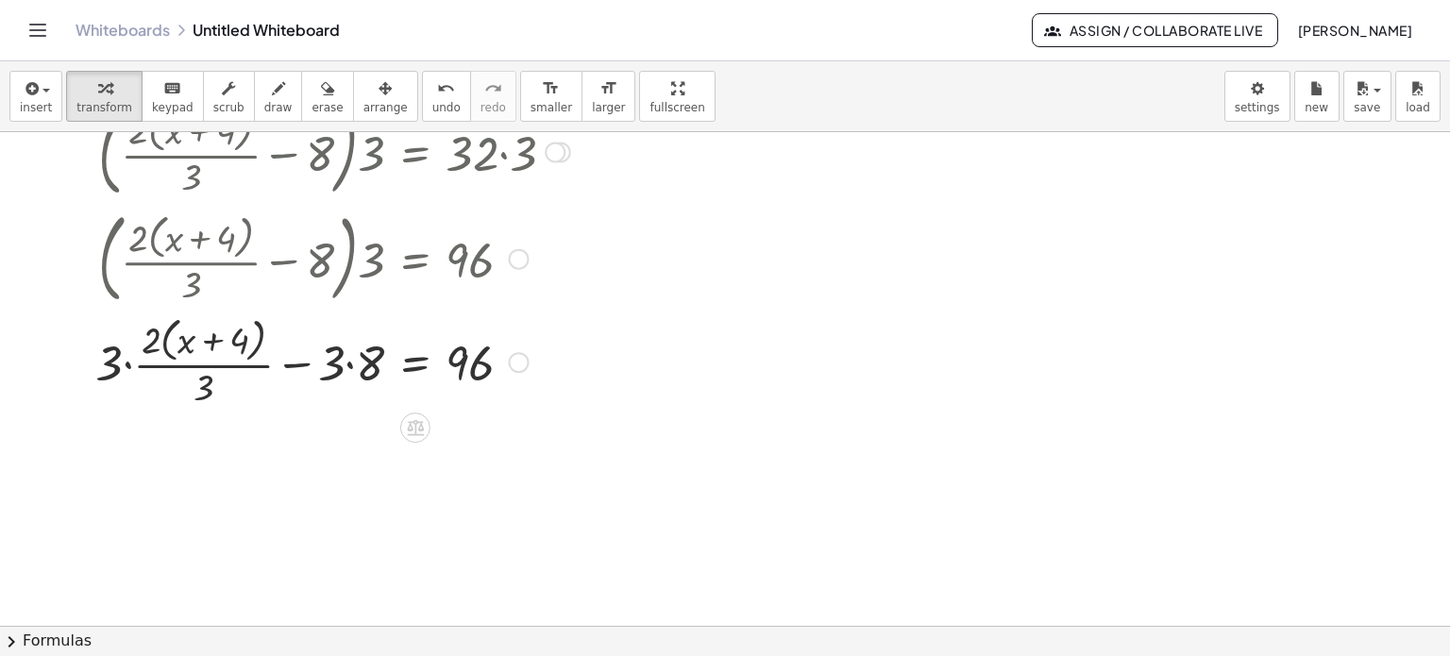
click at [348, 370] on div at bounding box center [333, 361] width 494 height 100
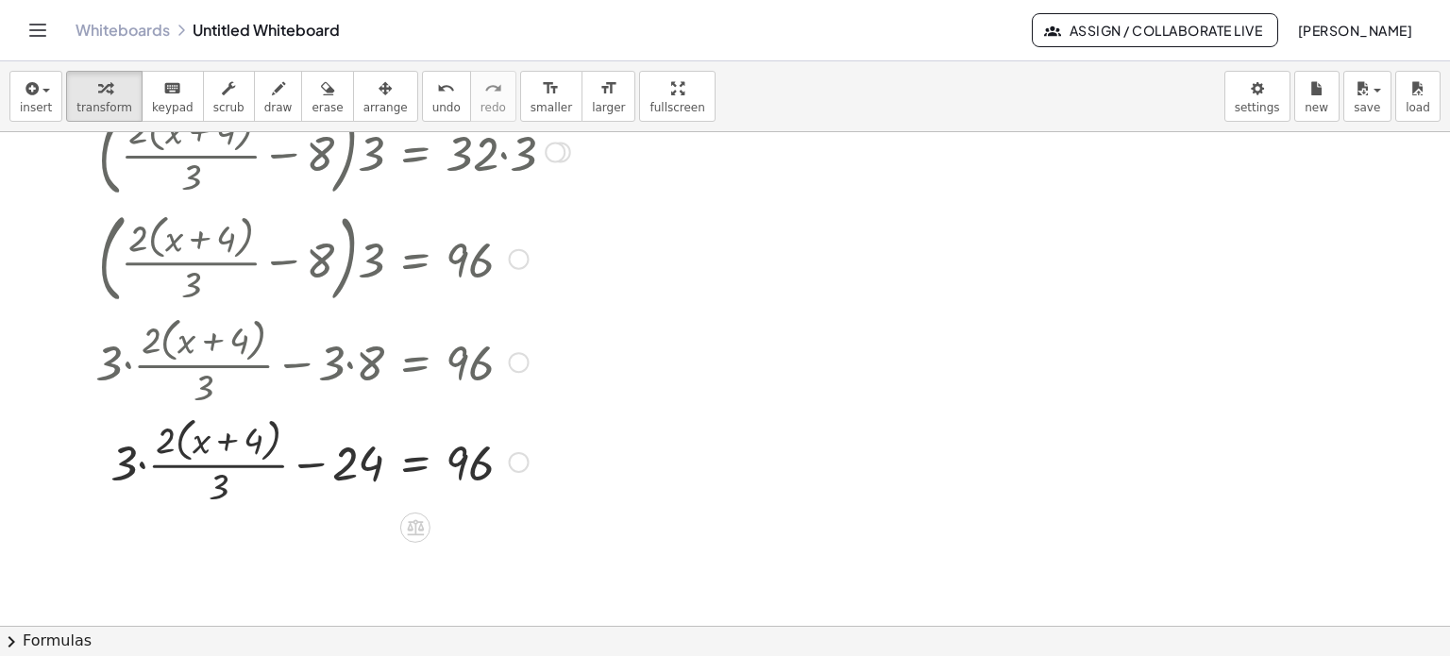
click at [140, 467] on div at bounding box center [333, 461] width 494 height 100
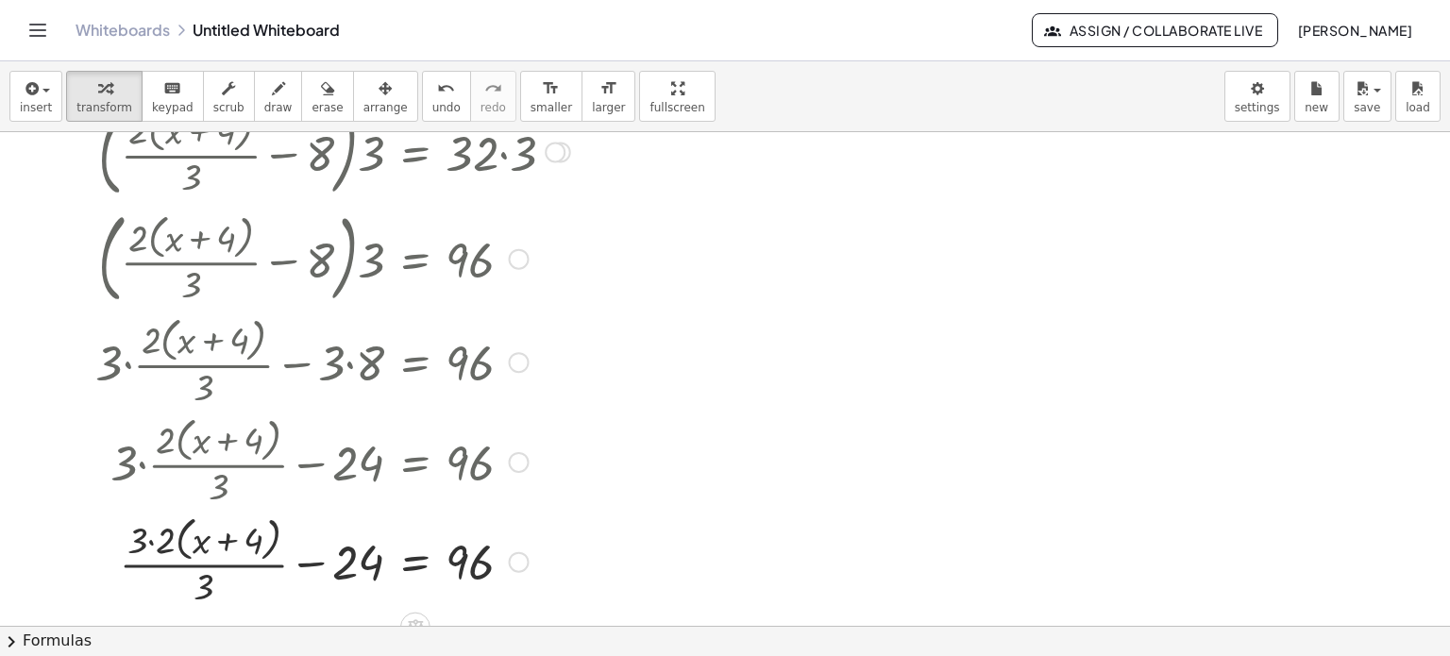
click at [151, 533] on div at bounding box center [333, 561] width 494 height 100
click at [220, 584] on div at bounding box center [333, 561] width 494 height 100
drag, startPoint x: 140, startPoint y: 581, endPoint x: 193, endPoint y: 592, distance: 54.1
click at [193, 592] on div at bounding box center [333, 561] width 494 height 72
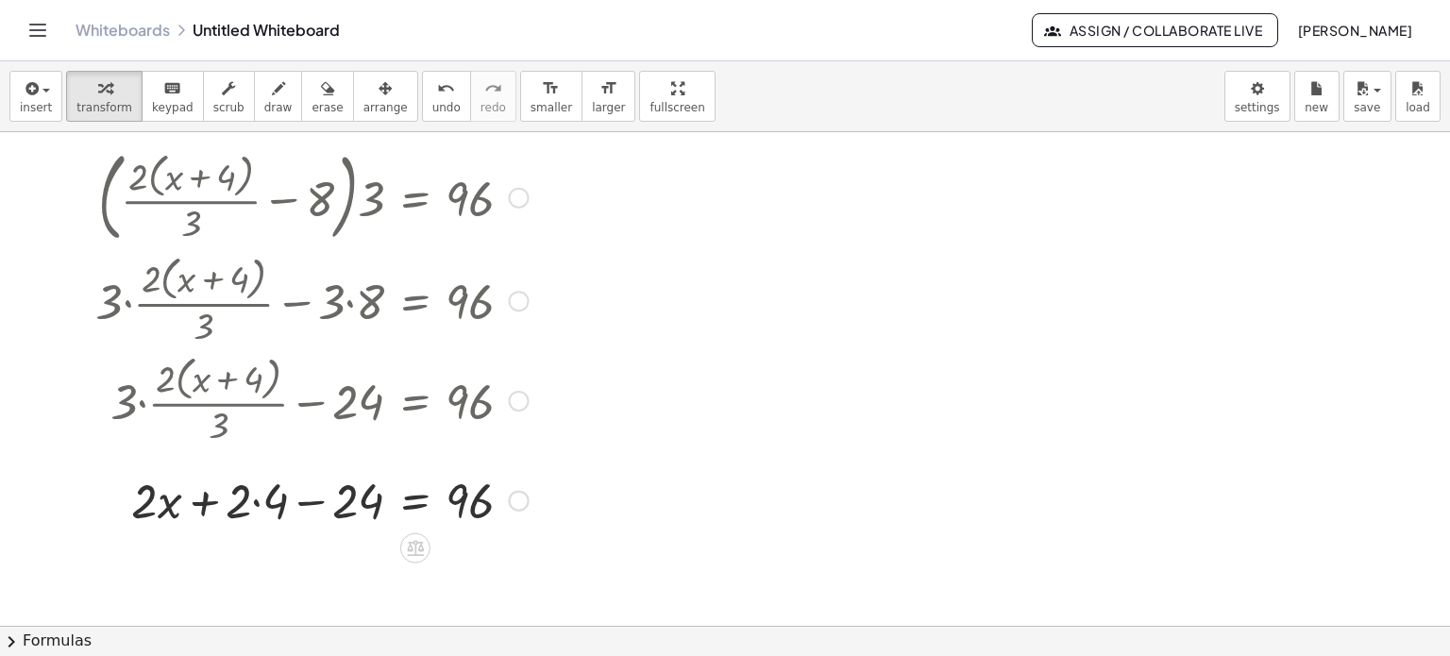
scroll to position [283, 0]
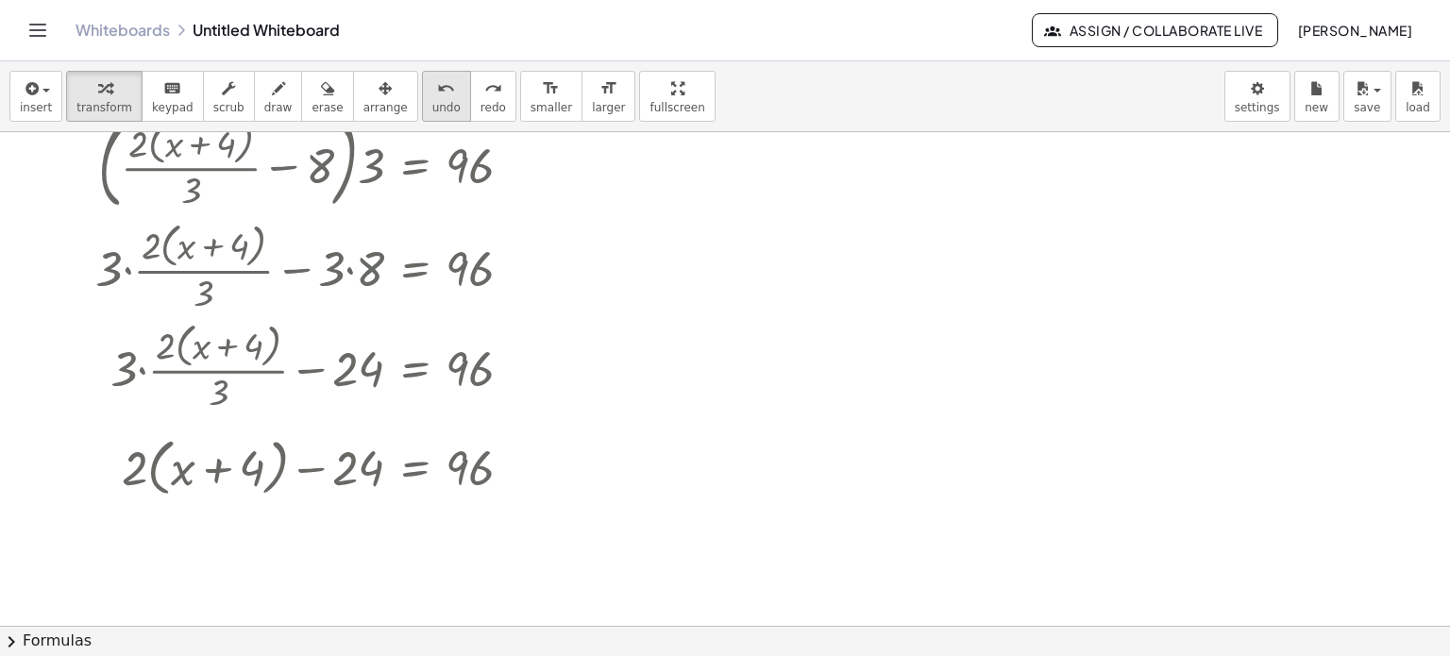
click at [432, 108] on span "undo" at bounding box center [446, 107] width 28 height 13
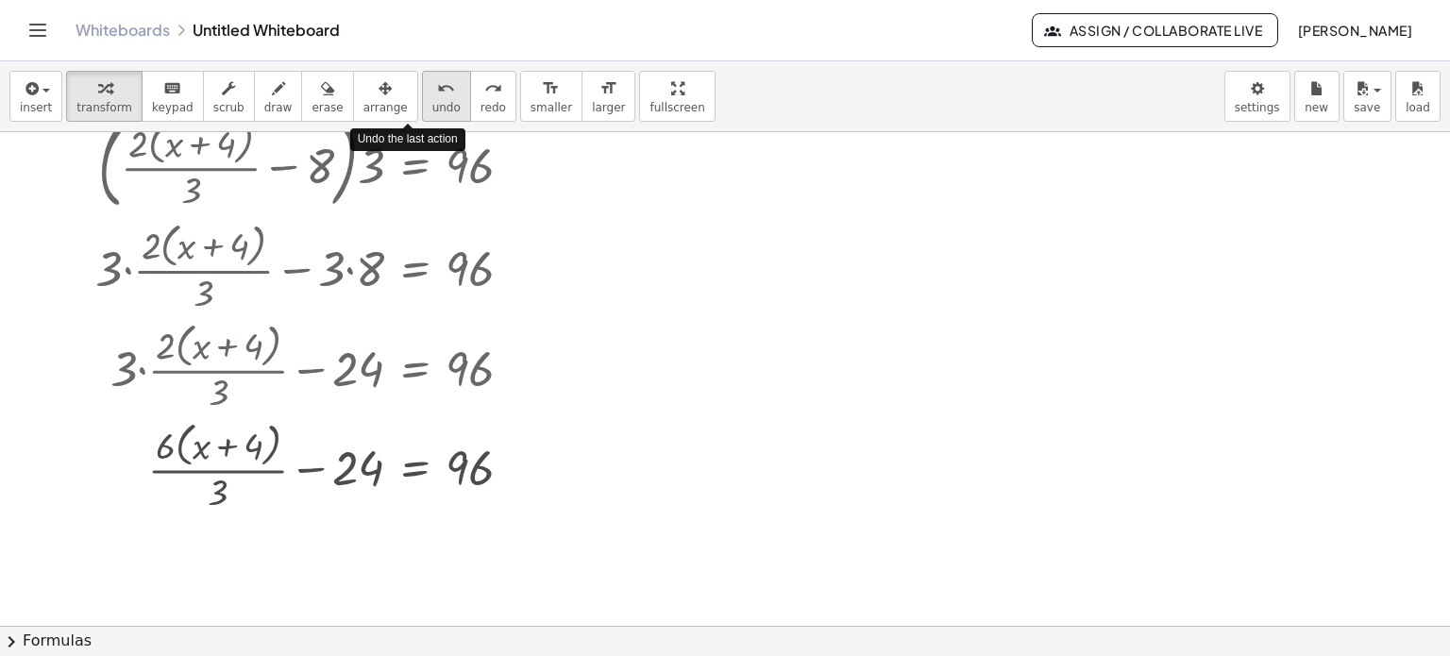
click at [432, 108] on span "undo" at bounding box center [446, 107] width 28 height 13
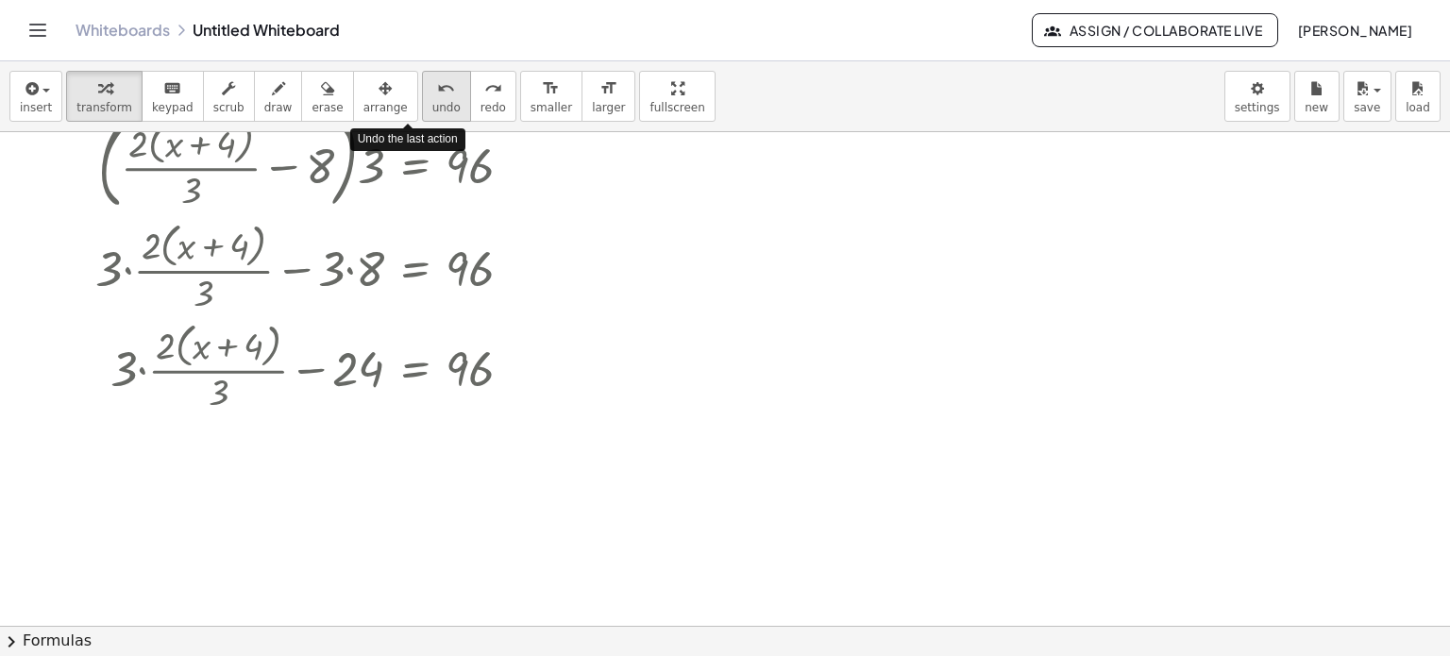
click at [432, 108] on span "undo" at bounding box center [446, 107] width 28 height 13
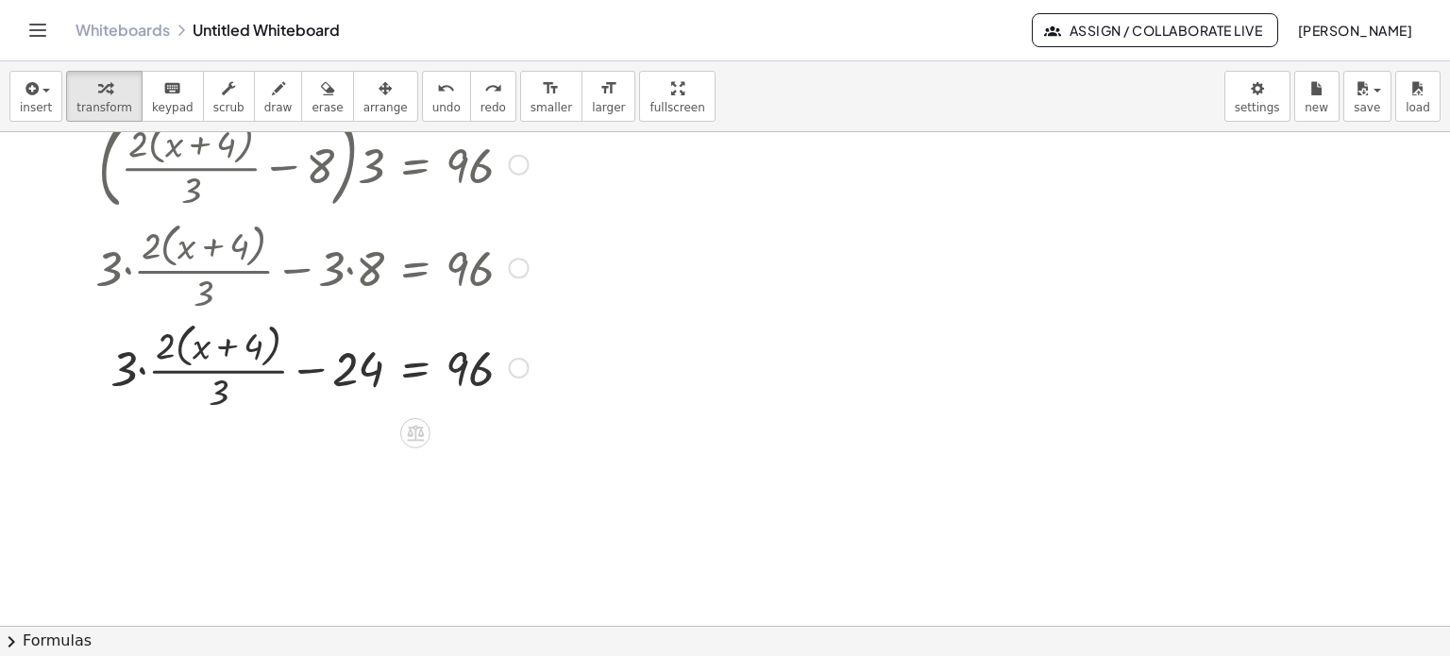
click at [142, 372] on div at bounding box center [327, 366] width 503 height 100
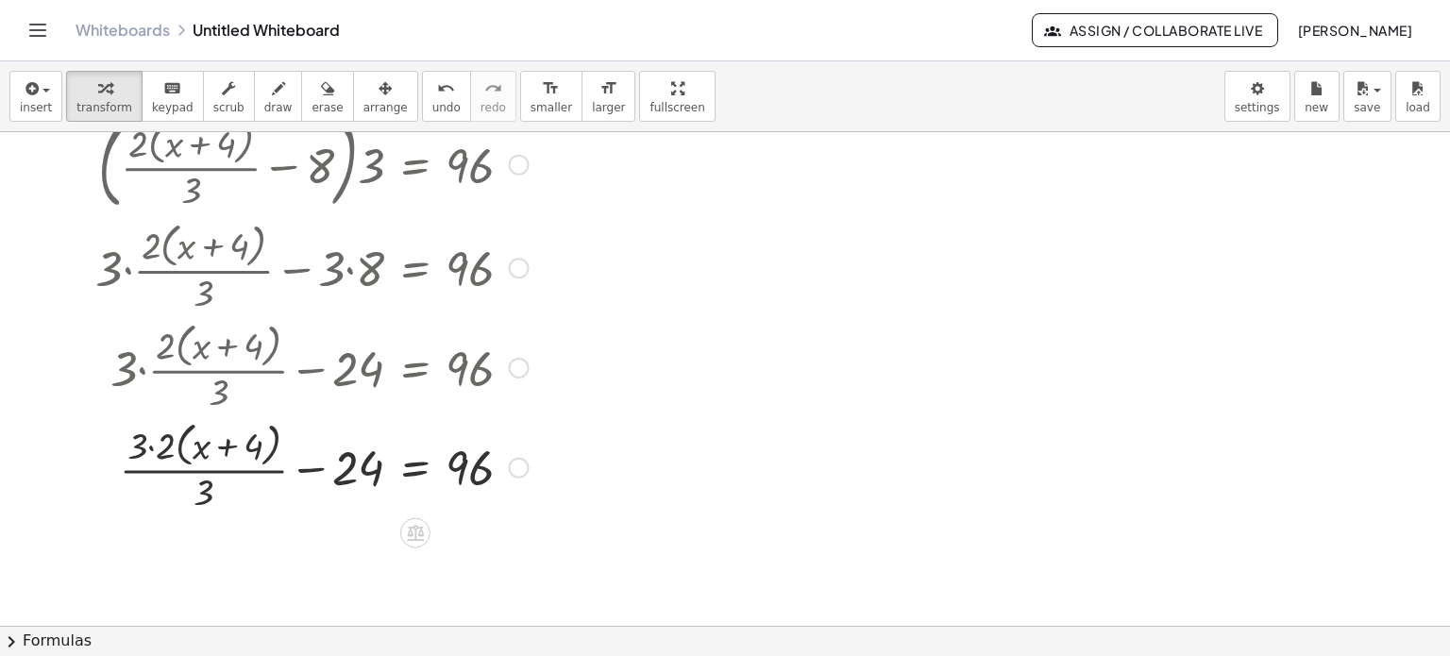
click at [152, 448] on div at bounding box center [333, 466] width 494 height 100
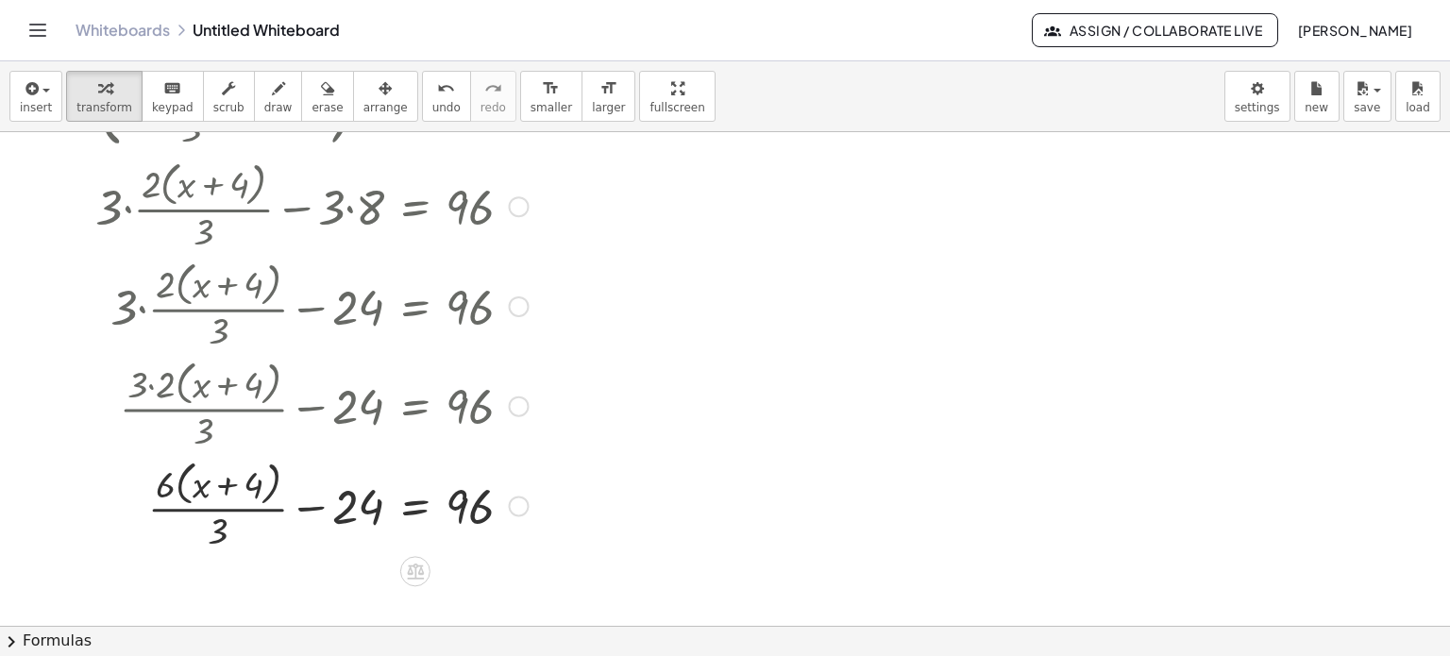
scroll to position [378, 0]
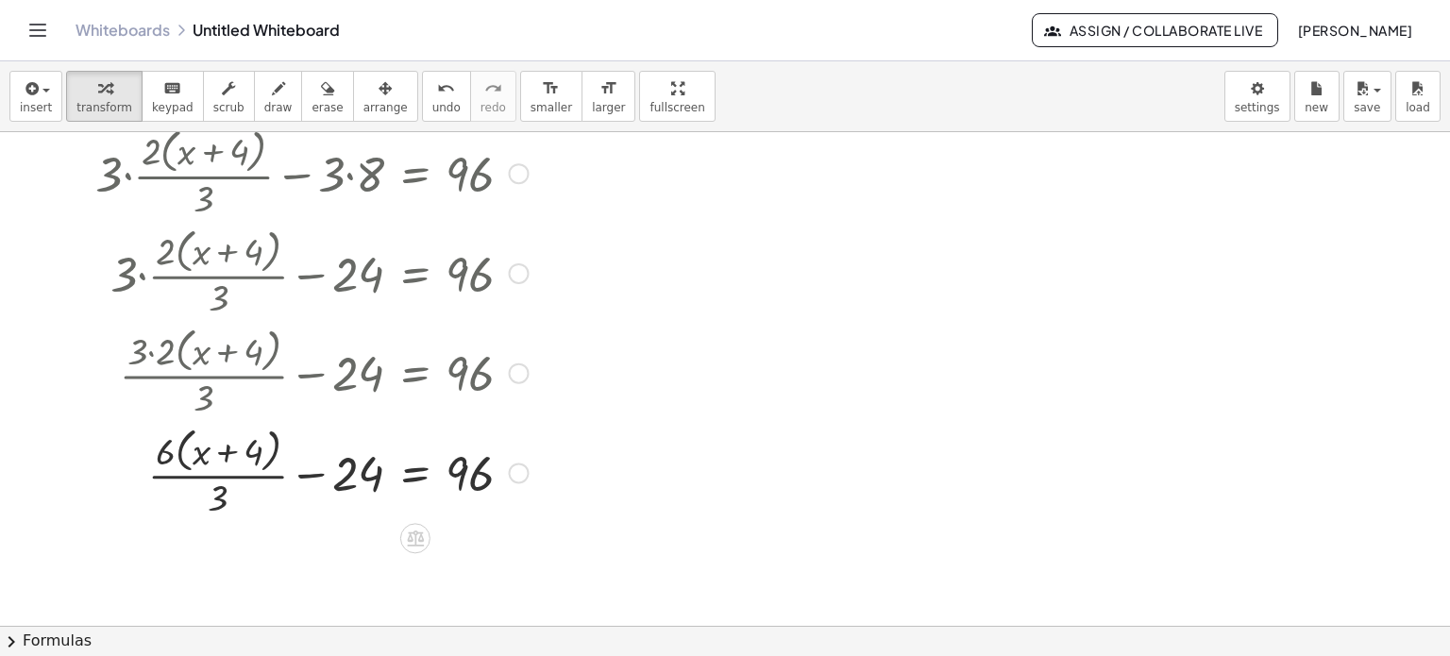
click at [222, 502] on div at bounding box center [333, 471] width 494 height 100
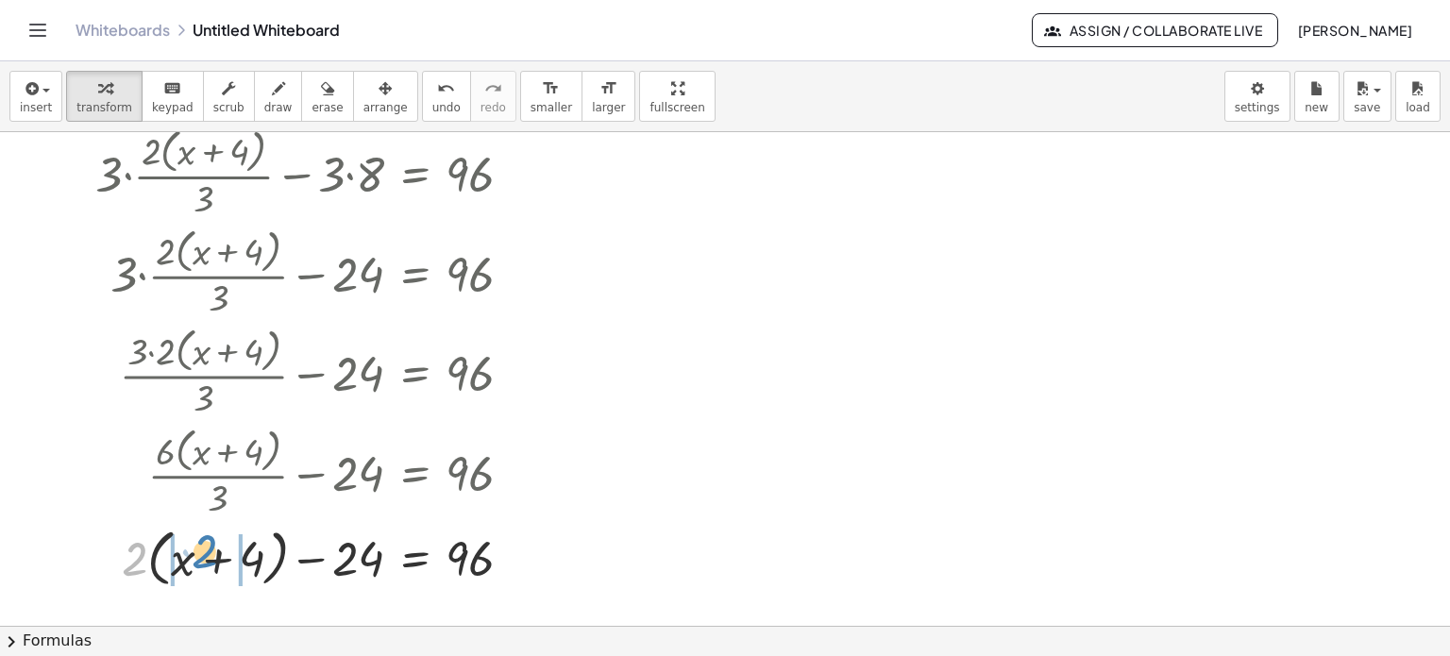
drag, startPoint x: 140, startPoint y: 558, endPoint x: 210, endPoint y: 550, distance: 70.3
click at [210, 550] on div at bounding box center [333, 557] width 494 height 72
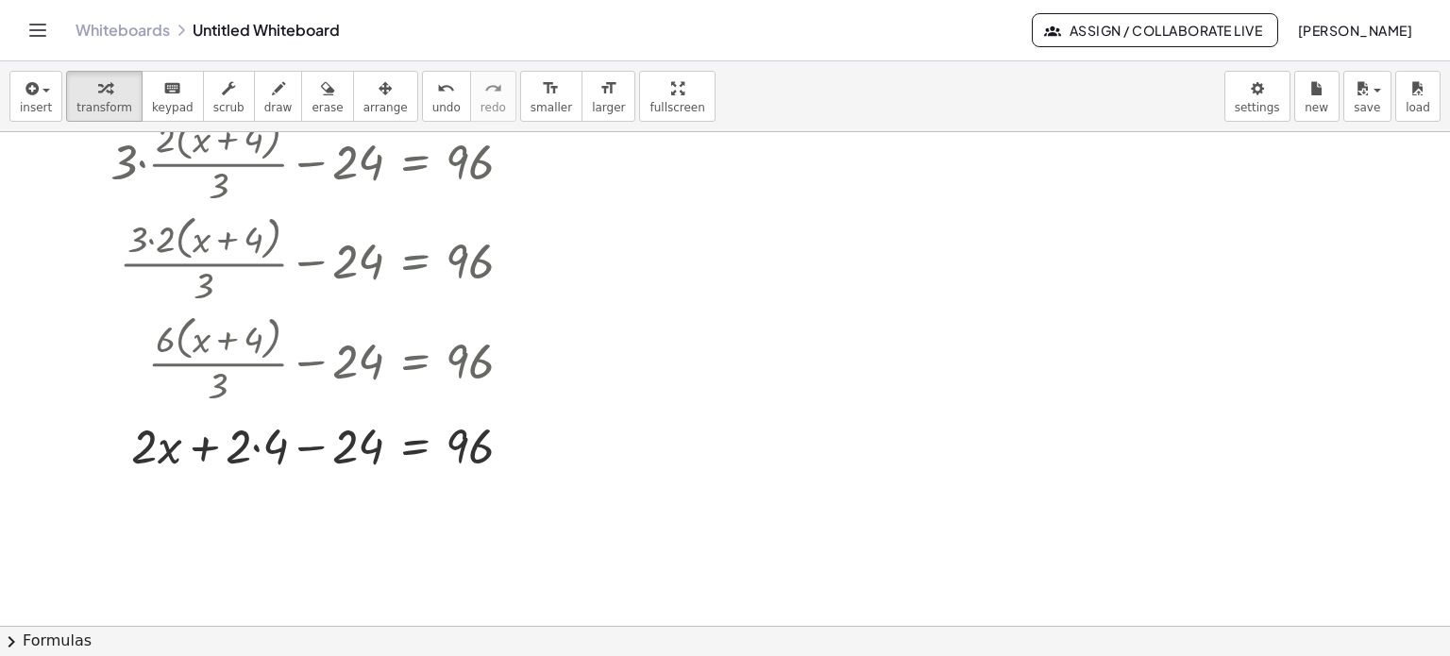
scroll to position [495, 0]
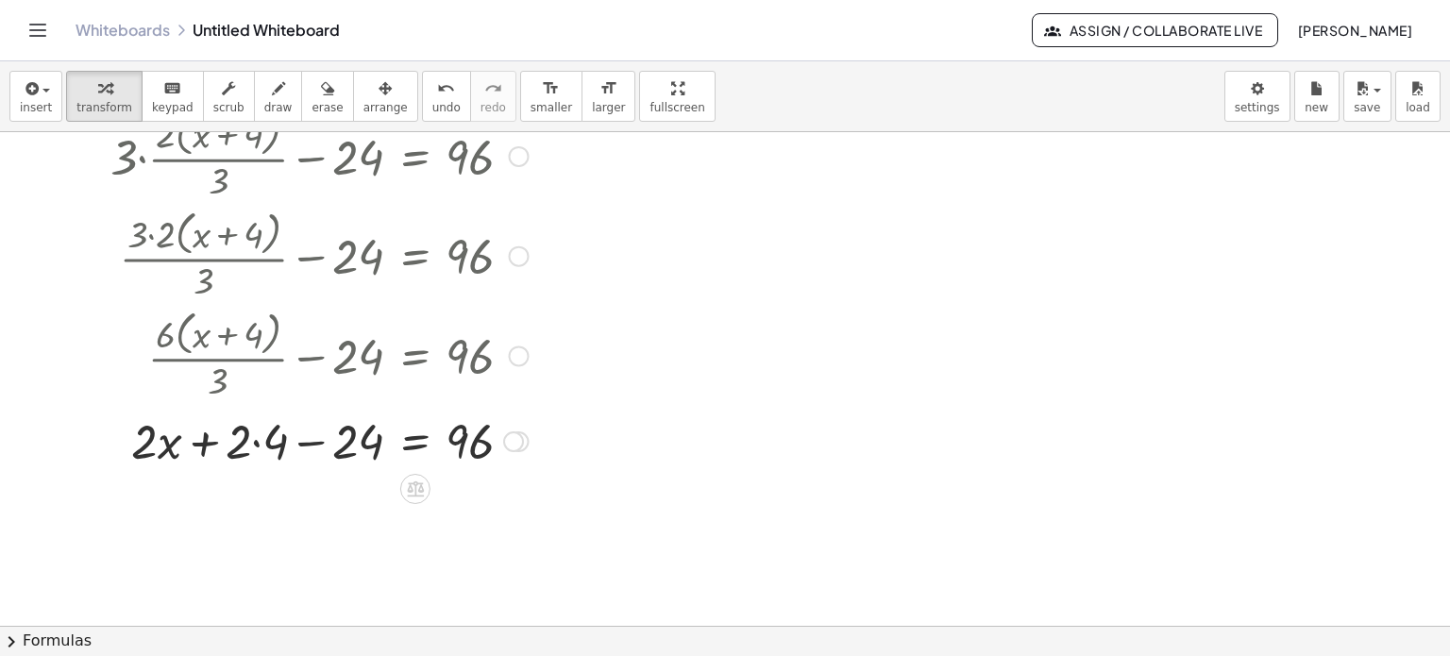
click at [260, 446] on div at bounding box center [333, 440] width 494 height 64
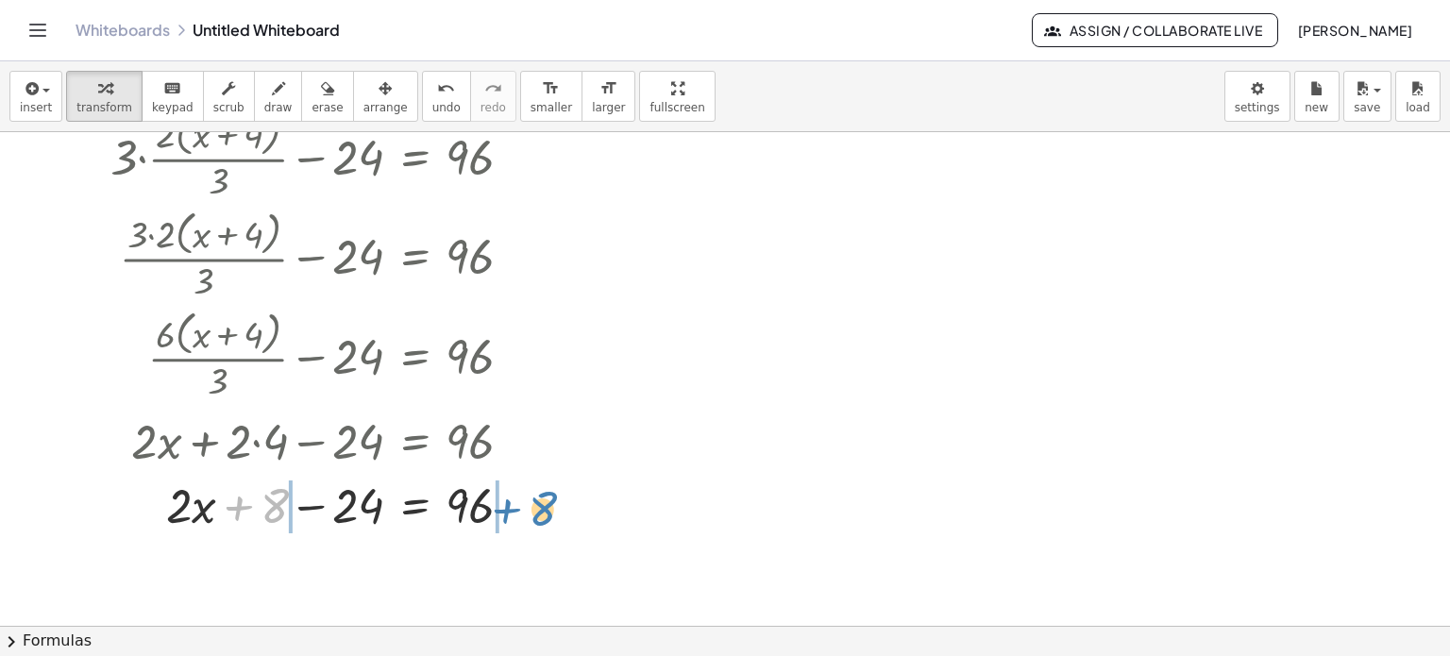
drag, startPoint x: 274, startPoint y: 505, endPoint x: 545, endPoint y: 504, distance: 271.0
click at [545, 504] on div at bounding box center [333, 504] width 494 height 64
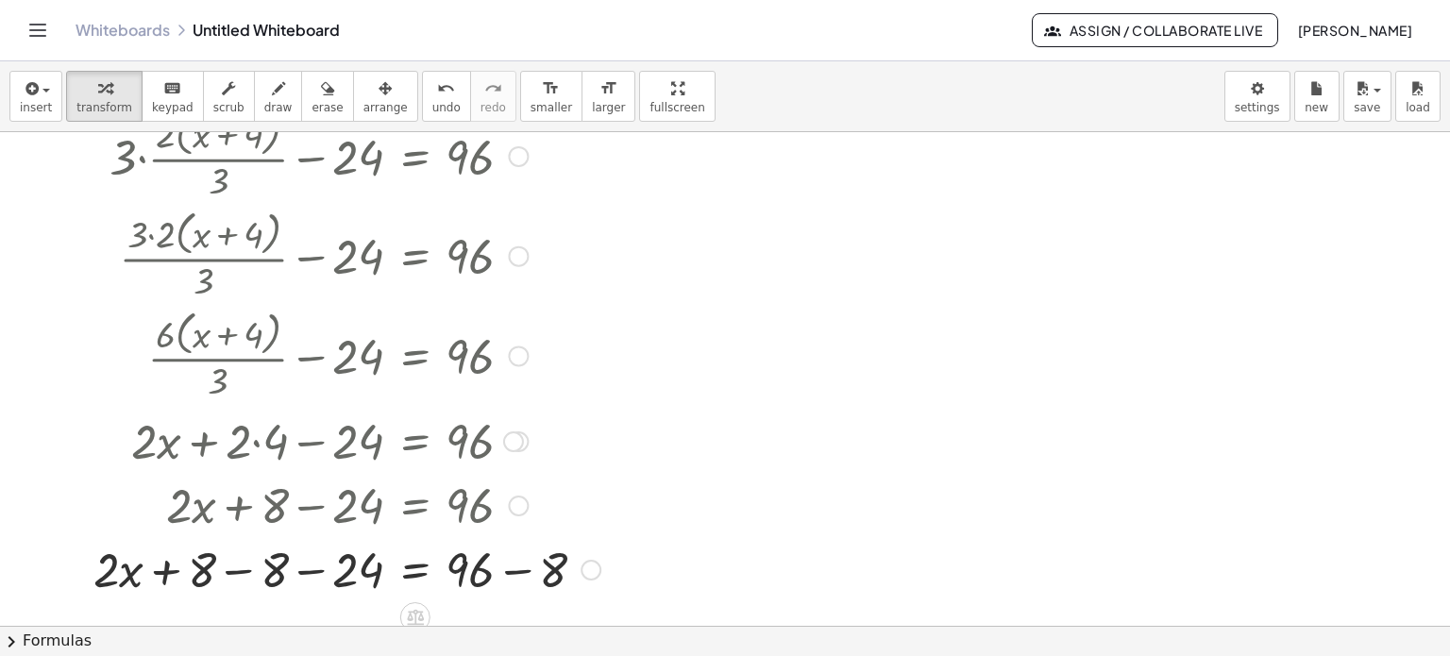
click at [242, 569] on div at bounding box center [347, 568] width 526 height 64
click at [510, 570] on div at bounding box center [348, 568] width 524 height 64
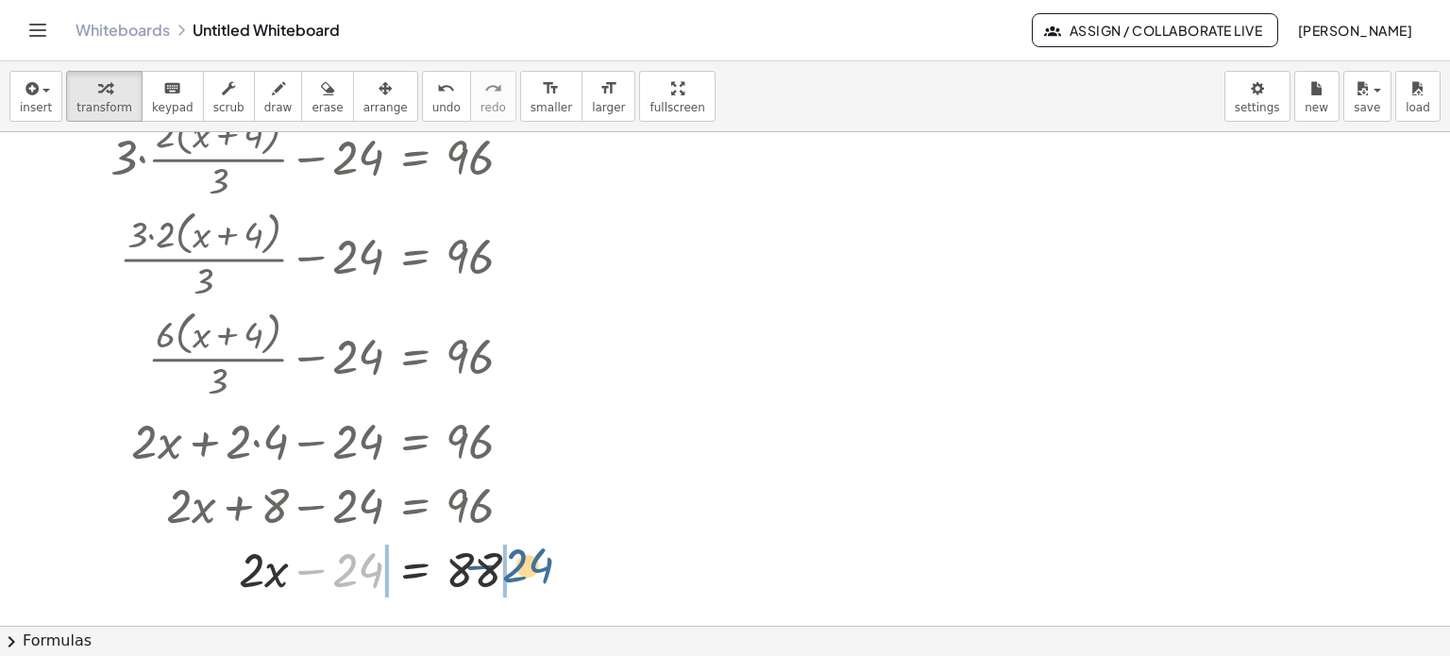
drag, startPoint x: 349, startPoint y: 572, endPoint x: 523, endPoint y: 568, distance: 173.8
click at [523, 568] on div at bounding box center [333, 568] width 494 height 64
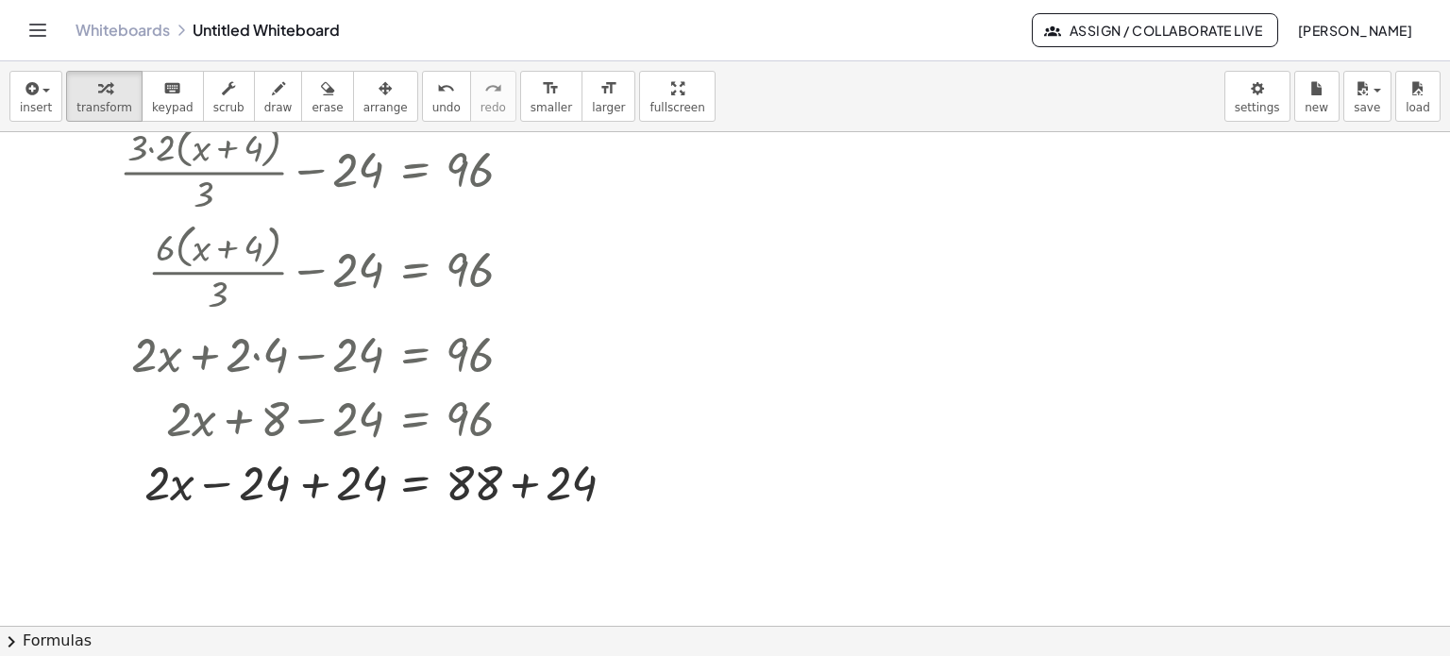
scroll to position [778, 0]
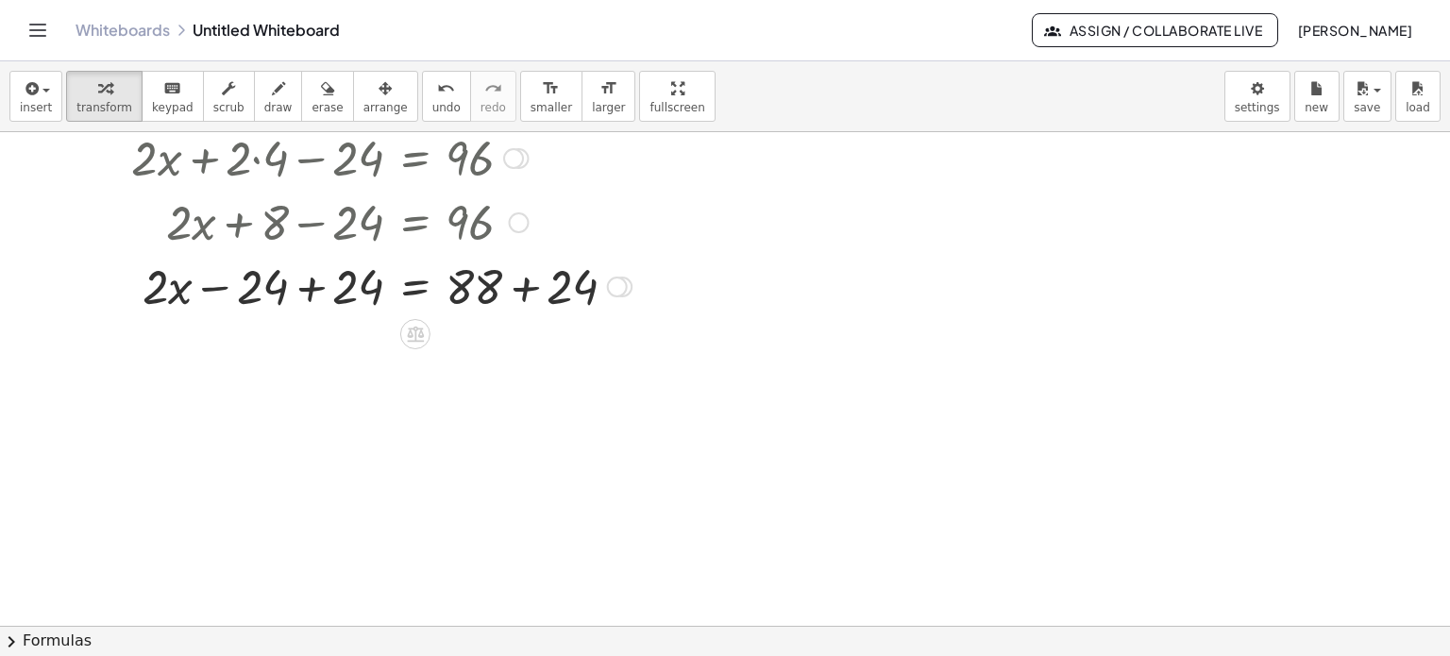
click at [310, 293] on div at bounding box center [363, 285] width 555 height 64
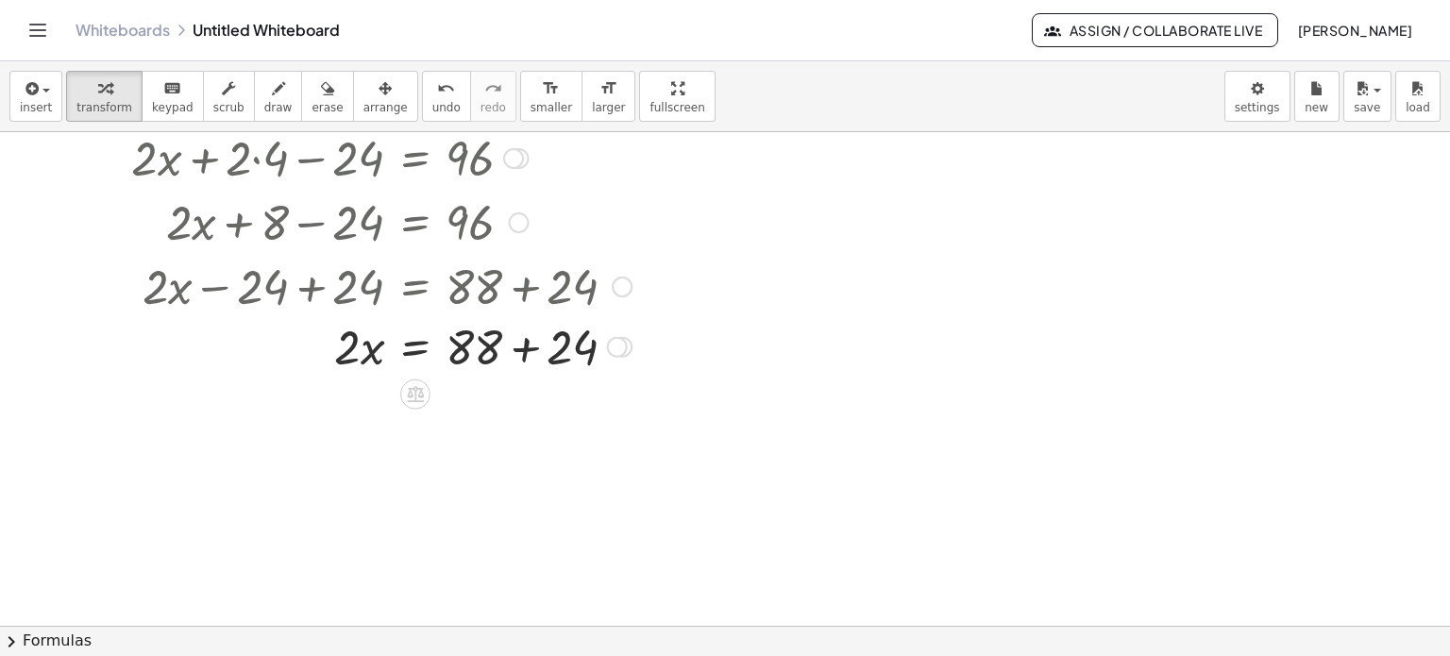
click at [532, 292] on div at bounding box center [301, 285] width 680 height 64
click at [525, 356] on div at bounding box center [363, 349] width 555 height 64
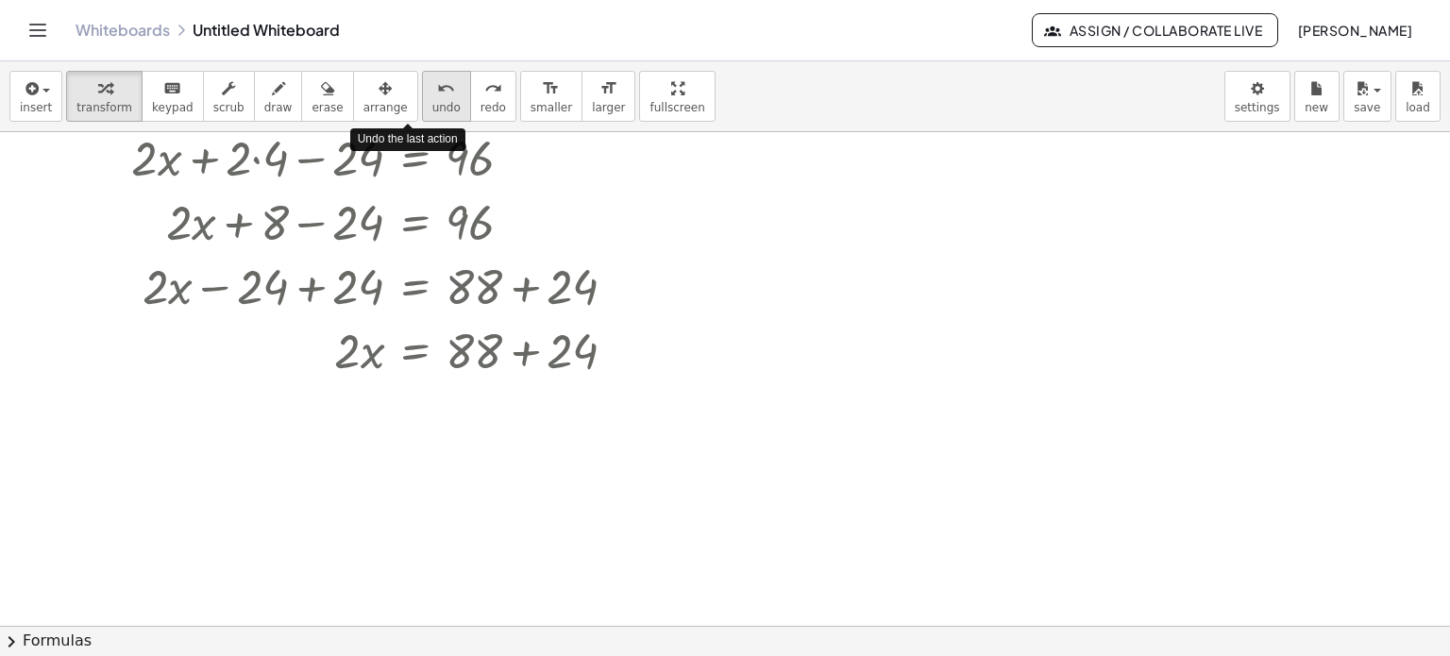
click at [432, 102] on span "undo" at bounding box center [446, 107] width 28 height 13
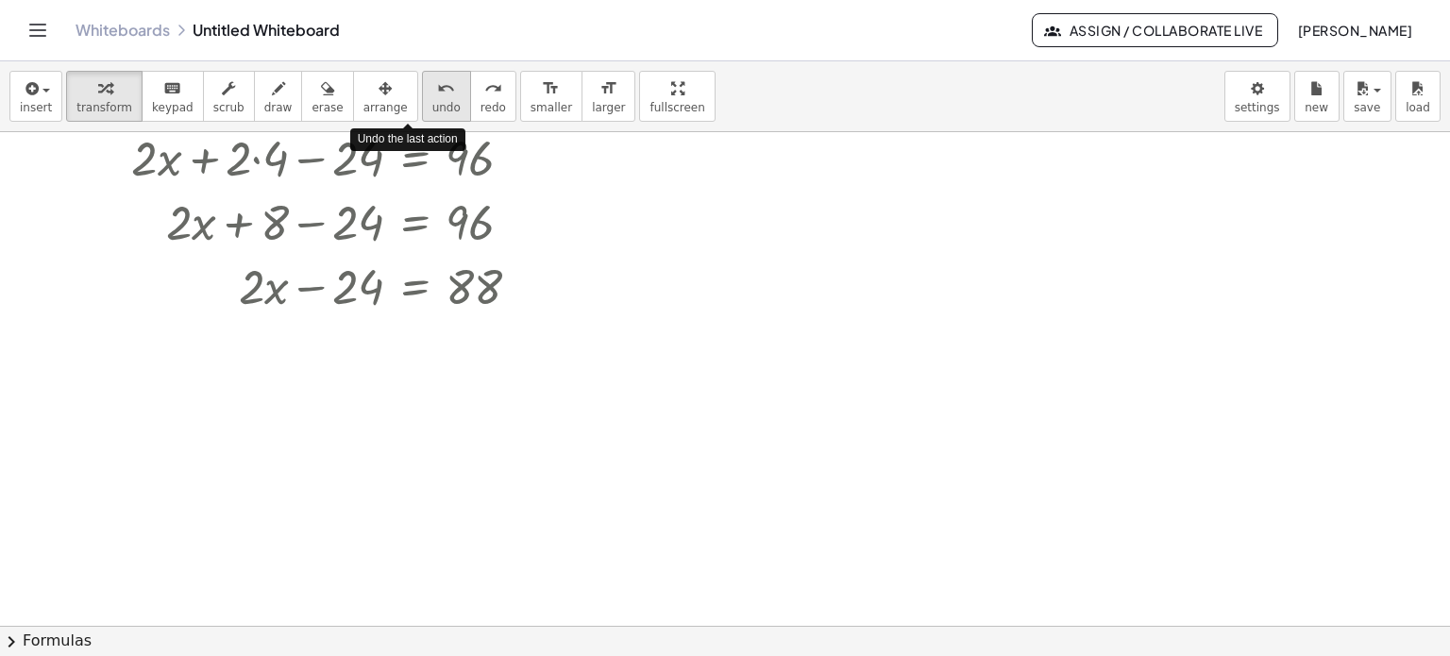
click at [432, 102] on span "undo" at bounding box center [446, 107] width 28 height 13
click at [437, 94] on icon "undo" at bounding box center [446, 88] width 18 height 23
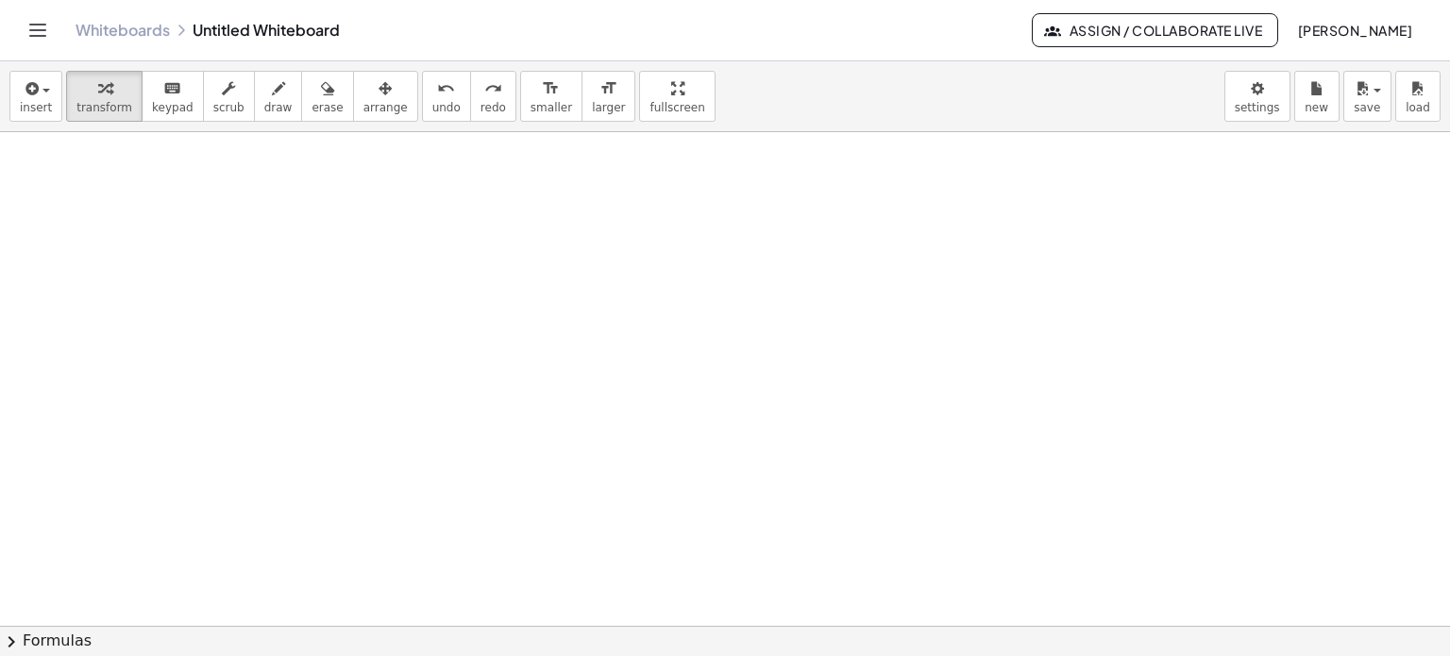
scroll to position [1484, 0]
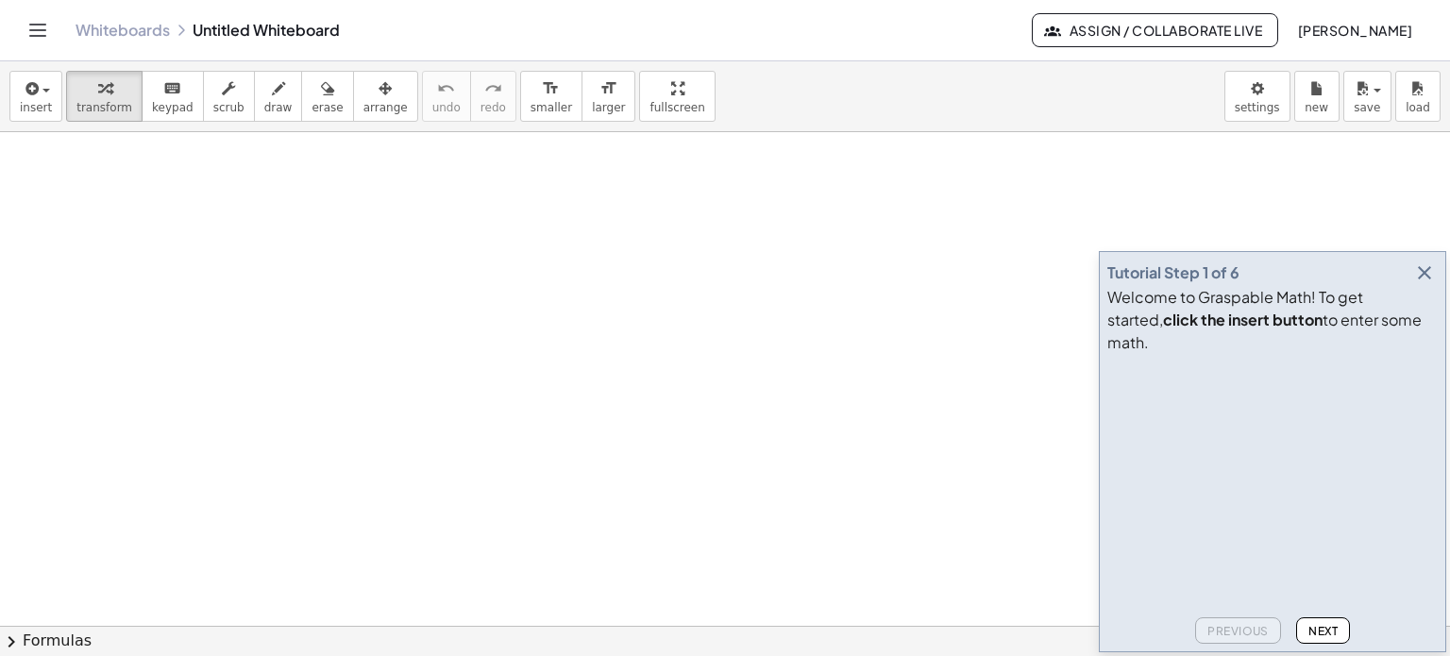
click at [1433, 284] on icon "button" at bounding box center [1425, 273] width 23 height 23
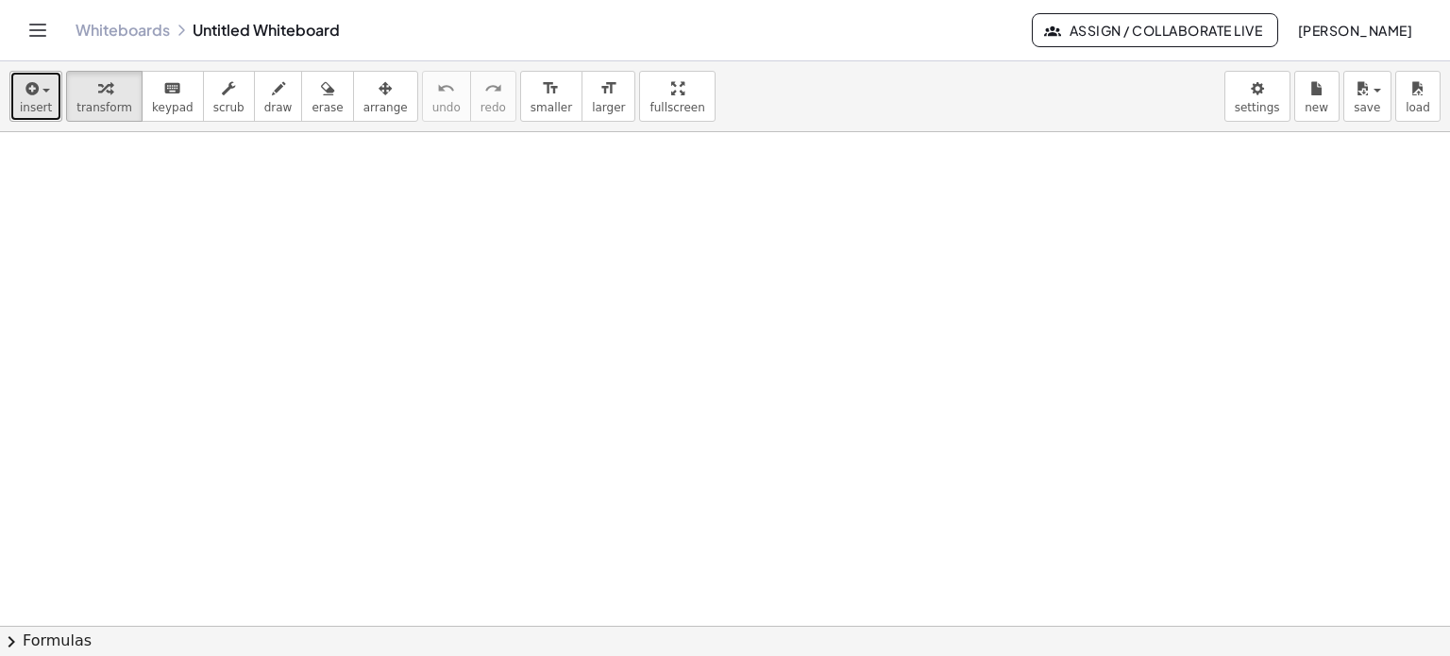
click at [37, 105] on span "insert" at bounding box center [36, 107] width 32 height 13
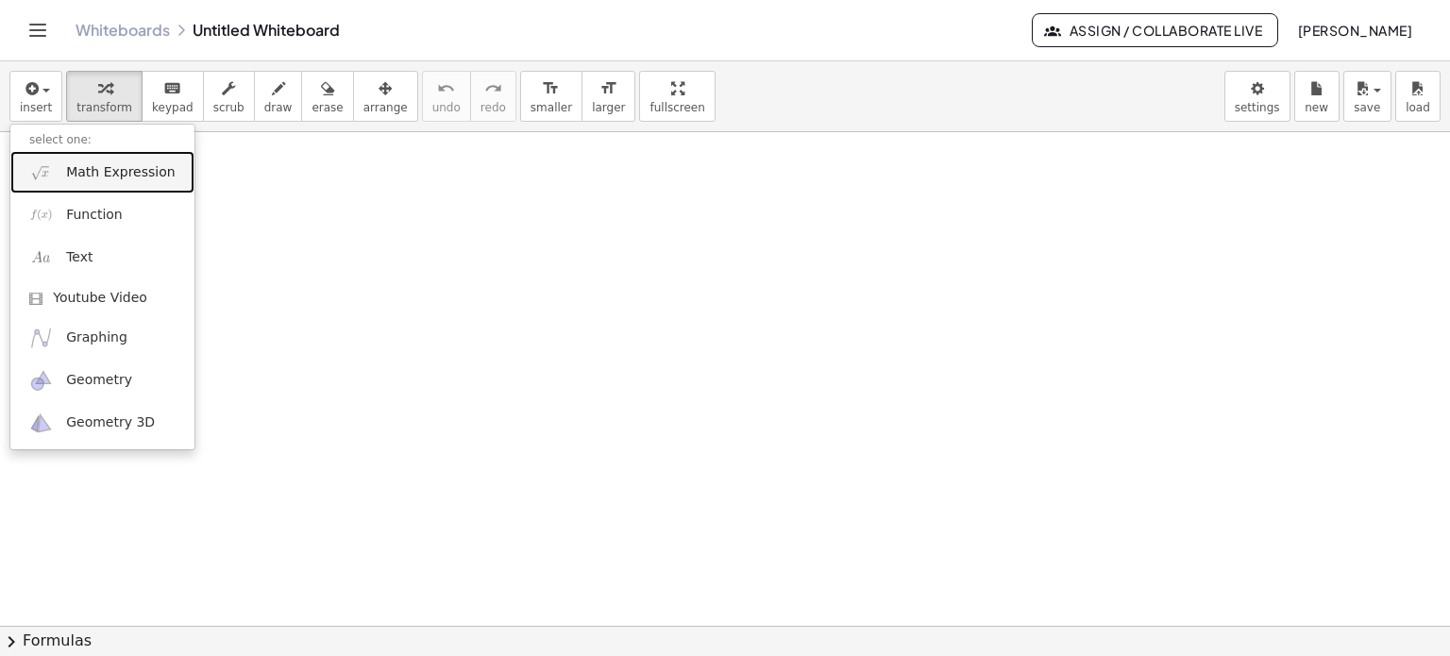
click at [93, 173] on span "Math Expression" at bounding box center [120, 172] width 109 height 19
